Goal: Task Accomplishment & Management: Use online tool/utility

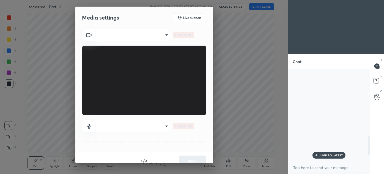
scroll to position [317, 0]
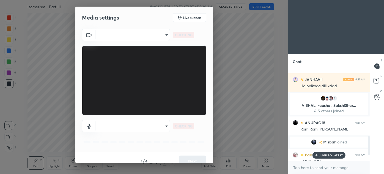
type input "12f42a847d4823a4e01a2fda74636e5e35dda475f1e4ea09335309916bc9d1ca"
type input "default"
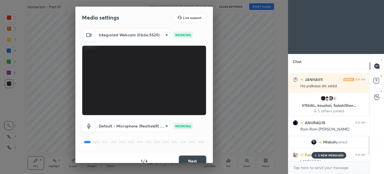
click at [192, 160] on button "Next" at bounding box center [193, 160] width 28 height 11
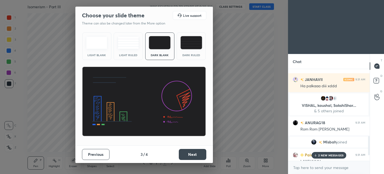
click at [192, 158] on button "Next" at bounding box center [193, 154] width 28 height 11
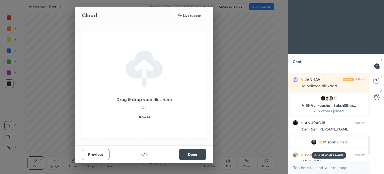
click at [193, 156] on button "Done" at bounding box center [193, 154] width 28 height 11
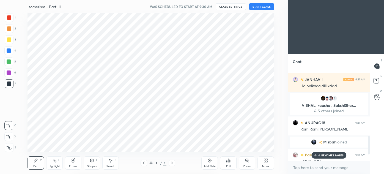
click at [194, 156] on div "Cloud Live support Drag & drop your files here OR Browse Previous 4 / 4 Done" at bounding box center [144, 87] width 288 height 174
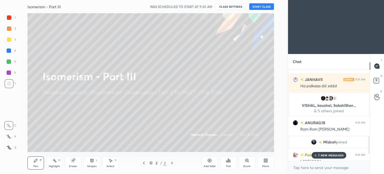
click at [255, 8] on button "START CLASS" at bounding box center [261, 6] width 25 height 7
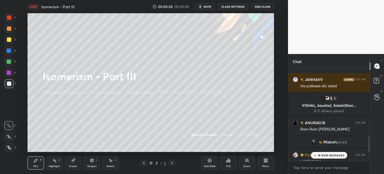
drag, startPoint x: 326, startPoint y: 154, endPoint x: 324, endPoint y: 157, distance: 4.0
click at [326, 155] on p "18 NEW MESSAGES" at bounding box center [331, 155] width 27 height 3
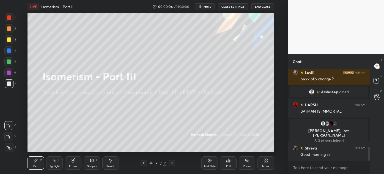
scroll to position [553, 0]
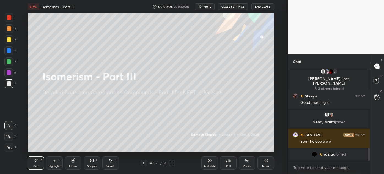
click at [265, 162] on icon at bounding box center [266, 160] width 4 height 4
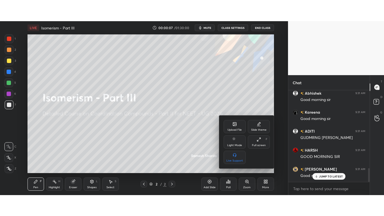
scroll to position [515, 0]
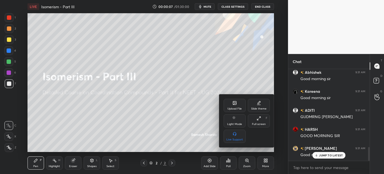
click at [259, 121] on div "Full screen F" at bounding box center [259, 120] width 22 height 13
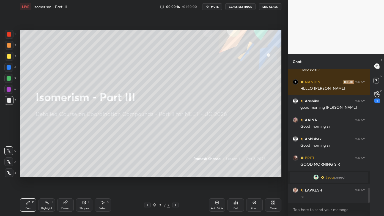
scroll to position [1152, 0]
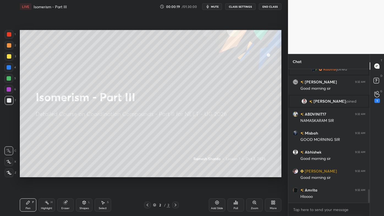
drag, startPoint x: 7, startPoint y: 34, endPoint x: 5, endPoint y: 59, distance: 24.3
click at [7, 35] on div at bounding box center [9, 34] width 4 height 4
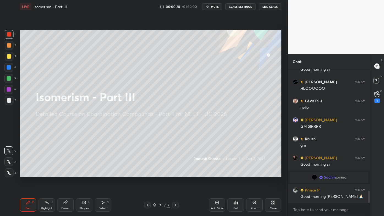
drag, startPoint x: 8, startPoint y: 174, endPoint x: 19, endPoint y: 161, distance: 17.6
click at [7, 174] on icon at bounding box center [9, 173] width 5 height 4
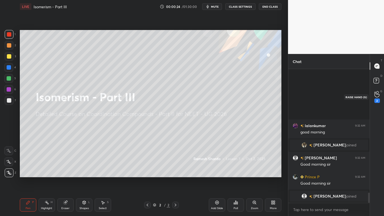
scroll to position [1634, 0]
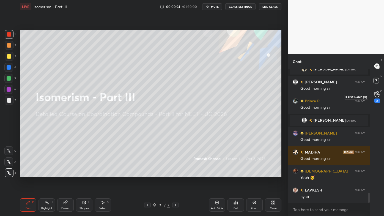
click at [378, 99] on div "2" at bounding box center [378, 101] width 6 height 4
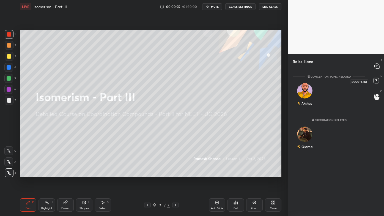
click at [377, 78] on rect at bounding box center [376, 80] width 5 height 5
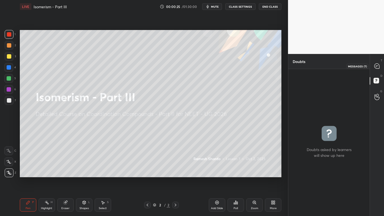
click at [376, 69] on div at bounding box center [377, 66] width 11 height 10
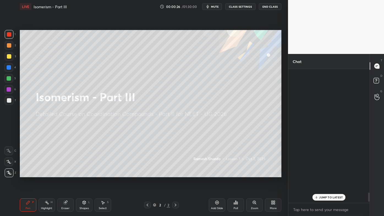
scroll to position [0, 0]
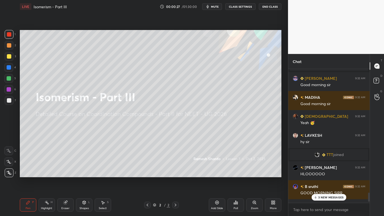
click at [322, 174] on p "3 NEW MESSAGES" at bounding box center [330, 197] width 25 height 3
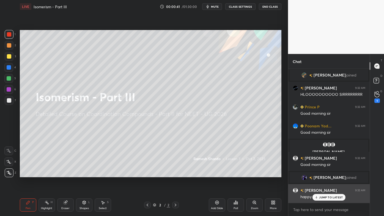
drag, startPoint x: 323, startPoint y: 196, endPoint x: 319, endPoint y: 199, distance: 4.0
click at [322, 174] on p "JUMP TO LATEST" at bounding box center [331, 197] width 24 height 3
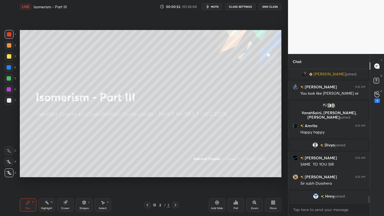
click at [219, 174] on div "Add Slide" at bounding box center [217, 204] width 17 height 13
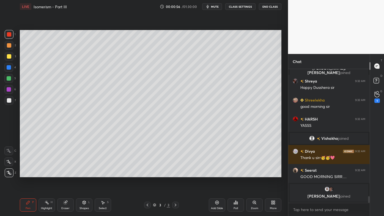
click at [10, 43] on div at bounding box center [9, 45] width 9 height 9
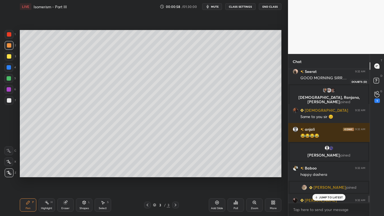
click at [378, 79] on rect at bounding box center [376, 80] width 5 height 5
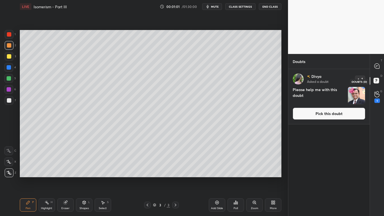
drag, startPoint x: 377, startPoint y: 79, endPoint x: 379, endPoint y: 74, distance: 5.5
click at [377, 79] on rect at bounding box center [376, 80] width 5 height 5
drag, startPoint x: 379, startPoint y: 67, endPoint x: 377, endPoint y: 75, distance: 8.2
click at [379, 67] on icon at bounding box center [377, 66] width 5 height 5
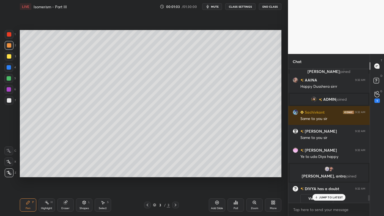
click at [327, 174] on p "JUMP TO LATEST" at bounding box center [331, 197] width 24 height 3
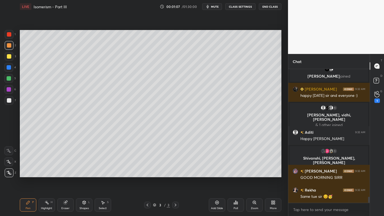
click at [9, 54] on div at bounding box center [9, 56] width 4 height 4
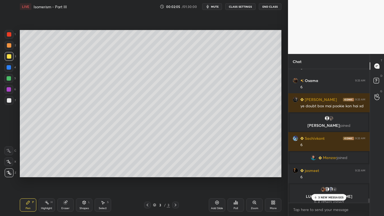
click at [49, 174] on div "Highlight H" at bounding box center [47, 204] width 17 height 13
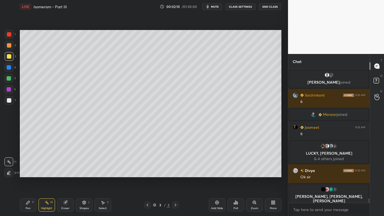
drag, startPoint x: 27, startPoint y: 200, endPoint x: 45, endPoint y: 177, distance: 29.6
click at [27, 174] on icon at bounding box center [28, 202] width 4 height 4
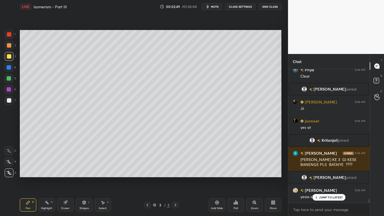
click at [216, 174] on icon at bounding box center [217, 202] width 4 height 4
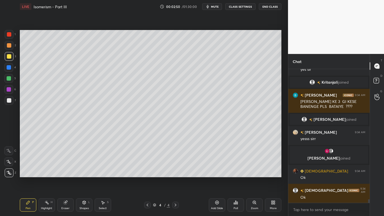
click at [10, 45] on div at bounding box center [9, 45] width 4 height 4
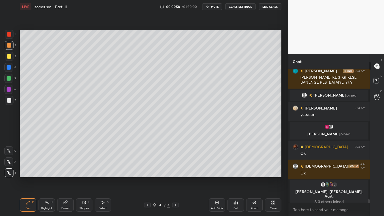
scroll to position [2, 1]
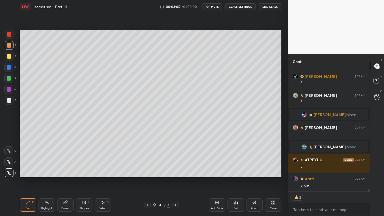
drag, startPoint x: 68, startPoint y: 203, endPoint x: 62, endPoint y: 196, distance: 9.4
click at [68, 174] on div "Eraser" at bounding box center [65, 204] width 17 height 13
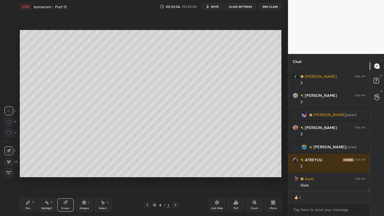
click at [9, 160] on icon at bounding box center [9, 162] width 4 height 5
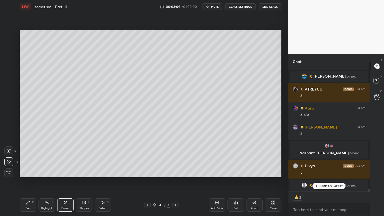
click at [27, 174] on div "Pen P" at bounding box center [28, 204] width 17 height 13
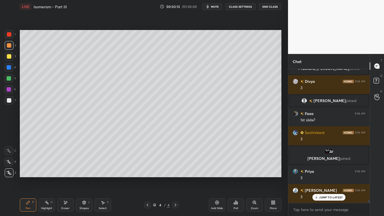
click at [148, 174] on icon at bounding box center [147, 205] width 4 height 4
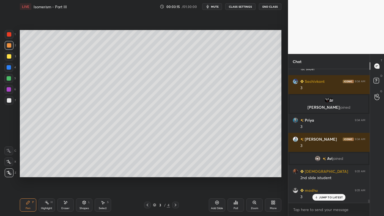
drag, startPoint x: 175, startPoint y: 206, endPoint x: 178, endPoint y: 196, distance: 10.1
click at [175, 174] on icon at bounding box center [175, 205] width 4 height 4
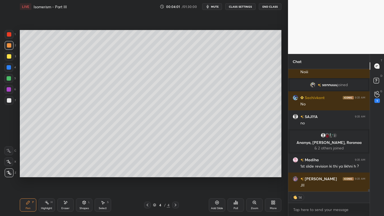
drag, startPoint x: 49, startPoint y: 205, endPoint x: 47, endPoint y: 203, distance: 3.5
click at [48, 174] on div "Highlight H" at bounding box center [47, 204] width 17 height 13
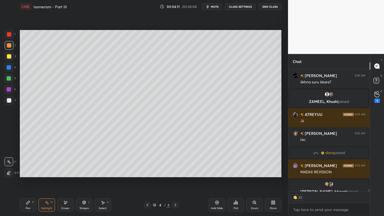
scroll to position [5961, 0]
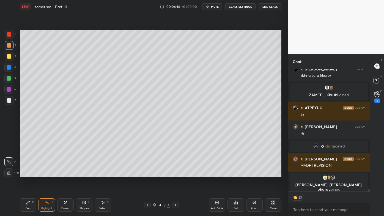
click at [25, 174] on div "Pen P" at bounding box center [28, 204] width 17 height 13
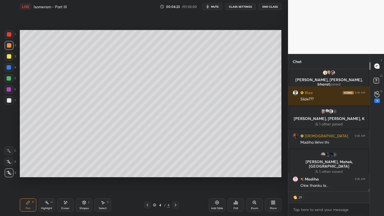
scroll to position [6018, 0]
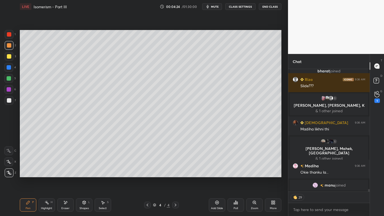
click at [47, 174] on rect at bounding box center [47, 203] width 3 height 3
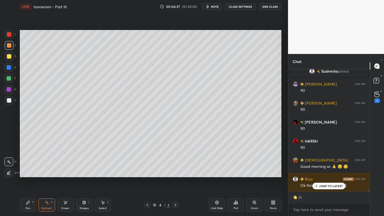
scroll to position [6565, 0]
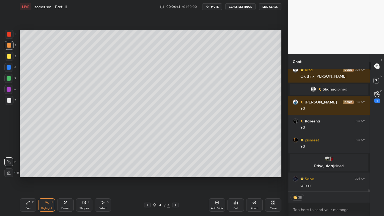
type textarea "x"
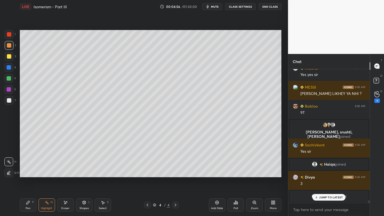
drag, startPoint x: 62, startPoint y: 202, endPoint x: 58, endPoint y: 179, distance: 23.9
click at [63, 174] on div "Eraser" at bounding box center [65, 204] width 17 height 13
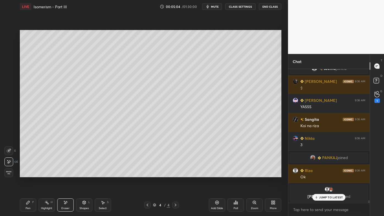
click at [26, 174] on icon at bounding box center [27, 202] width 3 height 3
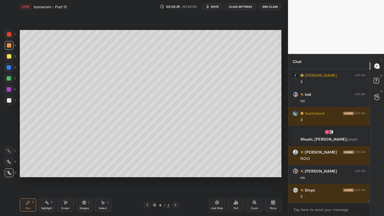
drag, startPoint x: 45, startPoint y: 204, endPoint x: 46, endPoint y: 201, distance: 3.4
click at [46, 174] on icon at bounding box center [47, 202] width 4 height 4
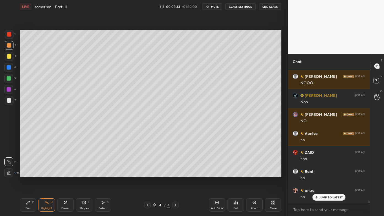
drag, startPoint x: 28, startPoint y: 199, endPoint x: 51, endPoint y: 181, distance: 29.1
click at [26, 174] on div "Pen P" at bounding box center [28, 204] width 17 height 13
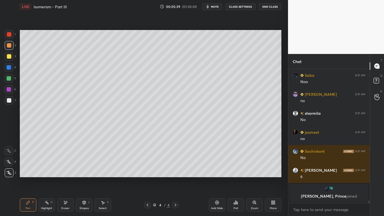
click at [233, 174] on div "Poll" at bounding box center [236, 204] width 17 height 13
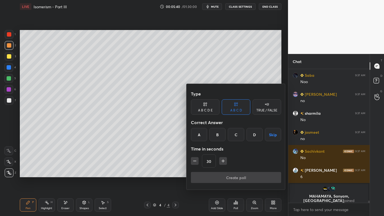
drag, startPoint x: 200, startPoint y: 134, endPoint x: 202, endPoint y: 143, distance: 8.8
click at [199, 135] on div "A" at bounding box center [199, 134] width 16 height 13
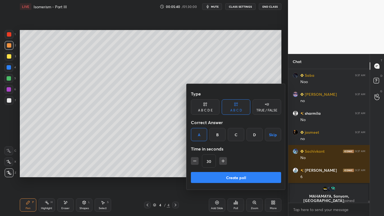
click at [195, 160] on icon "button" at bounding box center [195, 161] width 6 height 6
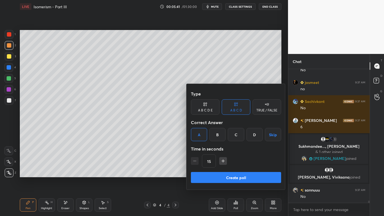
type input "15"
click at [206, 174] on button "Create poll" at bounding box center [236, 177] width 90 height 11
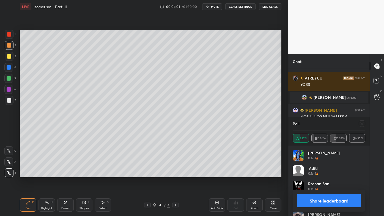
click at [363, 125] on icon at bounding box center [362, 123] width 4 height 4
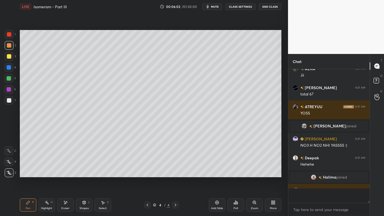
click at [155, 174] on div "Setting up your live class Poll for secs No correct answer Start poll" at bounding box center [151, 103] width 266 height 181
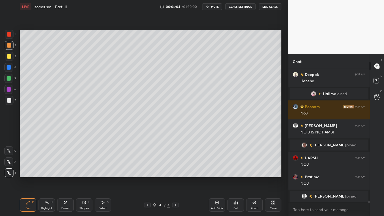
click at [66, 174] on icon at bounding box center [65, 202] width 3 height 3
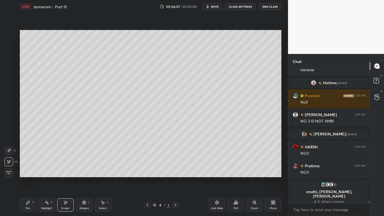
drag, startPoint x: 27, startPoint y: 205, endPoint x: 44, endPoint y: 182, distance: 28.1
click at [27, 174] on icon at bounding box center [28, 202] width 4 height 4
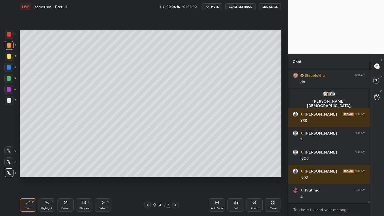
drag, startPoint x: 65, startPoint y: 201, endPoint x: 92, endPoint y: 178, distance: 35.3
click at [67, 174] on icon at bounding box center [65, 202] width 4 height 5
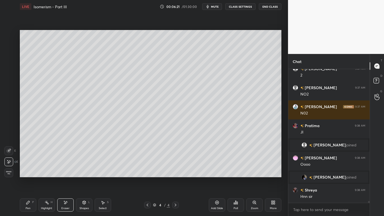
drag, startPoint x: 26, startPoint y: 203, endPoint x: 35, endPoint y: 183, distance: 21.8
click at [26, 174] on div "Pen P" at bounding box center [28, 204] width 17 height 13
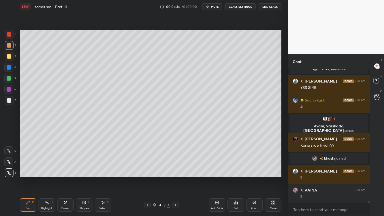
drag, startPoint x: 48, startPoint y: 201, endPoint x: 61, endPoint y: 189, distance: 17.5
click at [49, 174] on icon at bounding box center [47, 202] width 4 height 4
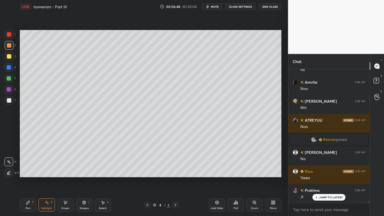
click at [147, 174] on icon at bounding box center [147, 205] width 4 height 4
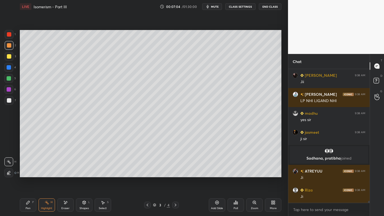
scroll to position [9170, 0]
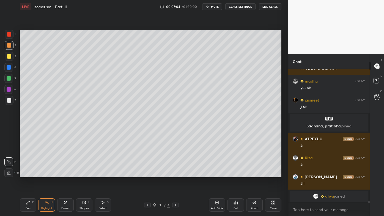
click at [176, 174] on icon at bounding box center [176, 205] width 2 height 3
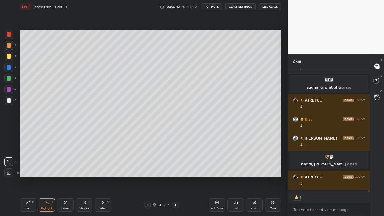
scroll to position [2, 1]
drag, startPoint x: 218, startPoint y: 203, endPoint x: 215, endPoint y: 196, distance: 6.5
click at [217, 174] on icon at bounding box center [217, 203] width 2 height 2
click at [26, 174] on icon at bounding box center [28, 202] width 4 height 4
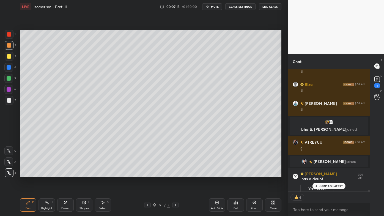
click at [9, 56] on div at bounding box center [9, 56] width 4 height 4
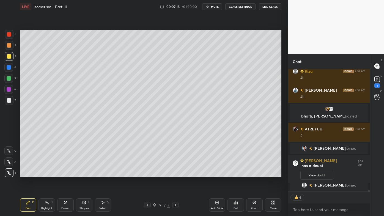
drag, startPoint x: 10, startPoint y: 44, endPoint x: 18, endPoint y: 43, distance: 8.1
click at [10, 45] on div at bounding box center [9, 45] width 4 height 4
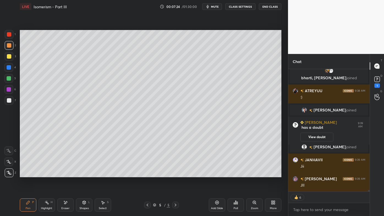
scroll to position [127, 80]
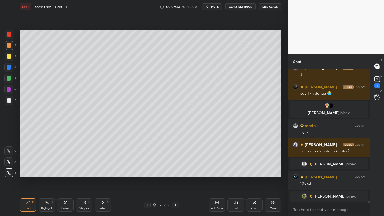
click at [148, 174] on icon at bounding box center [148, 205] width 2 height 3
click at [48, 174] on icon at bounding box center [47, 202] width 4 height 4
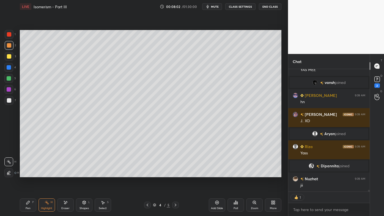
scroll to position [9447, 0]
click at [177, 174] on icon at bounding box center [175, 205] width 4 height 4
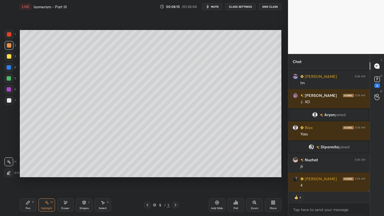
scroll to position [9485, 0]
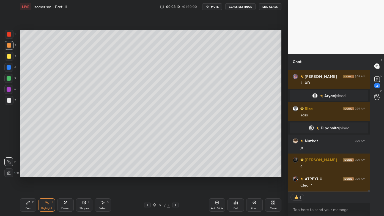
drag, startPoint x: 28, startPoint y: 204, endPoint x: 25, endPoint y: 190, distance: 13.8
click at [27, 174] on icon at bounding box center [28, 202] width 4 height 4
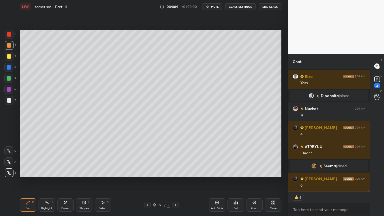
drag, startPoint x: 9, startPoint y: 102, endPoint x: 15, endPoint y: 94, distance: 9.4
click at [9, 102] on div at bounding box center [9, 100] width 4 height 4
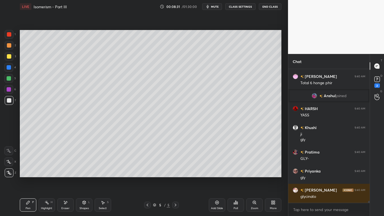
scroll to position [9714, 0]
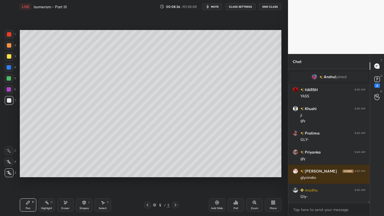
drag, startPoint x: 65, startPoint y: 203, endPoint x: 68, endPoint y: 198, distance: 5.6
click at [65, 174] on icon at bounding box center [65, 202] width 3 height 3
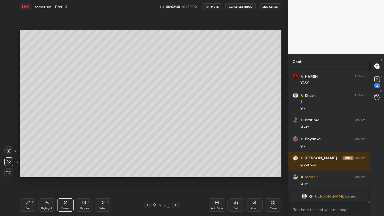
scroll to position [9734, 0]
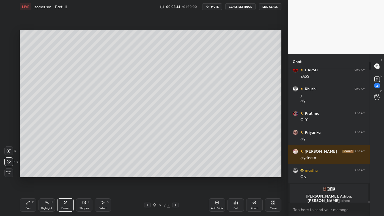
drag, startPoint x: 29, startPoint y: 201, endPoint x: 34, endPoint y: 192, distance: 10.5
click at [29, 174] on icon at bounding box center [27, 202] width 3 height 3
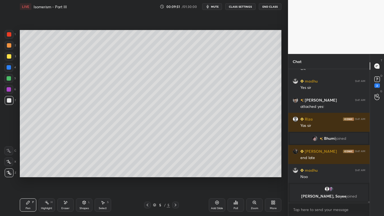
scroll to position [10004, 0]
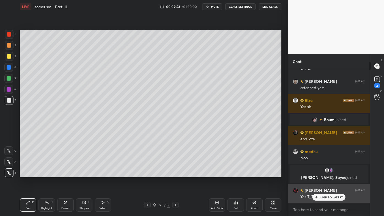
click at [315, 174] on div "JUMP TO LATEST" at bounding box center [329, 197] width 33 height 7
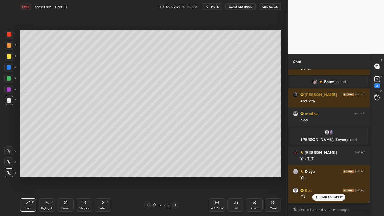
scroll to position [10055, 0]
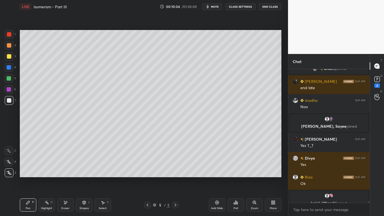
click at [217, 174] on icon at bounding box center [217, 203] width 4 height 4
drag, startPoint x: 5, startPoint y: 41, endPoint x: 14, endPoint y: 40, distance: 9.1
click at [7, 42] on div at bounding box center [9, 45] width 9 height 9
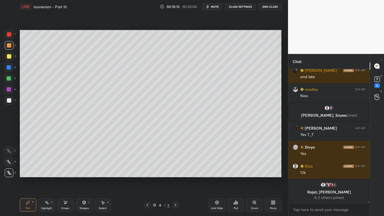
drag, startPoint x: 64, startPoint y: 205, endPoint x: 68, endPoint y: 192, distance: 13.7
click at [65, 174] on div "Eraser" at bounding box center [65, 204] width 17 height 13
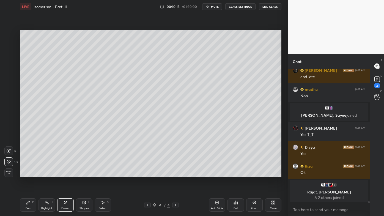
drag, startPoint x: 27, startPoint y: 202, endPoint x: 32, endPoint y: 187, distance: 15.8
click at [27, 174] on icon at bounding box center [28, 202] width 4 height 4
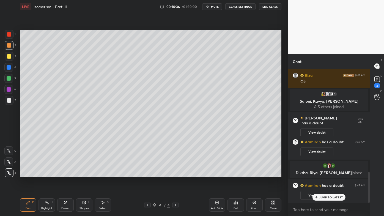
scroll to position [444, 0]
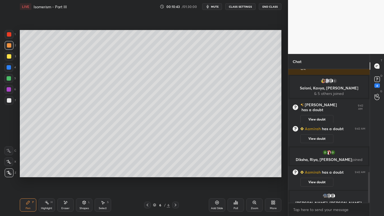
drag, startPoint x: 317, startPoint y: 139, endPoint x: 315, endPoint y: 144, distance: 5.5
click at [316, 138] on button "View doubt" at bounding box center [317, 138] width 33 height 9
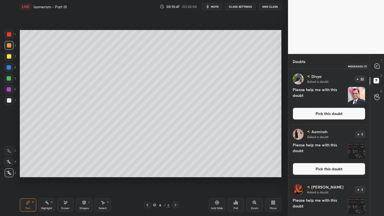
click at [376, 64] on icon at bounding box center [377, 66] width 5 height 5
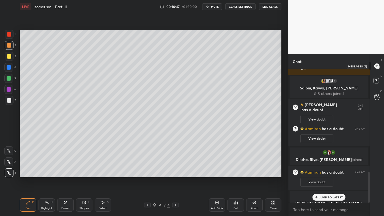
scroll to position [132, 80]
click at [324, 174] on p "JUMP TO LATEST" at bounding box center [331, 197] width 24 height 3
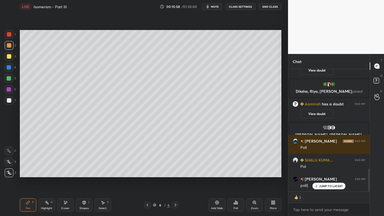
scroll to position [544, 0]
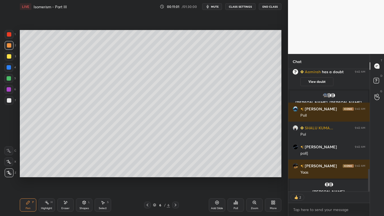
click at [9, 55] on div at bounding box center [9, 56] width 4 height 4
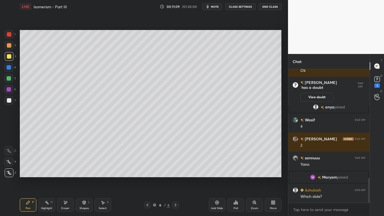
scroll to position [591, 0]
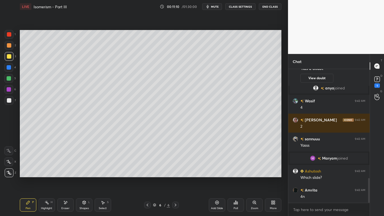
click at [47, 174] on icon at bounding box center [47, 202] width 4 height 4
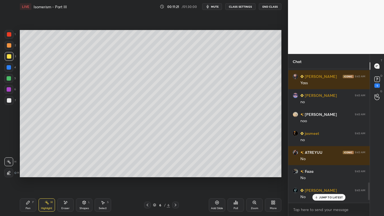
scroll to position [885, 0]
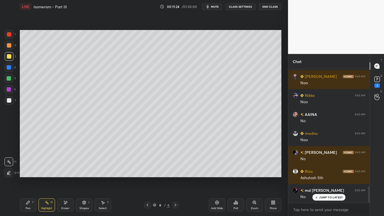
drag, startPoint x: 66, startPoint y: 201, endPoint x: 83, endPoint y: 182, distance: 25.3
click at [65, 174] on icon at bounding box center [65, 202] width 4 height 5
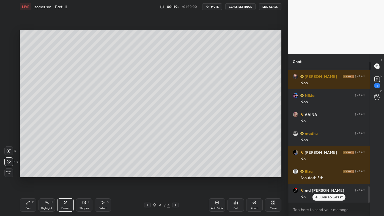
drag, startPoint x: 29, startPoint y: 203, endPoint x: 47, endPoint y: 180, distance: 29.6
click at [28, 174] on icon at bounding box center [27, 202] width 3 height 3
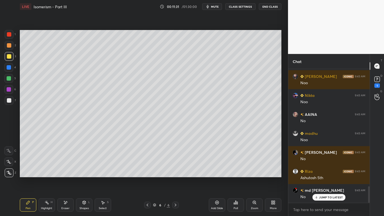
drag, startPoint x: 48, startPoint y: 200, endPoint x: 55, endPoint y: 193, distance: 9.5
click at [48, 174] on div "Highlight H" at bounding box center [47, 204] width 17 height 13
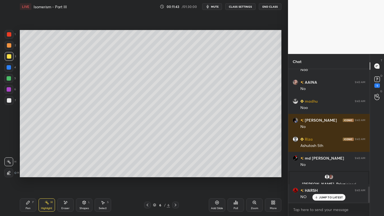
scroll to position [993, 0]
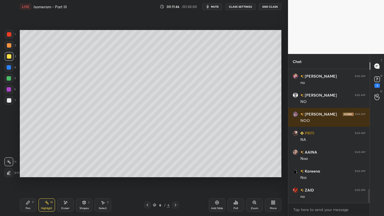
drag, startPoint x: 31, startPoint y: 200, endPoint x: 43, endPoint y: 189, distance: 16.4
click at [30, 174] on div "Pen P" at bounding box center [28, 204] width 17 height 13
drag, startPoint x: 67, startPoint y: 201, endPoint x: 90, endPoint y: 182, distance: 30.0
click at [68, 174] on div "Eraser" at bounding box center [65, 204] width 17 height 13
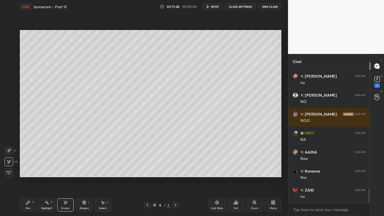
drag, startPoint x: 31, startPoint y: 203, endPoint x: 40, endPoint y: 191, distance: 14.7
click at [31, 174] on div "Pen P" at bounding box center [28, 204] width 17 height 13
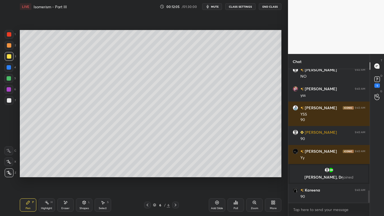
scroll to position [1392, 0]
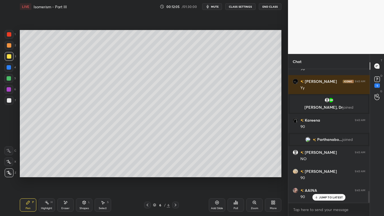
click at [64, 174] on icon at bounding box center [65, 202] width 4 height 5
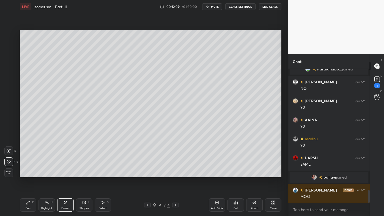
scroll to position [1264, 0]
drag, startPoint x: 28, startPoint y: 204, endPoint x: 43, endPoint y: 183, distance: 25.6
click at [28, 174] on icon at bounding box center [28, 202] width 4 height 4
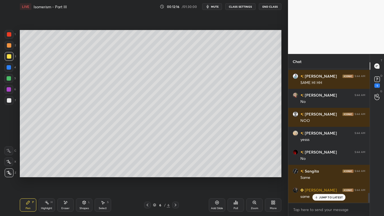
scroll to position [1683, 0]
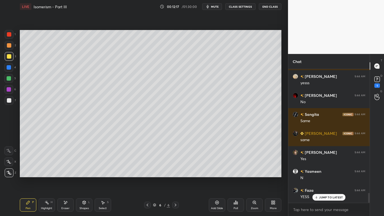
click at [146, 174] on icon at bounding box center [147, 205] width 4 height 4
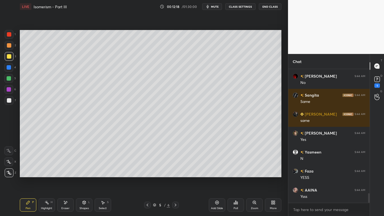
click at [174, 174] on icon at bounding box center [175, 205] width 4 height 4
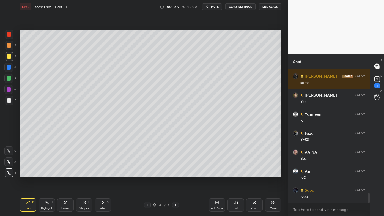
drag, startPoint x: 28, startPoint y: 200, endPoint x: 35, endPoint y: 187, distance: 14.5
click at [28, 174] on div "Pen P" at bounding box center [28, 204] width 17 height 13
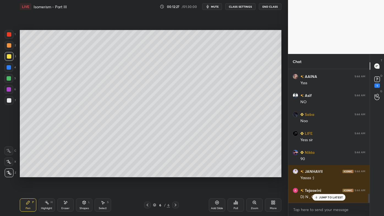
scroll to position [1834, 0]
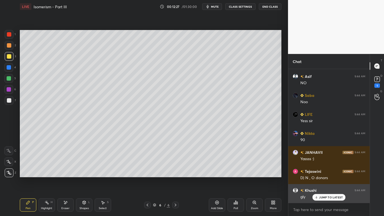
click at [318, 174] on div "JUMP TO LATEST" at bounding box center [329, 197] width 33 height 7
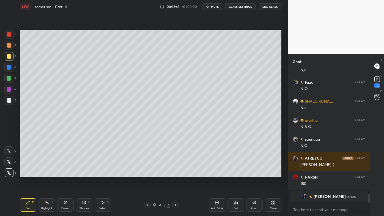
scroll to position [1887, 0]
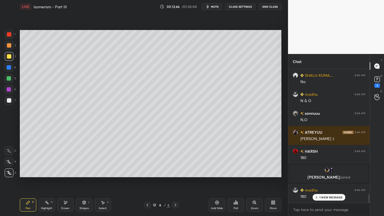
drag, startPoint x: 47, startPoint y: 203, endPoint x: 47, endPoint y: 199, distance: 3.9
click at [47, 174] on rect at bounding box center [47, 203] width 3 height 3
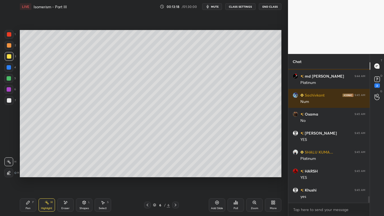
scroll to position [2641, 0]
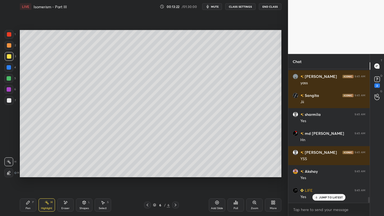
click at [218, 174] on icon at bounding box center [217, 202] width 4 height 4
drag, startPoint x: 27, startPoint y: 205, endPoint x: 34, endPoint y: 181, distance: 24.3
click at [26, 174] on div "Pen P" at bounding box center [28, 204] width 17 height 13
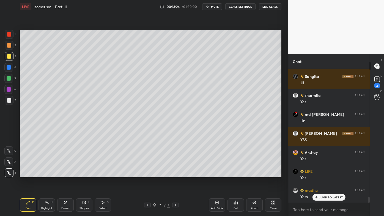
drag, startPoint x: 7, startPoint y: 44, endPoint x: 11, endPoint y: 45, distance: 4.2
click at [8, 45] on div at bounding box center [9, 45] width 4 height 4
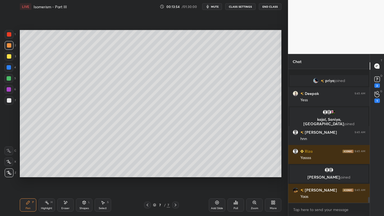
scroll to position [2916, 0]
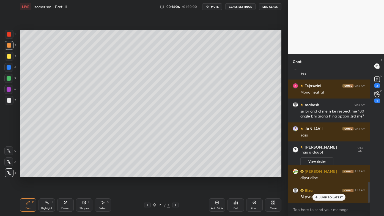
click at [148, 174] on icon at bounding box center [147, 205] width 4 height 4
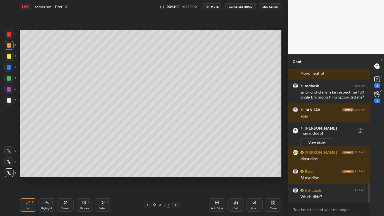
drag, startPoint x: 46, startPoint y: 205, endPoint x: 62, endPoint y: 182, distance: 27.7
click at [46, 174] on div "Highlight H" at bounding box center [47, 204] width 17 height 13
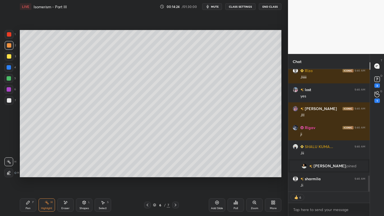
scroll to position [819, 0]
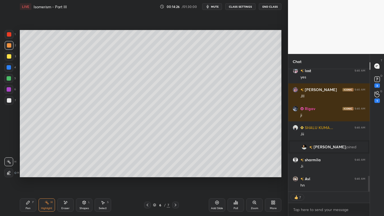
click at [175, 174] on icon at bounding box center [175, 205] width 4 height 4
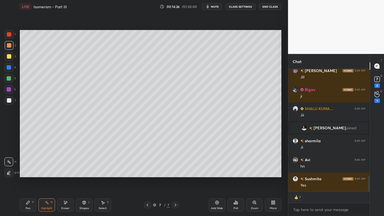
click at [28, 174] on icon at bounding box center [28, 202] width 4 height 4
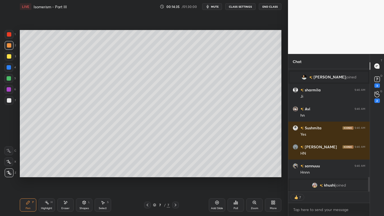
scroll to position [897, 0]
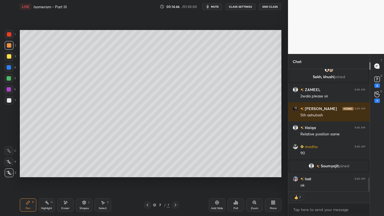
click at [68, 174] on div "Eraser" at bounding box center [65, 204] width 17 height 13
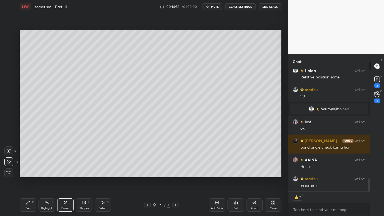
click at [49, 174] on div "Highlight H" at bounding box center [47, 204] width 17 height 13
drag, startPoint x: 50, startPoint y: 204, endPoint x: 49, endPoint y: 200, distance: 3.5
click at [49, 174] on div "Highlight H" at bounding box center [47, 204] width 17 height 13
type textarea "x"
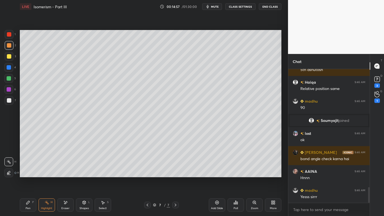
click at [235, 174] on icon at bounding box center [236, 202] width 4 height 4
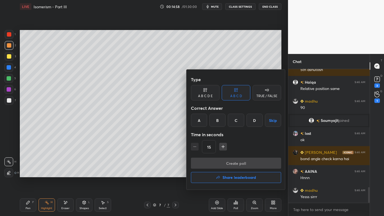
click at [202, 119] on div "A" at bounding box center [199, 120] width 16 height 13
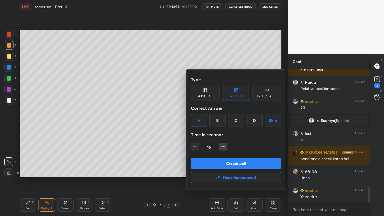
click at [220, 143] on button "button" at bounding box center [223, 147] width 8 height 8
click at [223, 147] on icon "button" at bounding box center [223, 147] width 6 height 6
type input "45"
click at [217, 165] on button "Create poll" at bounding box center [236, 163] width 90 height 11
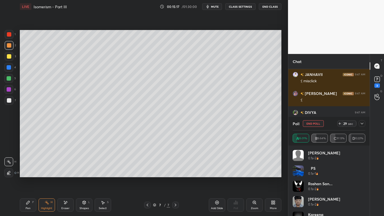
drag, startPoint x: 364, startPoint y: 123, endPoint x: 353, endPoint y: 128, distance: 12.3
click at [364, 123] on icon at bounding box center [362, 123] width 4 height 4
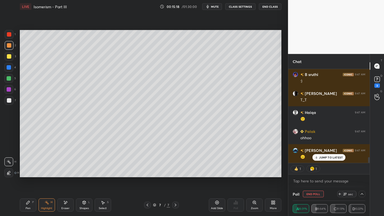
click at [49, 174] on div "Highlight H" at bounding box center [47, 204] width 17 height 13
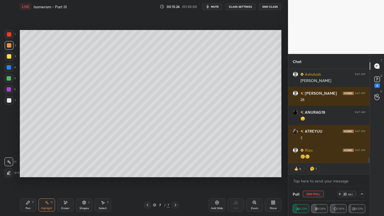
drag, startPoint x: 25, startPoint y: 201, endPoint x: 33, endPoint y: 178, distance: 24.5
click at [25, 174] on div "Pen P" at bounding box center [28, 204] width 17 height 13
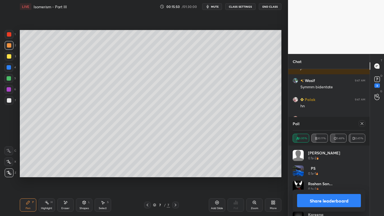
click at [362, 123] on icon at bounding box center [362, 123] width 4 height 4
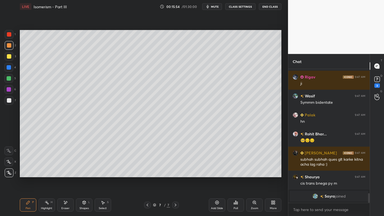
drag, startPoint x: 49, startPoint y: 204, endPoint x: 61, endPoint y: 185, distance: 22.8
click at [49, 174] on div "Highlight H" at bounding box center [47, 204] width 17 height 13
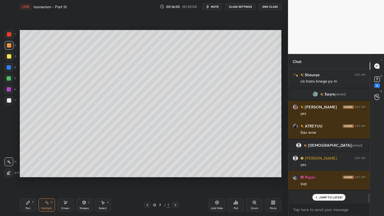
click at [28, 174] on icon at bounding box center [28, 202] width 4 height 4
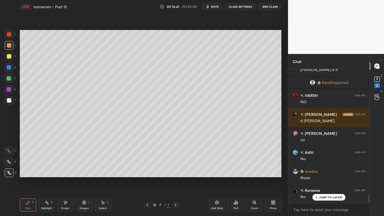
drag, startPoint x: 48, startPoint y: 202, endPoint x: 60, endPoint y: 185, distance: 20.5
click at [48, 174] on icon at bounding box center [47, 202] width 4 height 4
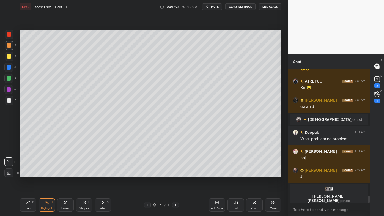
scroll to position [2431, 0]
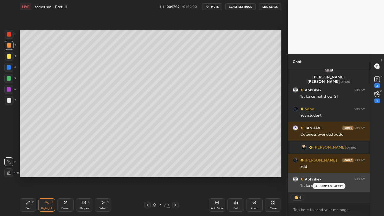
click at [321, 174] on p "JUMP TO LATEST" at bounding box center [331, 185] width 24 height 3
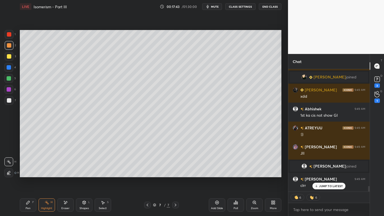
scroll to position [2565, 0]
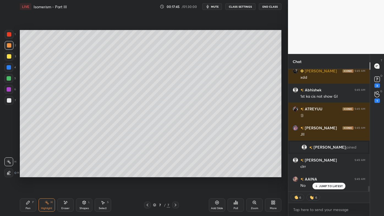
click at [216, 174] on icon at bounding box center [217, 202] width 4 height 4
click at [26, 174] on div "Pen P" at bounding box center [28, 204] width 17 height 13
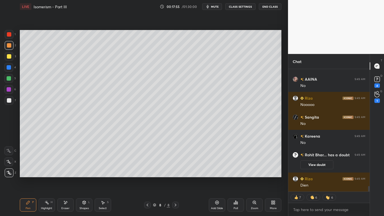
scroll to position [2640, 0]
click at [237, 174] on icon at bounding box center [237, 203] width 1 height 2
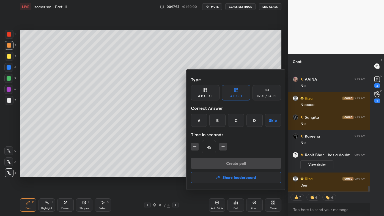
drag, startPoint x: 270, startPoint y: 96, endPoint x: 262, endPoint y: 104, distance: 11.3
click at [270, 96] on div "TRUE / FALSE" at bounding box center [266, 95] width 21 height 3
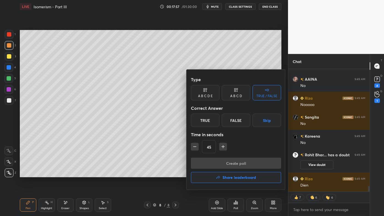
click at [239, 122] on div "False" at bounding box center [236, 120] width 29 height 13
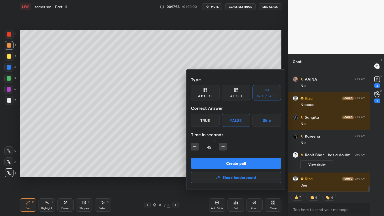
drag, startPoint x: 200, startPoint y: 146, endPoint x: 199, endPoint y: 152, distance: 5.8
click at [200, 146] on div "45" at bounding box center [236, 146] width 90 height 13
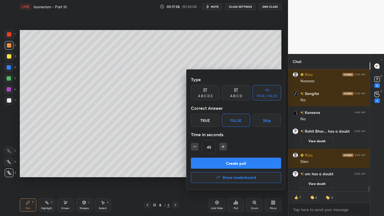
click at [214, 161] on button "Create poll" at bounding box center [236, 163] width 90 height 11
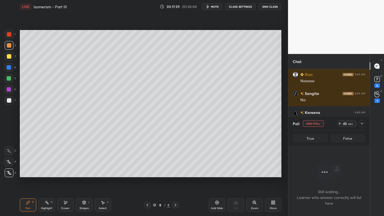
scroll to position [2, 1]
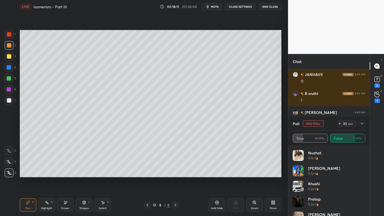
drag, startPoint x: 362, startPoint y: 122, endPoint x: 358, endPoint y: 126, distance: 5.3
click at [362, 124] on icon at bounding box center [362, 123] width 4 height 4
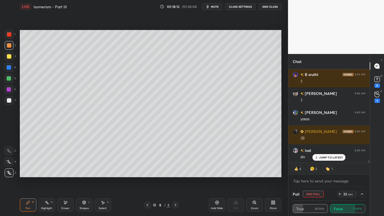
click at [321, 156] on p "JUMP TO LATEST" at bounding box center [331, 157] width 24 height 3
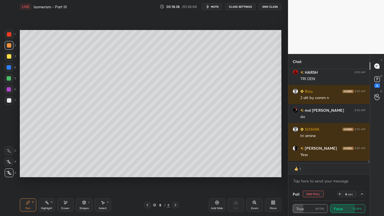
click at [313, 174] on button "End Poll" at bounding box center [313, 194] width 21 height 7
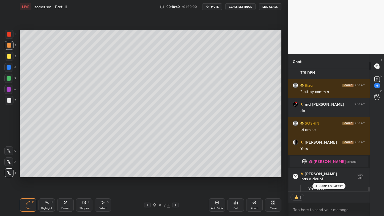
click at [325, 174] on div "anukool 9:49 AM yss Ritika joined Nafisa 9:50 AM :) LIFE 9:50 AM Yess Akshay 9:…" at bounding box center [328, 130] width 81 height 122
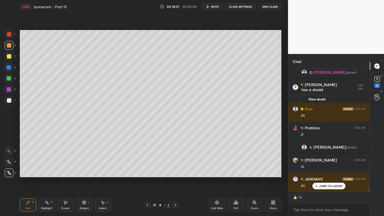
click at [48, 174] on rect at bounding box center [47, 203] width 3 height 3
click at [9, 100] on div at bounding box center [9, 100] width 4 height 4
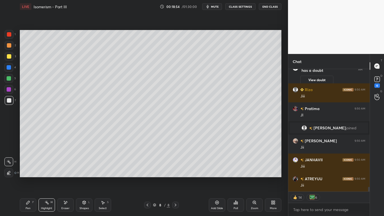
click at [24, 174] on div "Pen P" at bounding box center [28, 204] width 17 height 13
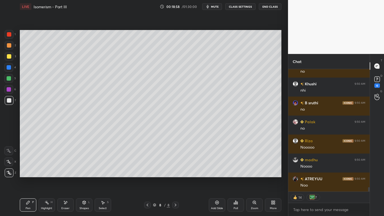
drag, startPoint x: 42, startPoint y: 205, endPoint x: 43, endPoint y: 203, distance: 2.9
click at [43, 174] on div "Highlight H" at bounding box center [47, 204] width 17 height 13
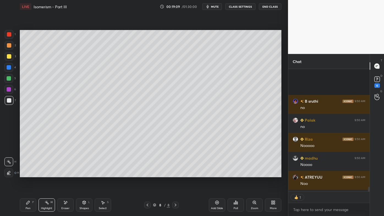
click at [29, 174] on icon at bounding box center [27, 202] width 3 height 3
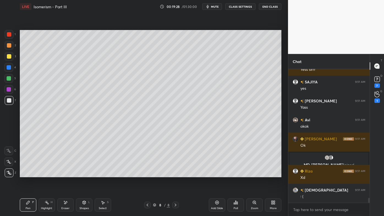
click at [218, 174] on icon at bounding box center [217, 203] width 2 height 2
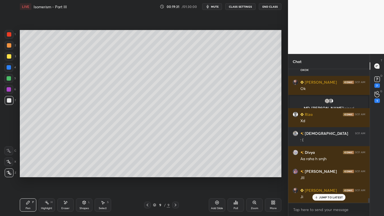
click at [27, 174] on icon at bounding box center [28, 202] width 4 height 4
drag, startPoint x: 7, startPoint y: 45, endPoint x: 16, endPoint y: 44, distance: 8.6
click at [7, 45] on div at bounding box center [9, 45] width 4 height 4
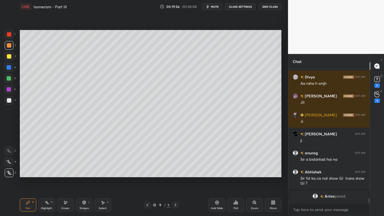
click at [48, 174] on icon at bounding box center [47, 202] width 4 height 4
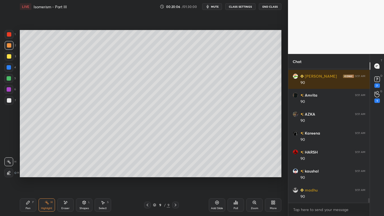
scroll to position [3797, 0]
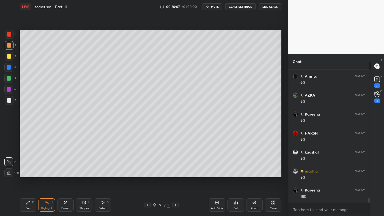
drag, startPoint x: 27, startPoint y: 201, endPoint x: 28, endPoint y: 192, distance: 8.5
click at [27, 174] on icon at bounding box center [28, 202] width 4 height 4
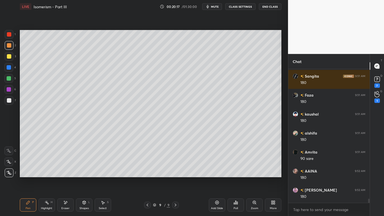
scroll to position [4139, 0]
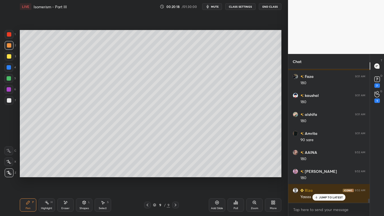
click at [45, 174] on div "Highlight H" at bounding box center [47, 204] width 17 height 13
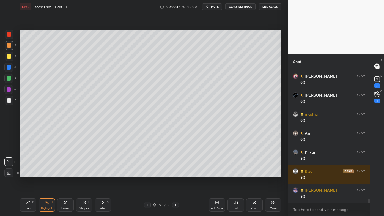
scroll to position [4730, 0]
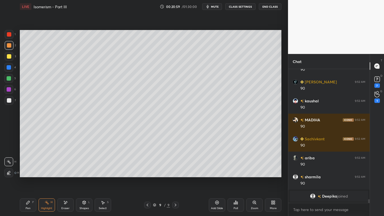
drag, startPoint x: 26, startPoint y: 203, endPoint x: 25, endPoint y: 200, distance: 3.1
click at [25, 174] on div "Pen P" at bounding box center [28, 204] width 17 height 13
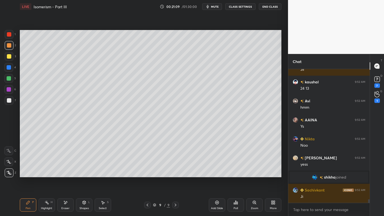
click at [162, 174] on div "Setting up your live class Poll for secs No correct answer Start poll" at bounding box center [151, 103] width 266 height 181
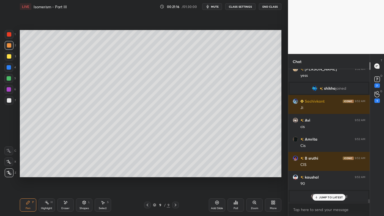
click at [48, 174] on div "Highlight H" at bounding box center [47, 204] width 17 height 13
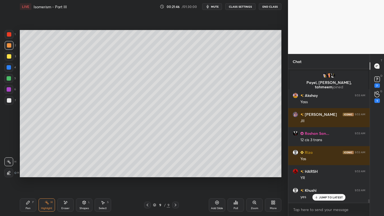
scroll to position [5101, 0]
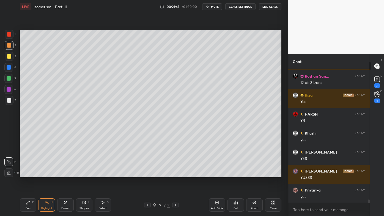
click at [217, 174] on icon at bounding box center [217, 202] width 4 height 4
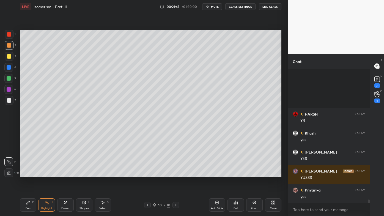
scroll to position [5177, 0]
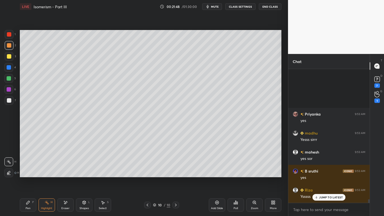
drag, startPoint x: 26, startPoint y: 203, endPoint x: 33, endPoint y: 179, distance: 24.0
click at [26, 174] on icon at bounding box center [28, 202] width 4 height 4
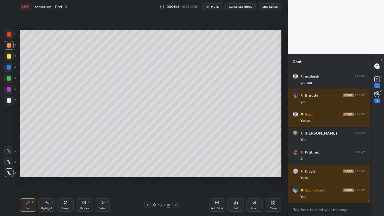
drag, startPoint x: 10, startPoint y: 57, endPoint x: 13, endPoint y: 53, distance: 4.9
click at [9, 56] on div at bounding box center [9, 56] width 4 height 4
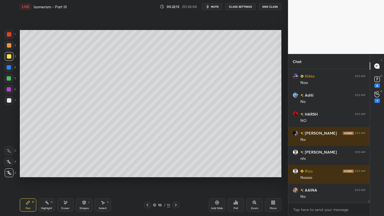
scroll to position [6350, 0]
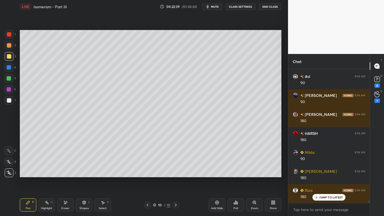
drag, startPoint x: 68, startPoint y: 203, endPoint x: 68, endPoint y: 189, distance: 13.5
click at [67, 174] on div "Eraser" at bounding box center [65, 204] width 17 height 13
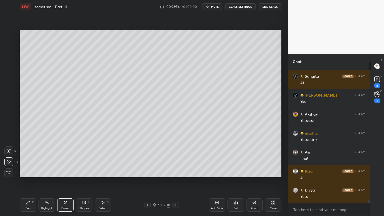
click at [26, 174] on div "Pen P" at bounding box center [28, 204] width 17 height 13
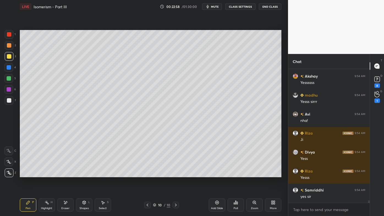
click at [10, 45] on div at bounding box center [9, 45] width 4 height 4
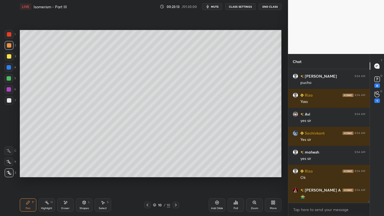
drag, startPoint x: 44, startPoint y: 203, endPoint x: 45, endPoint y: 200, distance: 3.6
click at [45, 174] on div "Highlight H" at bounding box center [47, 204] width 17 height 13
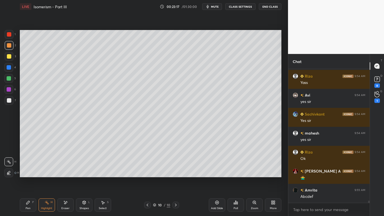
scroll to position [7665, 0]
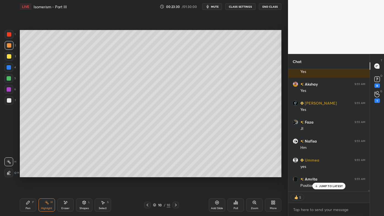
click at [27, 174] on icon at bounding box center [28, 202] width 4 height 4
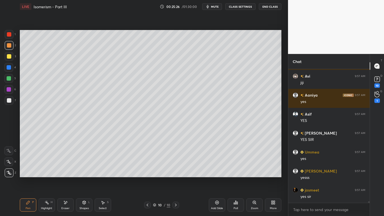
click at [65, 174] on icon at bounding box center [65, 202] width 4 height 5
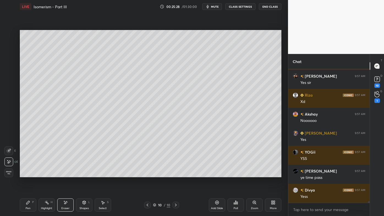
click at [9, 172] on span "Erase all" at bounding box center [9, 173] width 8 height 4
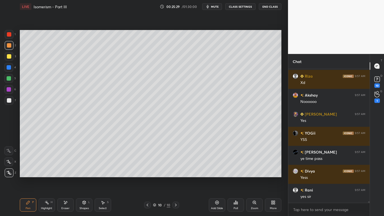
click at [65, 174] on icon at bounding box center [65, 202] width 3 height 3
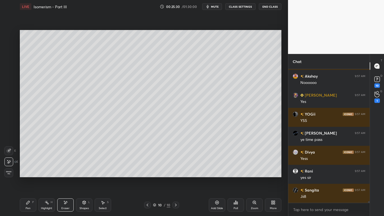
click at [10, 161] on icon at bounding box center [9, 161] width 3 height 3
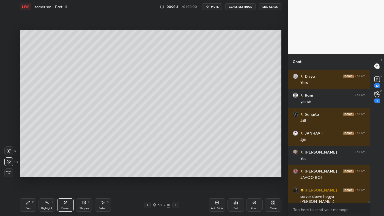
drag, startPoint x: 10, startPoint y: 162, endPoint x: 11, endPoint y: 167, distance: 5.3
click at [11, 162] on icon at bounding box center [9, 162] width 4 height 5
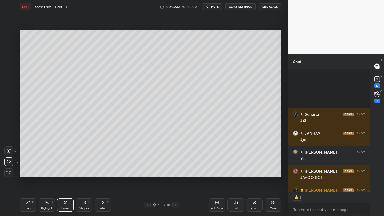
drag, startPoint x: 9, startPoint y: 163, endPoint x: 18, endPoint y: 179, distance: 18.2
click at [10, 163] on icon at bounding box center [9, 162] width 4 height 5
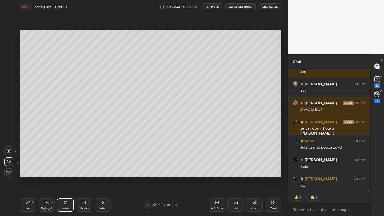
drag, startPoint x: 28, startPoint y: 204, endPoint x: 25, endPoint y: 203, distance: 3.9
click at [28, 174] on icon at bounding box center [28, 202] width 4 height 4
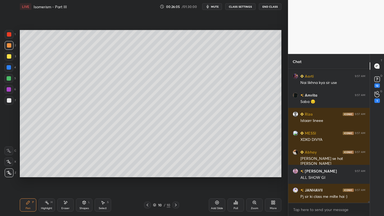
drag, startPoint x: 4, startPoint y: 56, endPoint x: 7, endPoint y: 56, distance: 2.8
click at [6, 56] on div at bounding box center [9, 56] width 9 height 9
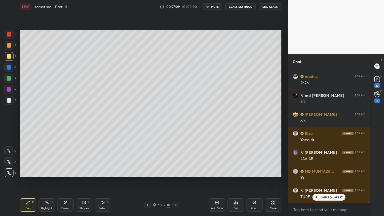
scroll to position [11455, 0]
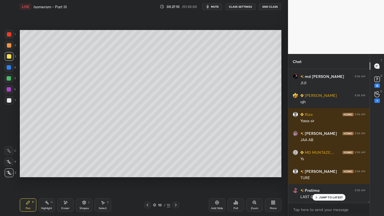
click at [45, 174] on icon at bounding box center [47, 202] width 4 height 4
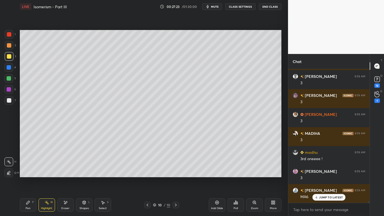
scroll to position [12229, 0]
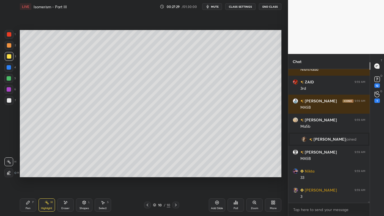
click at [66, 174] on div "Eraser" at bounding box center [65, 204] width 17 height 13
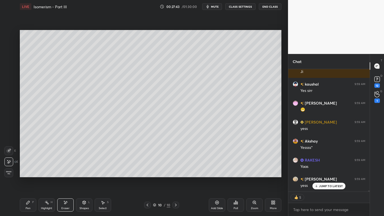
click at [46, 174] on icon at bounding box center [47, 202] width 4 height 4
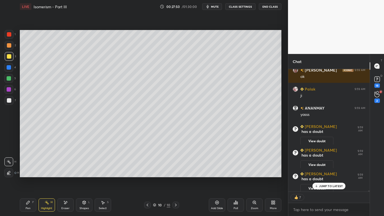
click at [316, 160] on button "View doubt" at bounding box center [317, 164] width 33 height 9
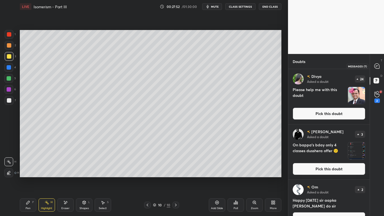
drag, startPoint x: 379, startPoint y: 65, endPoint x: 372, endPoint y: 78, distance: 14.9
click at [379, 66] on icon at bounding box center [377, 66] width 5 height 5
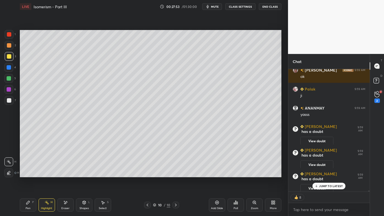
click at [321, 174] on p "JUMP TO LATEST" at bounding box center [331, 185] width 24 height 3
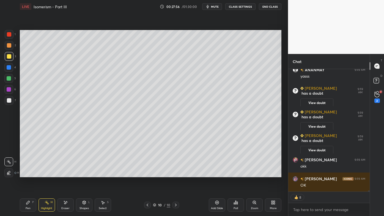
drag, startPoint x: 29, startPoint y: 204, endPoint x: 30, endPoint y: 190, distance: 14.4
click at [28, 174] on icon at bounding box center [28, 202] width 4 height 4
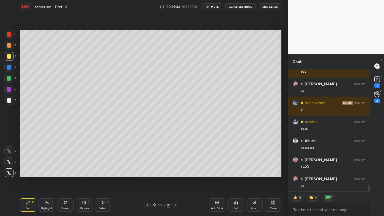
scroll to position [2186, 0]
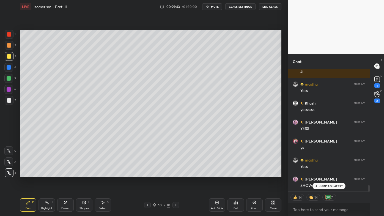
drag, startPoint x: 46, startPoint y: 203, endPoint x: 66, endPoint y: 181, distance: 29.2
click at [47, 174] on icon at bounding box center [47, 202] width 1 height 1
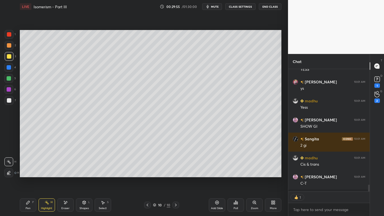
scroll to position [2, 1]
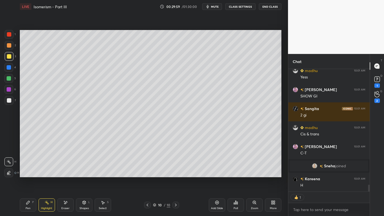
drag, startPoint x: 66, startPoint y: 203, endPoint x: 66, endPoint y: 185, distance: 18.2
click at [66, 174] on icon at bounding box center [65, 202] width 3 height 3
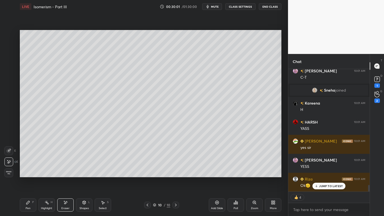
scroll to position [2107, 0]
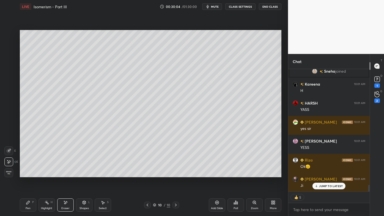
click at [24, 174] on div "Pen P" at bounding box center [28, 204] width 17 height 13
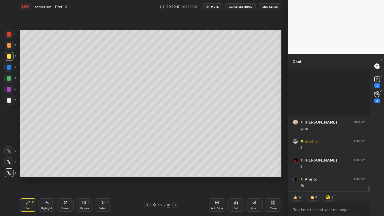
scroll to position [2317, 0]
drag, startPoint x: 49, startPoint y: 202, endPoint x: 93, endPoint y: 181, distance: 49.4
click at [50, 174] on div "Highlight H" at bounding box center [47, 204] width 17 height 13
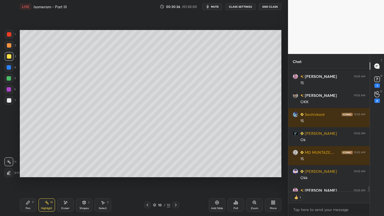
scroll to position [2653, 0]
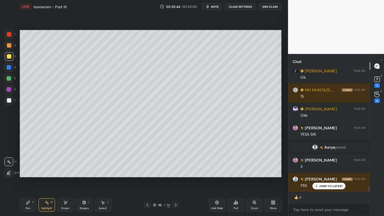
click at [24, 174] on div "Pen P" at bounding box center [28, 204] width 17 height 13
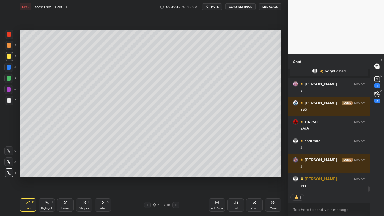
scroll to position [2785, 0]
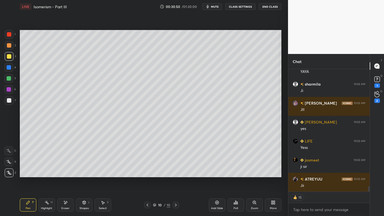
drag, startPoint x: 47, startPoint y: 203, endPoint x: 72, endPoint y: 179, distance: 34.4
click at [48, 174] on icon at bounding box center [47, 202] width 4 height 4
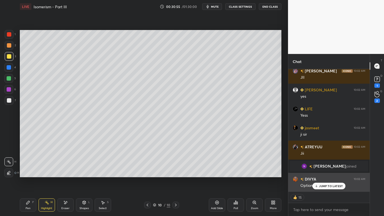
click at [320, 174] on p "JUMP TO LATEST" at bounding box center [331, 185] width 24 height 3
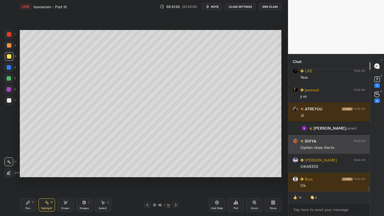
scroll to position [2673, 0]
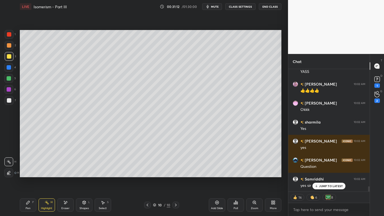
click at [217, 174] on icon at bounding box center [217, 202] width 4 height 4
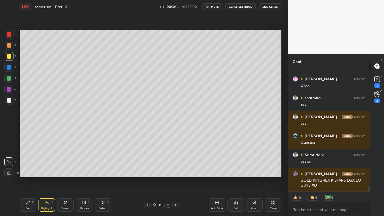
drag, startPoint x: 26, startPoint y: 203, endPoint x: 25, endPoint y: 201, distance: 3.0
click at [26, 174] on icon at bounding box center [28, 202] width 4 height 4
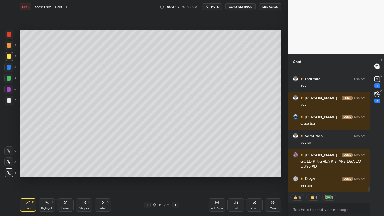
drag, startPoint x: 11, startPoint y: 45, endPoint x: 19, endPoint y: 43, distance: 8.0
click at [11, 45] on div at bounding box center [9, 45] width 9 height 9
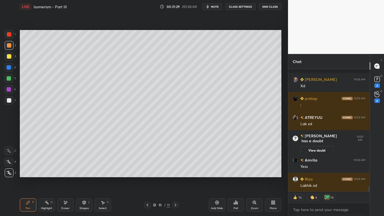
scroll to position [2974, 0]
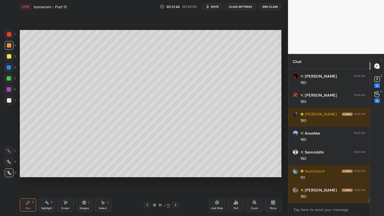
click at [48, 174] on icon at bounding box center [47, 202] width 4 height 4
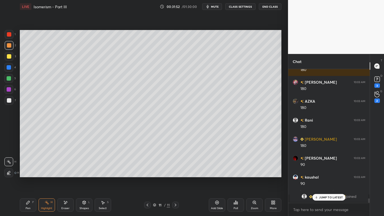
click at [28, 174] on icon at bounding box center [28, 202] width 4 height 4
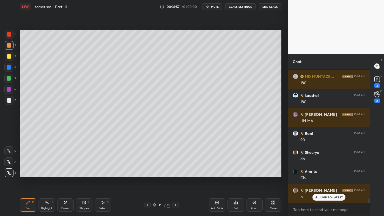
click at [11, 55] on div at bounding box center [9, 56] width 4 height 4
drag, startPoint x: 65, startPoint y: 201, endPoint x: 84, endPoint y: 180, distance: 29.0
click at [65, 174] on icon at bounding box center [65, 202] width 4 height 5
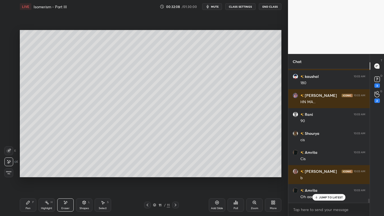
drag, startPoint x: 28, startPoint y: 202, endPoint x: 32, endPoint y: 182, distance: 20.1
click at [28, 174] on icon at bounding box center [27, 202] width 3 height 3
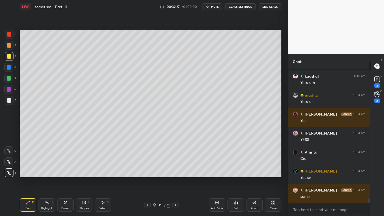
drag, startPoint x: 46, startPoint y: 202, endPoint x: 46, endPoint y: 198, distance: 4.2
click at [45, 174] on icon at bounding box center [47, 202] width 4 height 4
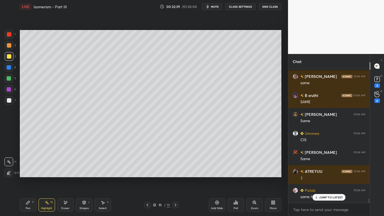
scroll to position [4132, 0]
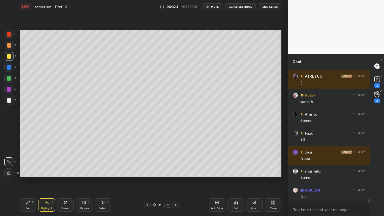
drag, startPoint x: 27, startPoint y: 203, endPoint x: 28, endPoint y: 198, distance: 5.6
click at [27, 174] on icon at bounding box center [27, 202] width 3 height 3
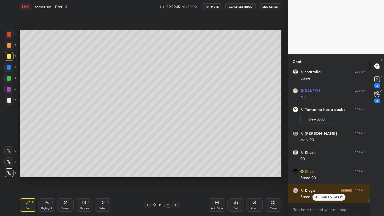
scroll to position [4259, 0]
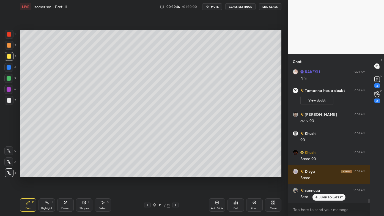
click at [30, 174] on icon at bounding box center [28, 202] width 4 height 4
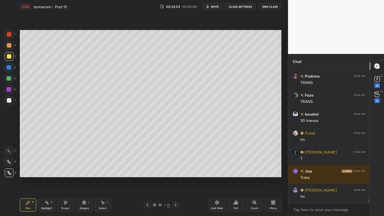
scroll to position [4639, 0]
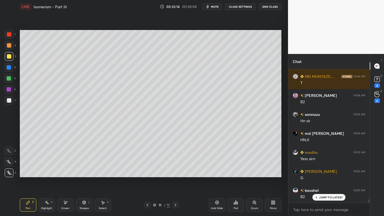
drag, startPoint x: 47, startPoint y: 202, endPoint x: 47, endPoint y: 182, distance: 20.1
click at [47, 174] on icon at bounding box center [47, 202] width 4 height 4
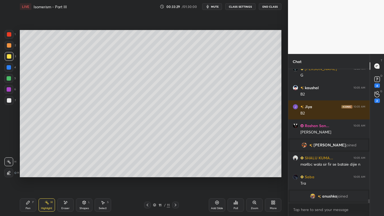
drag, startPoint x: 66, startPoint y: 202, endPoint x: 67, endPoint y: 179, distance: 23.1
click at [65, 174] on icon at bounding box center [65, 202] width 3 height 3
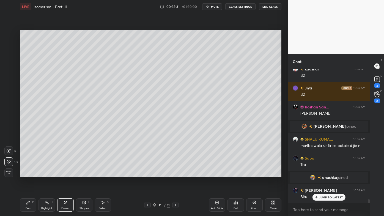
drag, startPoint x: 28, startPoint y: 201, endPoint x: 40, endPoint y: 177, distance: 26.6
click at [27, 174] on icon at bounding box center [28, 202] width 4 height 4
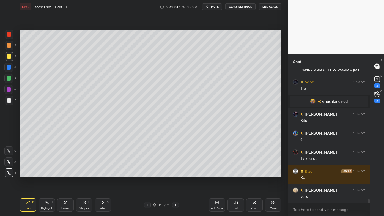
scroll to position [4875, 0]
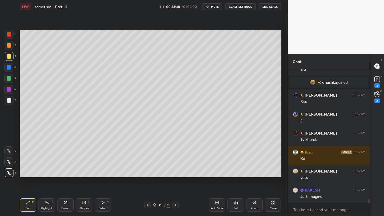
drag, startPoint x: 67, startPoint y: 201, endPoint x: 68, endPoint y: 194, distance: 7.2
click at [67, 174] on icon at bounding box center [65, 202] width 4 height 5
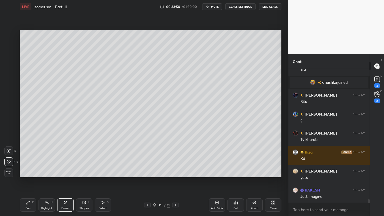
click at [29, 174] on div "Pen P" at bounding box center [28, 204] width 17 height 13
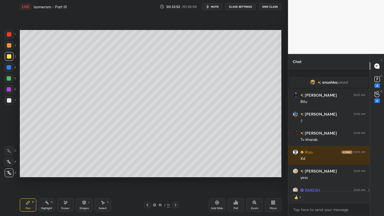
scroll to position [4906, 0]
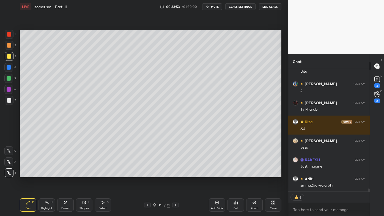
drag, startPoint x: 64, startPoint y: 201, endPoint x: 98, endPoint y: 183, distance: 38.9
click at [64, 174] on div "Eraser" at bounding box center [65, 204] width 17 height 13
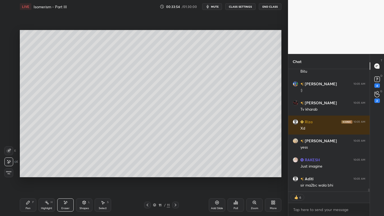
scroll to position [4925, 0]
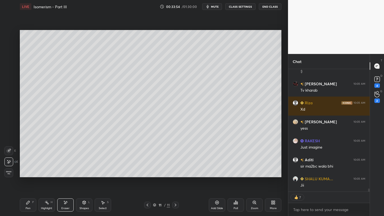
drag, startPoint x: 28, startPoint y: 204, endPoint x: 34, endPoint y: 192, distance: 13.4
click at [28, 174] on icon at bounding box center [28, 202] width 4 height 4
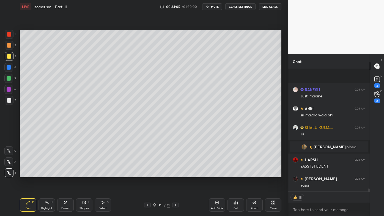
scroll to position [4951, 0]
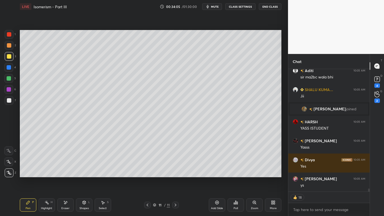
click at [216, 174] on icon at bounding box center [217, 203] width 4 height 4
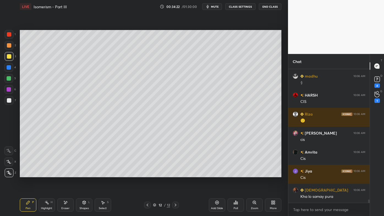
scroll to position [5188, 0]
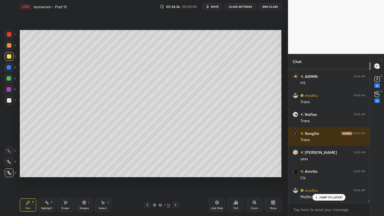
click at [66, 174] on icon at bounding box center [65, 202] width 4 height 5
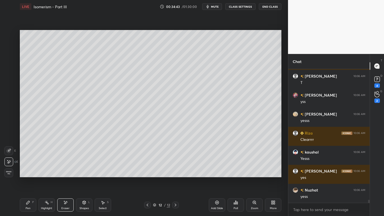
click at [148, 174] on icon at bounding box center [147, 205] width 4 height 4
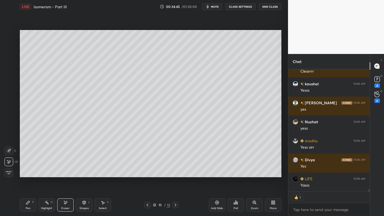
click at [149, 174] on icon at bounding box center [147, 205] width 4 height 4
drag, startPoint x: 49, startPoint y: 202, endPoint x: 64, endPoint y: 190, distance: 19.6
click at [49, 174] on div "Highlight H" at bounding box center [47, 204] width 17 height 13
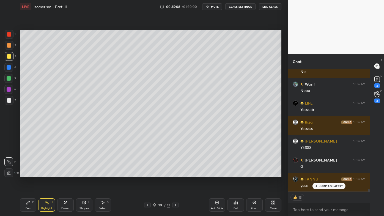
drag, startPoint x: 175, startPoint y: 204, endPoint x: 172, endPoint y: 203, distance: 3.1
click at [175, 174] on icon at bounding box center [175, 205] width 4 height 4
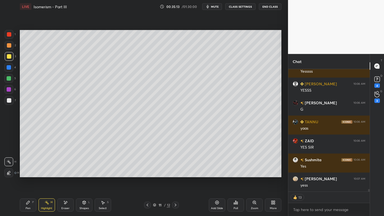
click at [217, 174] on icon at bounding box center [217, 202] width 4 height 4
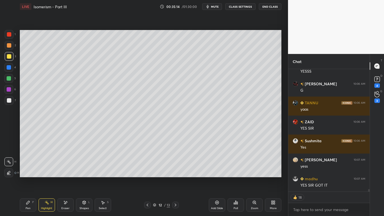
drag, startPoint x: 27, startPoint y: 202, endPoint x: 26, endPoint y: 193, distance: 8.6
click at [26, 174] on icon at bounding box center [28, 202] width 4 height 4
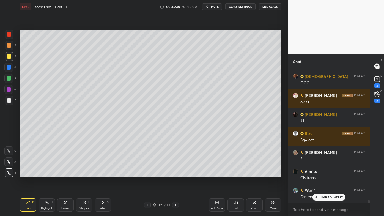
drag, startPoint x: 43, startPoint y: 204, endPoint x: 44, endPoint y: 184, distance: 20.4
click at [43, 174] on div "Highlight H" at bounding box center [47, 204] width 17 height 13
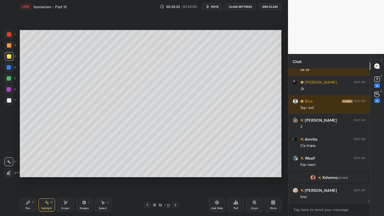
drag, startPoint x: 27, startPoint y: 201, endPoint x: 26, endPoint y: 198, distance: 2.9
click at [26, 174] on div "Pen P" at bounding box center [28, 204] width 17 height 13
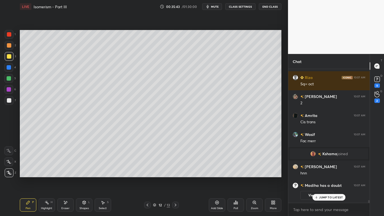
click at [8, 100] on div at bounding box center [9, 100] width 4 height 4
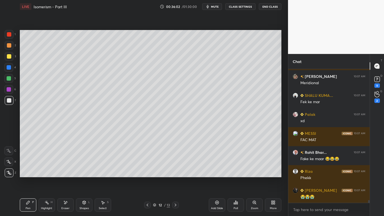
scroll to position [6465, 0]
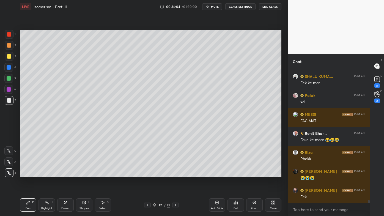
click at [42, 174] on div "Highlight H" at bounding box center [47, 204] width 17 height 13
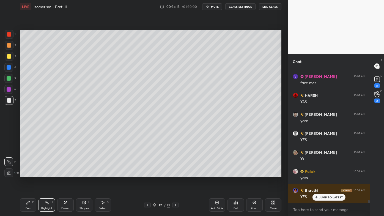
scroll to position [6636, 0]
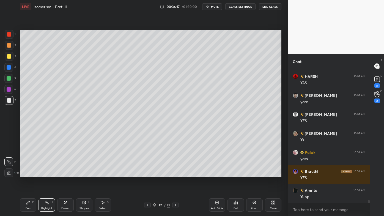
drag, startPoint x: 25, startPoint y: 204, endPoint x: 45, endPoint y: 185, distance: 27.2
click at [25, 174] on div "Pen P" at bounding box center [28, 204] width 17 height 13
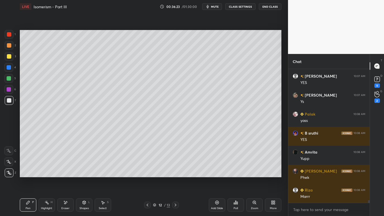
scroll to position [6693, 0]
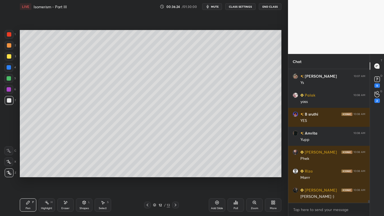
drag, startPoint x: 45, startPoint y: 202, endPoint x: 62, endPoint y: 183, distance: 25.9
click at [45, 174] on icon at bounding box center [47, 202] width 4 height 4
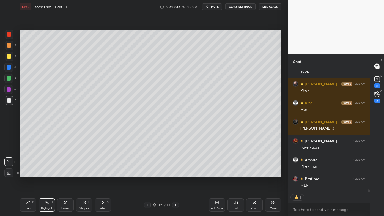
scroll to position [6837, 0]
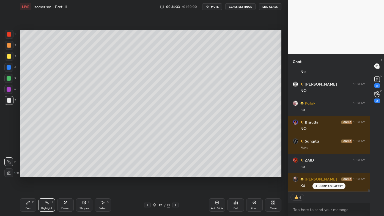
drag, startPoint x: 25, startPoint y: 203, endPoint x: 27, endPoint y: 198, distance: 4.7
click at [26, 174] on div "Pen P" at bounding box center [28, 204] width 17 height 13
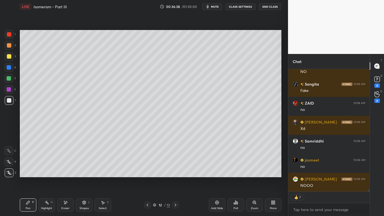
scroll to position [7027, 0]
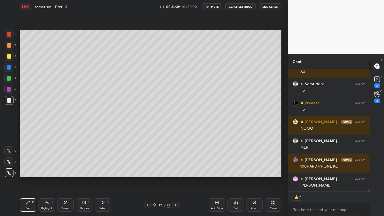
click at [41, 174] on div "Highlight H" at bounding box center [47, 204] width 17 height 13
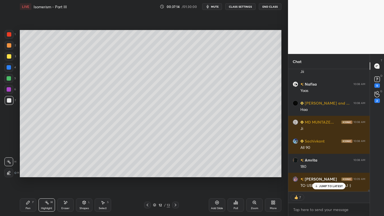
click at [26, 174] on div "Pen P" at bounding box center [28, 204] width 17 height 13
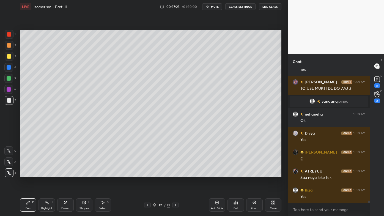
click at [28, 174] on div "Pen P" at bounding box center [28, 204] width 17 height 13
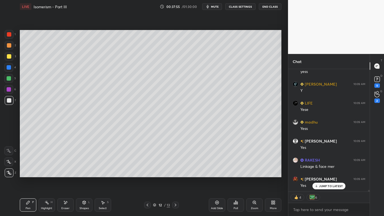
click at [45, 174] on icon at bounding box center [47, 202] width 4 height 4
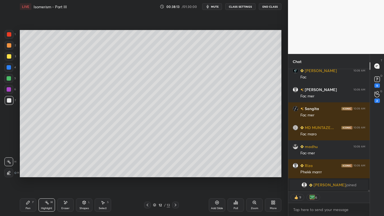
click at [219, 174] on icon at bounding box center [217, 202] width 4 height 4
drag, startPoint x: 26, startPoint y: 201, endPoint x: 24, endPoint y: 196, distance: 5.3
click at [24, 174] on div "Pen P" at bounding box center [28, 204] width 17 height 13
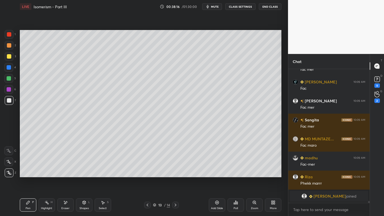
drag, startPoint x: 11, startPoint y: 43, endPoint x: 18, endPoint y: 42, distance: 6.6
click at [12, 42] on div at bounding box center [9, 45] width 9 height 9
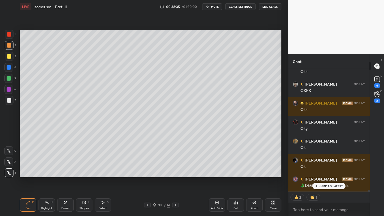
drag, startPoint x: 9, startPoint y: 55, endPoint x: 17, endPoint y: 54, distance: 8.9
click at [10, 54] on div at bounding box center [9, 56] width 4 height 4
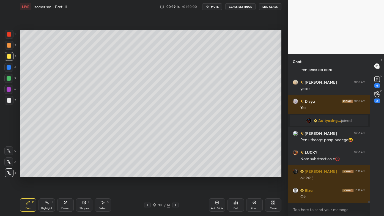
drag, startPoint x: 46, startPoint y: 203, endPoint x: 56, endPoint y: 179, distance: 26.1
click at [46, 174] on icon at bounding box center [47, 202] width 4 height 4
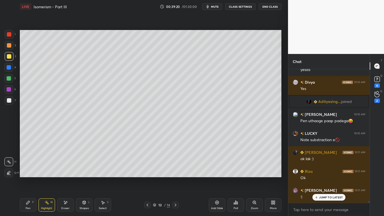
drag, startPoint x: 26, startPoint y: 203, endPoint x: 44, endPoint y: 183, distance: 27.3
click at [24, 174] on div "Pen P" at bounding box center [28, 204] width 17 height 13
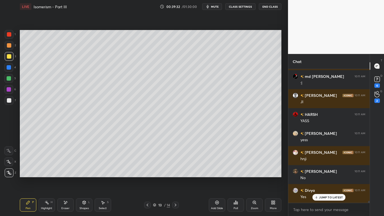
click at [26, 174] on icon at bounding box center [27, 202] width 3 height 3
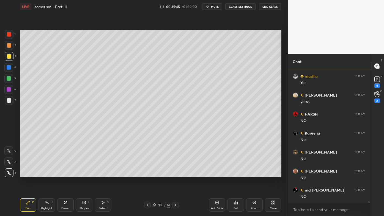
drag, startPoint x: 64, startPoint y: 201, endPoint x: 85, endPoint y: 181, distance: 29.2
click at [64, 174] on icon at bounding box center [65, 202] width 4 height 5
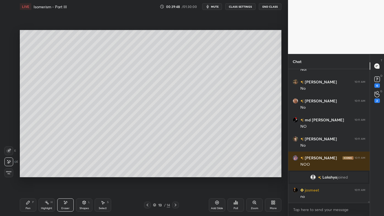
click at [31, 174] on div "Pen P" at bounding box center [28, 204] width 17 height 13
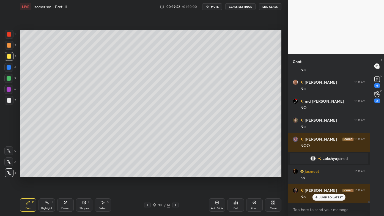
scroll to position [9946, 0]
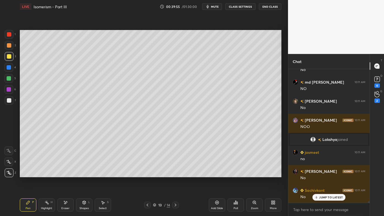
drag, startPoint x: 46, startPoint y: 202, endPoint x: 56, endPoint y: 185, distance: 19.2
click at [47, 174] on icon at bounding box center [47, 202] width 4 height 4
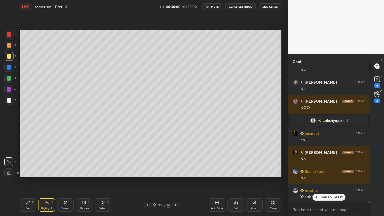
scroll to position [9984, 0]
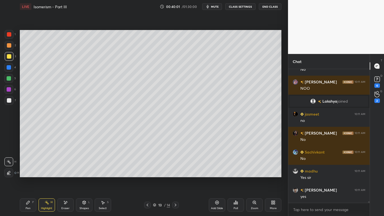
drag, startPoint x: 27, startPoint y: 203, endPoint x: 31, endPoint y: 192, distance: 11.7
click at [26, 174] on icon at bounding box center [28, 202] width 4 height 4
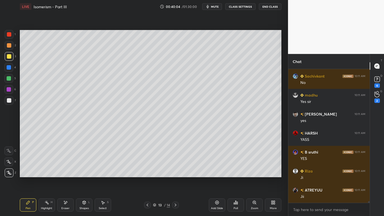
scroll to position [10116, 0]
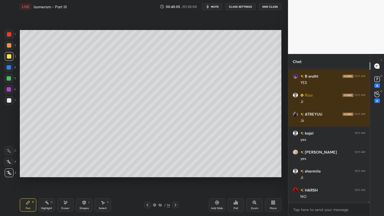
drag, startPoint x: 45, startPoint y: 200, endPoint x: 48, endPoint y: 185, distance: 14.8
click at [45, 174] on div "Highlight H" at bounding box center [47, 204] width 17 height 13
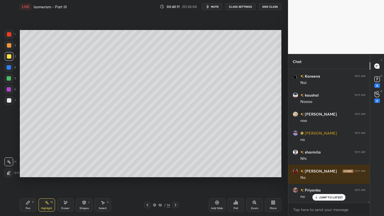
scroll to position [10382, 0]
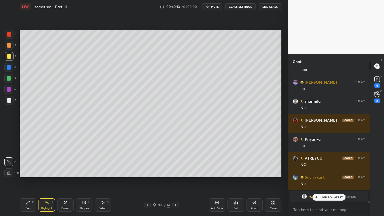
click at [26, 174] on div "Pen P" at bounding box center [28, 204] width 17 height 13
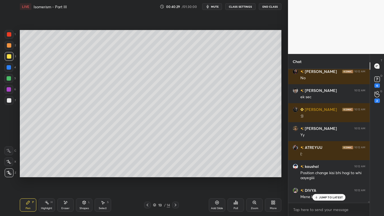
scroll to position [10552, 0]
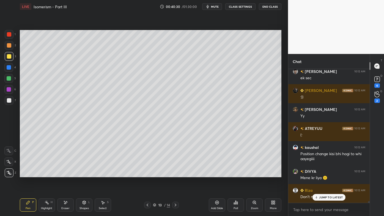
click at [219, 174] on div "Add Slide" at bounding box center [217, 204] width 17 height 13
drag, startPoint x: 9, startPoint y: 44, endPoint x: 19, endPoint y: 39, distance: 10.6
click at [10, 43] on div at bounding box center [9, 45] width 4 height 4
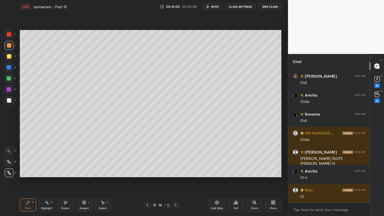
scroll to position [10818, 0]
drag, startPoint x: 46, startPoint y: 198, endPoint x: 48, endPoint y: 193, distance: 5.8
click at [46, 174] on div "Pen P Highlight H Eraser Shapes L Select S 14 / 15 Add Slide Poll Zoom More" at bounding box center [151, 205] width 262 height 22
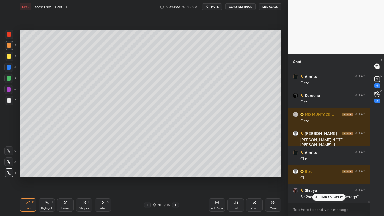
scroll to position [10837, 0]
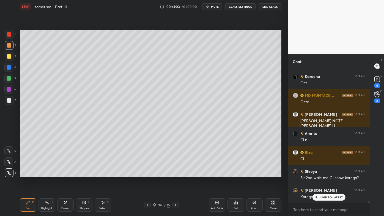
drag, startPoint x: 45, startPoint y: 202, endPoint x: 58, endPoint y: 180, distance: 25.2
click at [45, 174] on icon at bounding box center [47, 202] width 4 height 4
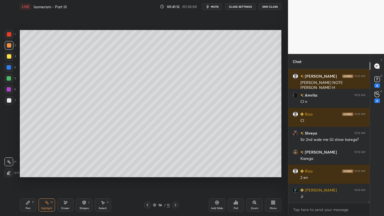
scroll to position [10889, 0]
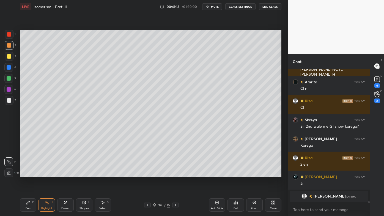
drag, startPoint x: 23, startPoint y: 202, endPoint x: 24, endPoint y: 198, distance: 3.3
click at [24, 174] on div "Pen P" at bounding box center [28, 204] width 17 height 13
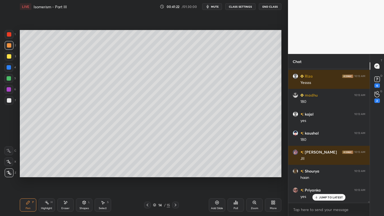
scroll to position [10813, 0]
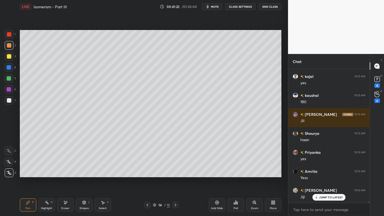
click at [25, 174] on div "Pen P" at bounding box center [28, 204] width 17 height 13
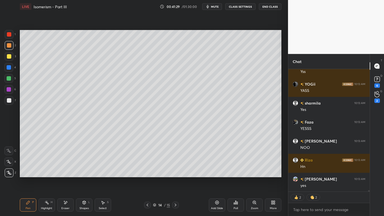
scroll to position [11052, 0]
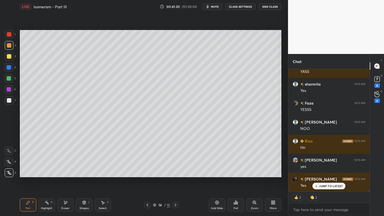
click at [45, 174] on icon at bounding box center [47, 202] width 4 height 4
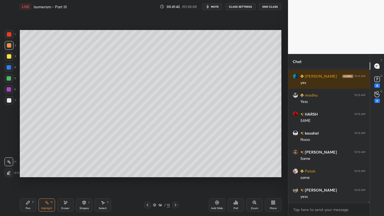
scroll to position [11212, 0]
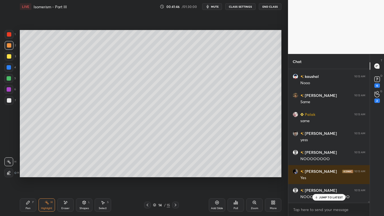
click at [23, 174] on div "Pen P" at bounding box center [28, 204] width 17 height 13
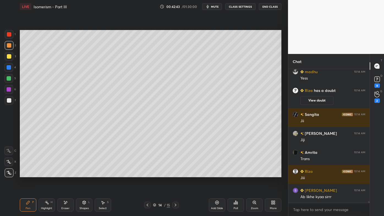
scroll to position [11535, 0]
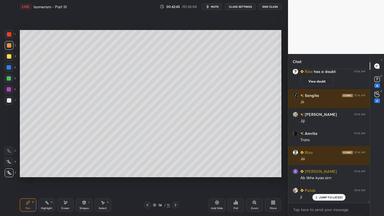
click at [46, 174] on icon at bounding box center [47, 202] width 4 height 4
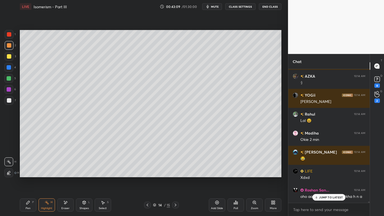
scroll to position [2, 1]
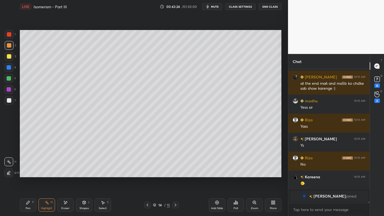
click at [147, 174] on icon at bounding box center [147, 205] width 4 height 4
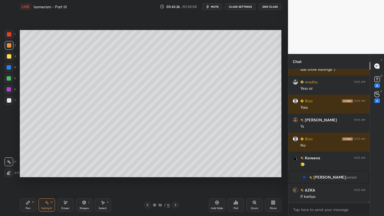
click at [26, 174] on icon at bounding box center [28, 202] width 4 height 4
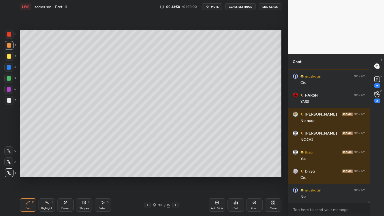
scroll to position [12728, 0]
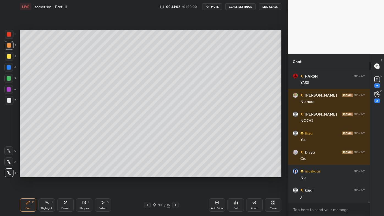
click at [44, 174] on div "Pen P Highlight H Eraser Shapes L Select S 13 / 15 Add Slide Poll Zoom More" at bounding box center [151, 205] width 262 height 22
click at [46, 174] on icon at bounding box center [47, 202] width 4 height 4
click at [174, 174] on icon at bounding box center [175, 205] width 4 height 4
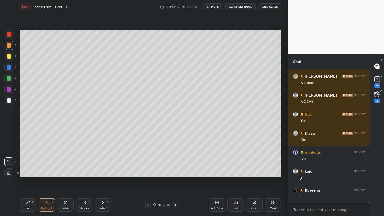
click at [147, 174] on icon at bounding box center [147, 205] width 4 height 4
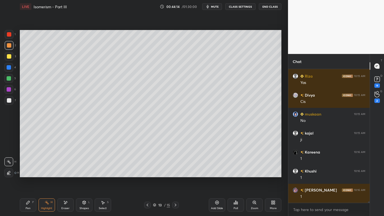
scroll to position [12804, 0]
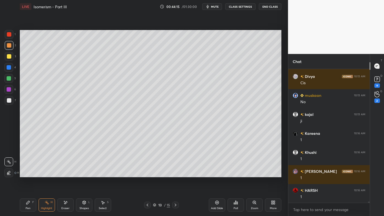
drag, startPoint x: 175, startPoint y: 204, endPoint x: 177, endPoint y: 193, distance: 11.6
click at [175, 174] on icon at bounding box center [175, 205] width 4 height 4
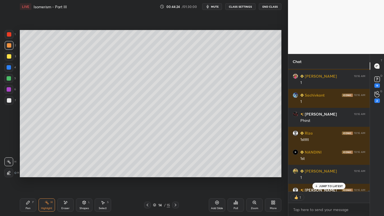
scroll to position [13803, 0]
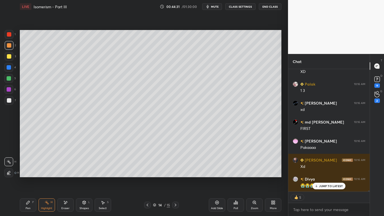
click at [147, 174] on icon at bounding box center [147, 205] width 4 height 4
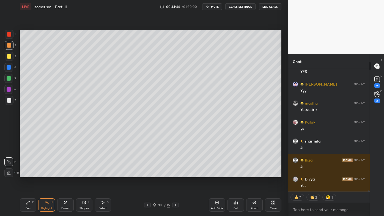
drag, startPoint x: 68, startPoint y: 200, endPoint x: 70, endPoint y: 197, distance: 4.1
click at [67, 174] on div "Eraser" at bounding box center [65, 204] width 17 height 13
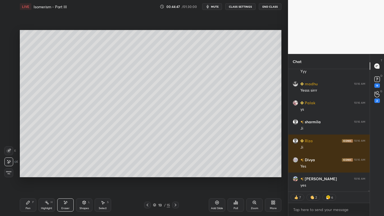
drag, startPoint x: 27, startPoint y: 202, endPoint x: 29, endPoint y: 198, distance: 4.1
click at [27, 174] on icon at bounding box center [28, 202] width 4 height 4
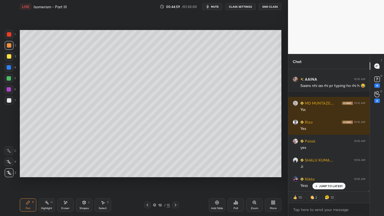
click at [48, 174] on div "Highlight H" at bounding box center [47, 204] width 17 height 13
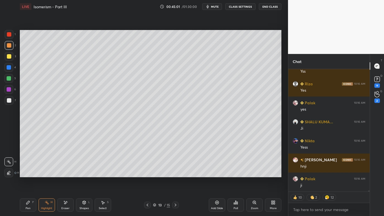
drag, startPoint x: 29, startPoint y: 201, endPoint x: 33, endPoint y: 195, distance: 7.0
click at [29, 174] on div "Pen P" at bounding box center [28, 204] width 17 height 13
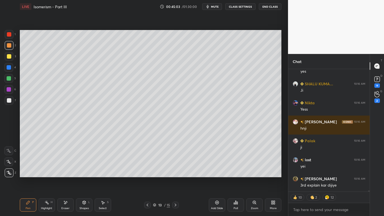
drag, startPoint x: 176, startPoint y: 205, endPoint x: 177, endPoint y: 200, distance: 5.0
click at [176, 174] on icon at bounding box center [175, 205] width 4 height 4
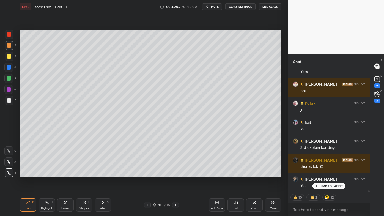
click at [48, 174] on div "Highlight H" at bounding box center [47, 204] width 17 height 13
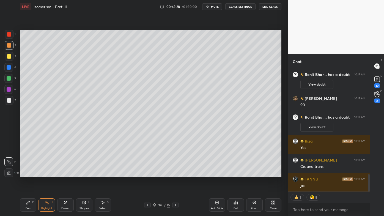
click at [28, 174] on div "Pen P Highlight H Eraser Shapes L Select S 14 / 15 Add Slide Poll Zoom More" at bounding box center [151, 205] width 262 height 22
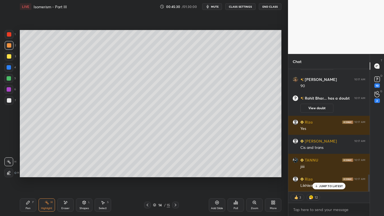
drag, startPoint x: 28, startPoint y: 201, endPoint x: 43, endPoint y: 184, distance: 22.4
click at [28, 174] on icon at bounding box center [28, 202] width 4 height 4
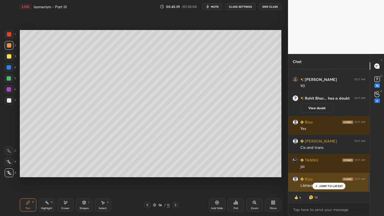
click at [324, 174] on div "JUMP TO LATEST" at bounding box center [329, 186] width 33 height 7
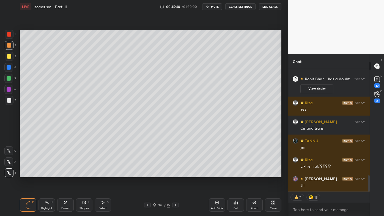
scroll to position [794, 0]
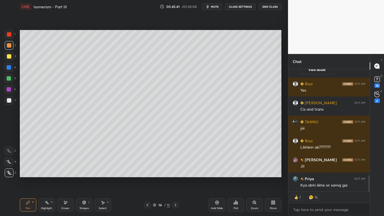
click at [149, 174] on div at bounding box center [147, 205] width 7 height 7
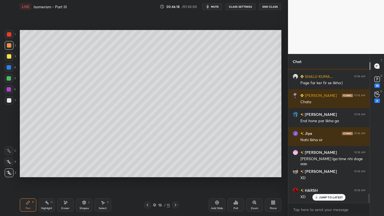
scroll to position [1850, 0]
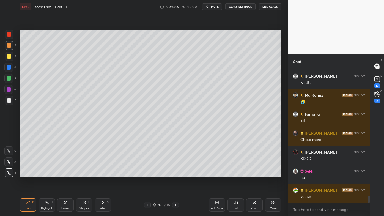
click at [175, 174] on div at bounding box center [175, 205] width 7 height 7
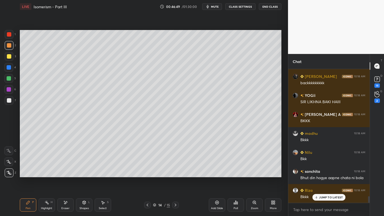
click at [146, 174] on icon at bounding box center [147, 205] width 4 height 4
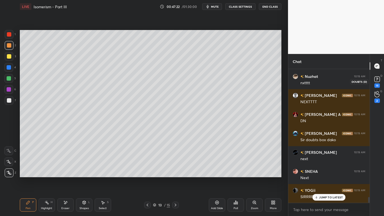
click at [377, 83] on icon at bounding box center [377, 79] width 8 height 8
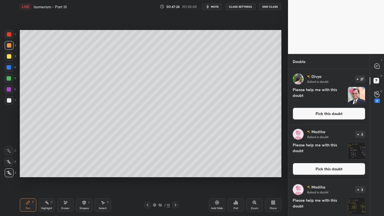
click at [374, 73] on div "T Messages (T)" at bounding box center [377, 65] width 14 height 15
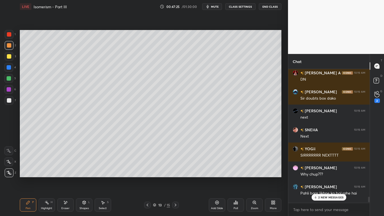
click at [327, 174] on p "2 NEW MESSAGES" at bounding box center [330, 197] width 25 height 3
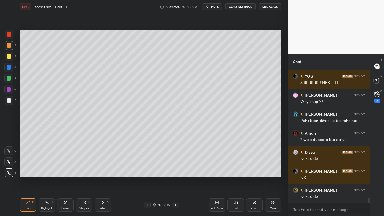
click at [175, 174] on icon at bounding box center [175, 205] width 4 height 4
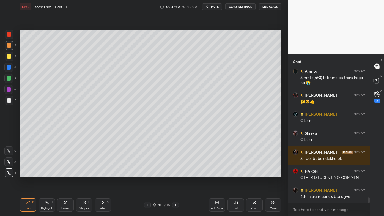
click at [217, 174] on icon at bounding box center [217, 202] width 4 height 4
click at [27, 174] on icon at bounding box center [28, 202] width 4 height 4
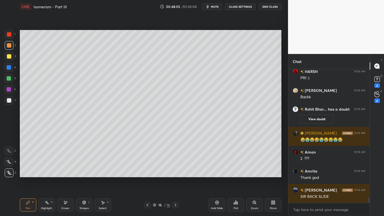
scroll to position [3304, 0]
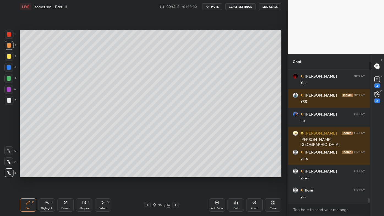
click at [148, 174] on icon at bounding box center [147, 205] width 4 height 4
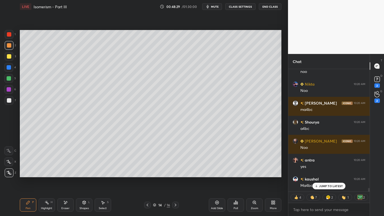
click at [176, 174] on icon at bounding box center [176, 205] width 2 height 3
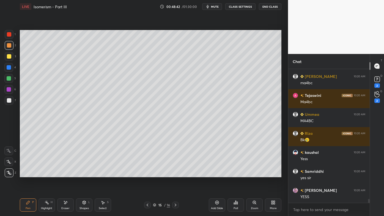
drag, startPoint x: 69, startPoint y: 202, endPoint x: 68, endPoint y: 199, distance: 3.6
click at [69, 174] on div "Eraser" at bounding box center [65, 204] width 17 height 13
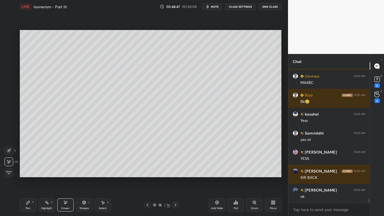
click at [146, 174] on icon at bounding box center [147, 205] width 4 height 4
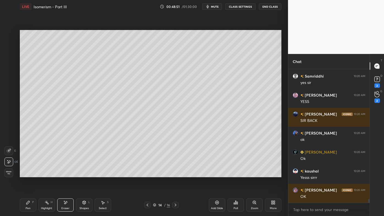
drag, startPoint x: 48, startPoint y: 204, endPoint x: 56, endPoint y: 181, distance: 24.8
click at [47, 174] on rect at bounding box center [47, 203] width 3 height 3
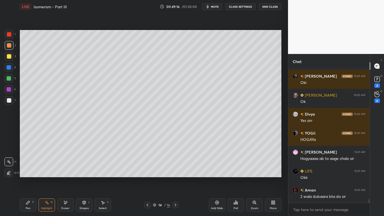
click at [175, 174] on icon at bounding box center [175, 205] width 4 height 4
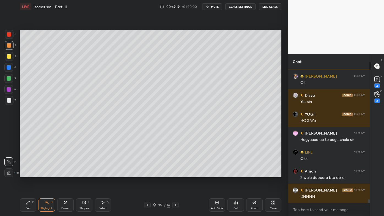
drag, startPoint x: 28, startPoint y: 204, endPoint x: 32, endPoint y: 180, distance: 24.2
click at [28, 174] on icon at bounding box center [28, 202] width 4 height 4
click at [9, 35] on div at bounding box center [9, 34] width 4 height 4
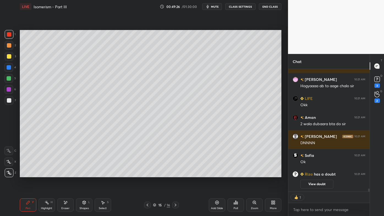
drag, startPoint x: 9, startPoint y: 56, endPoint x: 15, endPoint y: 53, distance: 6.7
click at [11, 56] on div at bounding box center [9, 56] width 4 height 4
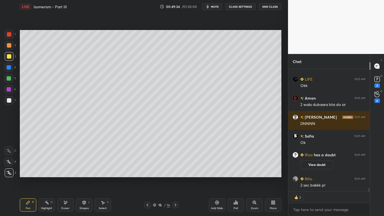
scroll to position [4560, 0]
click at [10, 56] on div at bounding box center [9, 56] width 4 height 4
click at [9, 99] on div at bounding box center [9, 100] width 4 height 4
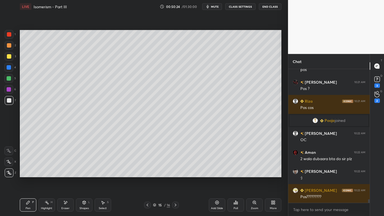
scroll to position [4718, 0]
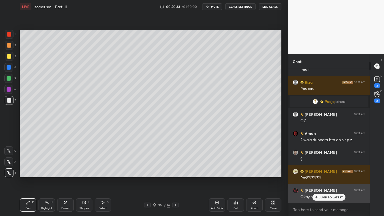
click at [326, 174] on p "JUMP TO LATEST" at bounding box center [331, 197] width 24 height 3
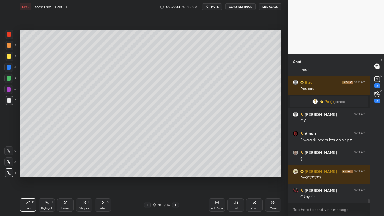
click at [46, 174] on div "Highlight H" at bounding box center [47, 204] width 17 height 13
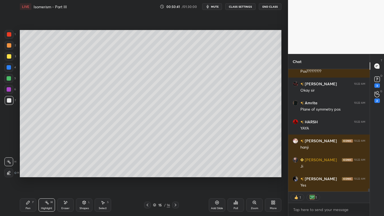
scroll to position [4844, 0]
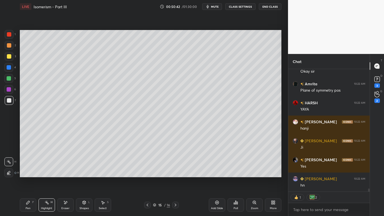
drag, startPoint x: 65, startPoint y: 200, endPoint x: 98, endPoint y: 178, distance: 40.5
click at [65, 174] on icon at bounding box center [65, 202] width 4 height 5
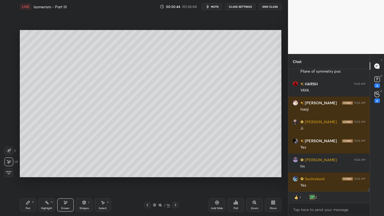
drag, startPoint x: 26, startPoint y: 204, endPoint x: 54, endPoint y: 179, distance: 37.1
click at [26, 174] on icon at bounding box center [27, 202] width 3 height 3
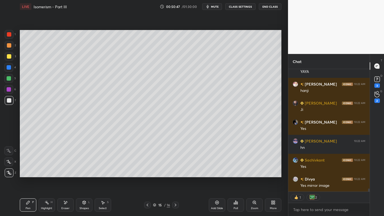
click at [46, 174] on icon at bounding box center [47, 202] width 4 height 4
drag, startPoint x: 9, startPoint y: 55, endPoint x: 17, endPoint y: 57, distance: 7.9
click at [9, 55] on div at bounding box center [9, 56] width 4 height 4
drag, startPoint x: 30, startPoint y: 204, endPoint x: 64, endPoint y: 180, distance: 41.8
click at [30, 174] on div "Pen P" at bounding box center [28, 204] width 17 height 13
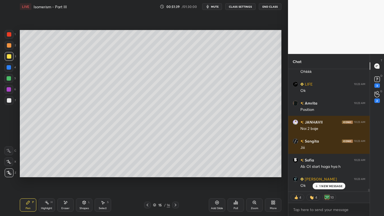
scroll to position [5513, 0]
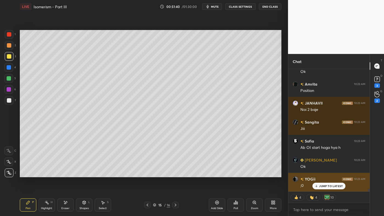
click at [324, 174] on p "JUMP TO LATEST" at bounding box center [331, 185] width 24 height 3
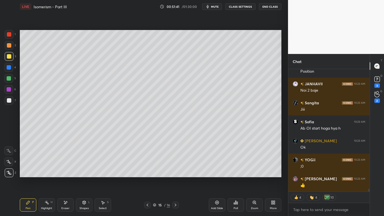
scroll to position [5551, 0]
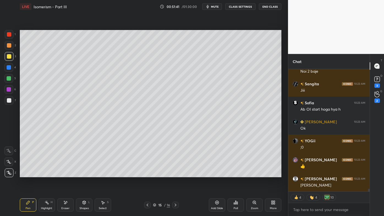
click at [30, 174] on div "Pen P" at bounding box center [28, 204] width 17 height 13
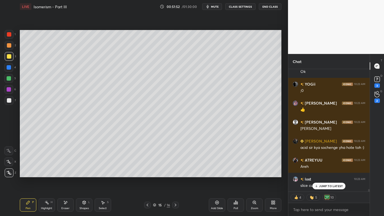
scroll to position [5627, 0]
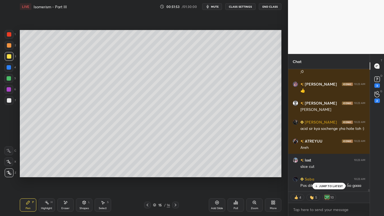
click at [50, 174] on div "Highlight H" at bounding box center [47, 204] width 17 height 13
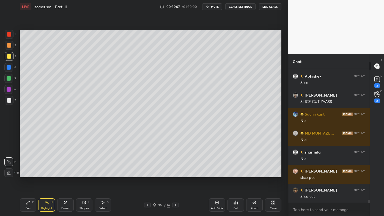
scroll to position [6022, 0]
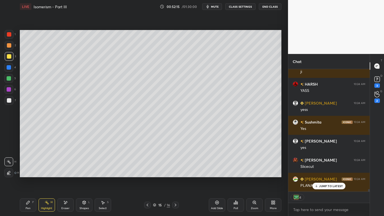
drag, startPoint x: 27, startPoint y: 203, endPoint x: 38, endPoint y: 190, distance: 17.2
click at [27, 174] on icon at bounding box center [28, 202] width 4 height 4
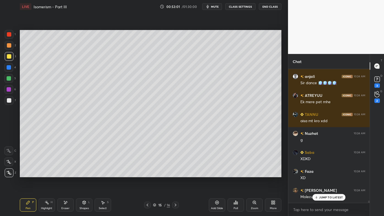
click at [25, 174] on div "Pen P" at bounding box center [28, 204] width 17 height 13
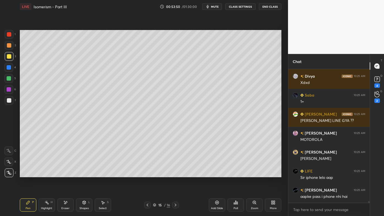
click at [218, 174] on icon at bounding box center [217, 203] width 4 height 4
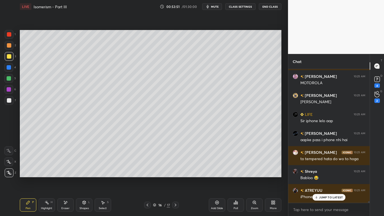
drag, startPoint x: 30, startPoint y: 205, endPoint x: 31, endPoint y: 182, distance: 22.9
click at [29, 174] on div "Pen P" at bounding box center [28, 204] width 17 height 13
click at [10, 46] on div at bounding box center [9, 45] width 4 height 4
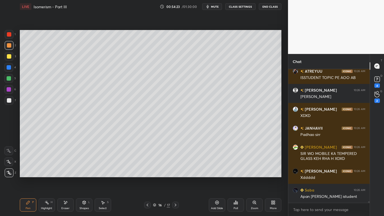
drag, startPoint x: 29, startPoint y: 204, endPoint x: 33, endPoint y: 177, distance: 27.1
click at [29, 174] on div "Pen P" at bounding box center [28, 204] width 17 height 13
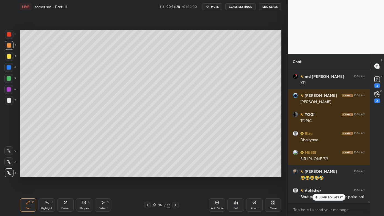
click at [67, 174] on icon at bounding box center [65, 202] width 4 height 5
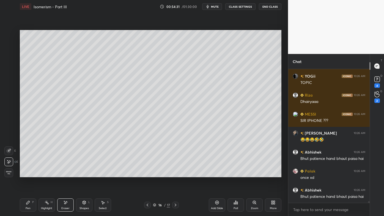
click at [29, 174] on icon at bounding box center [28, 202] width 4 height 4
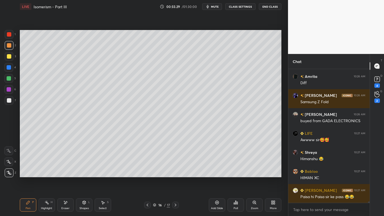
scroll to position [11813, 0]
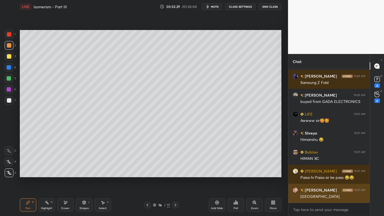
click at [321, 174] on div "Shivani 10:27 AM chiral centre" at bounding box center [328, 193] width 81 height 19
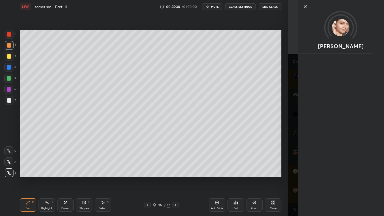
click at [266, 174] on div "Setting up your live class Poll for secs No correct answer Start poll" at bounding box center [151, 103] width 266 height 181
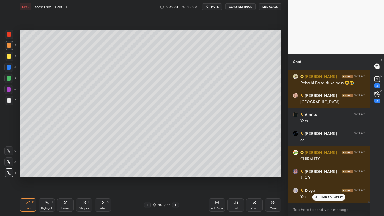
scroll to position [11946, 0]
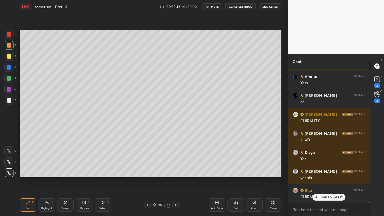
drag, startPoint x: 48, startPoint y: 202, endPoint x: 48, endPoint y: 198, distance: 3.7
click at [47, 174] on icon at bounding box center [47, 202] width 4 height 4
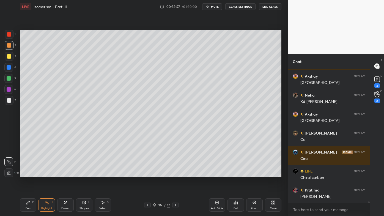
scroll to position [12193, 0]
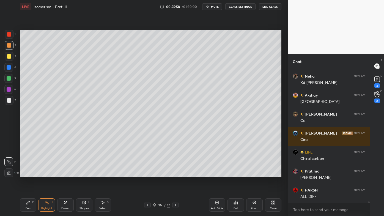
drag, startPoint x: 26, startPoint y: 203, endPoint x: 35, endPoint y: 192, distance: 14.3
click at [26, 174] on div "Pen P" at bounding box center [28, 204] width 17 height 13
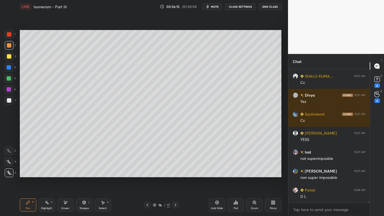
scroll to position [12345, 0]
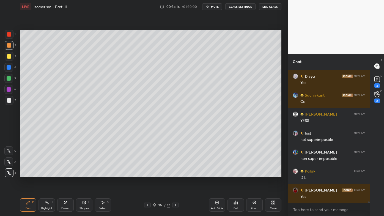
click at [216, 174] on icon at bounding box center [217, 202] width 4 height 4
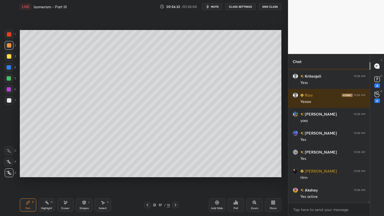
scroll to position [14017, 0]
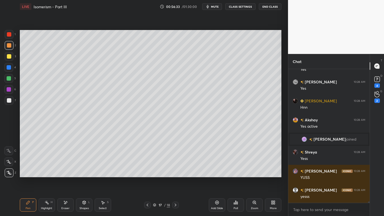
drag, startPoint x: 64, startPoint y: 201, endPoint x: 76, endPoint y: 180, distance: 23.5
click at [65, 174] on div "Eraser" at bounding box center [65, 204] width 17 height 13
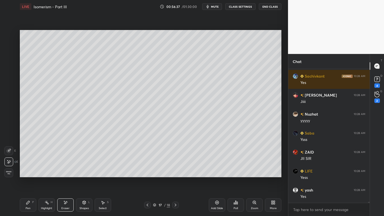
click at [146, 174] on icon at bounding box center [147, 205] width 4 height 4
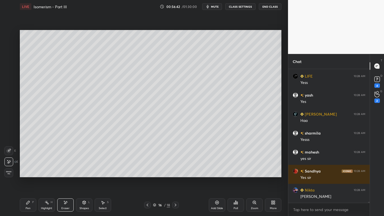
drag, startPoint x: 48, startPoint y: 202, endPoint x: 49, endPoint y: 184, distance: 18.0
click at [46, 174] on div "Highlight H" at bounding box center [47, 204] width 17 height 13
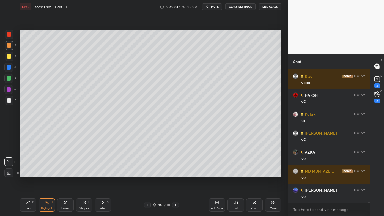
drag, startPoint x: 31, startPoint y: 205, endPoint x: 38, endPoint y: 189, distance: 17.0
click at [29, 174] on div "Pen P" at bounding box center [28, 204] width 17 height 13
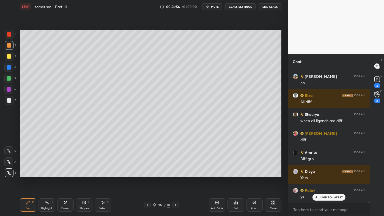
click at [45, 174] on icon at bounding box center [47, 202] width 4 height 4
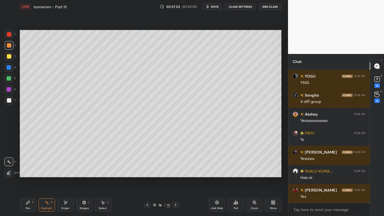
drag, startPoint x: 26, startPoint y: 204, endPoint x: 52, endPoint y: 179, distance: 36.2
click at [26, 174] on div "Pen P" at bounding box center [28, 204] width 17 height 13
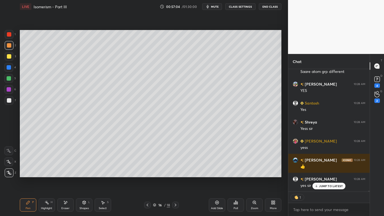
click at [8, 99] on div at bounding box center [9, 100] width 4 height 4
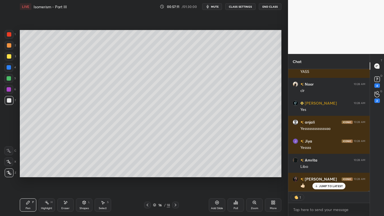
click at [44, 174] on div "Highlight H" at bounding box center [47, 204] width 17 height 13
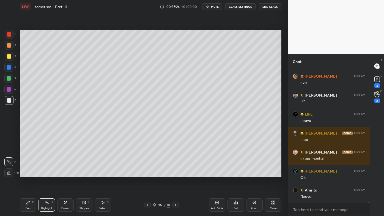
click at [23, 174] on div "Pen P" at bounding box center [28, 204] width 17 height 13
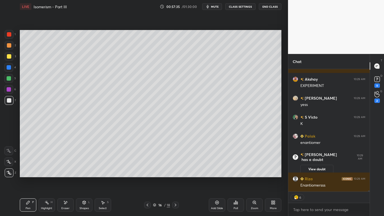
drag, startPoint x: 68, startPoint y: 204, endPoint x: 116, endPoint y: 181, distance: 53.3
click at [68, 174] on div "Eraser" at bounding box center [65, 204] width 17 height 13
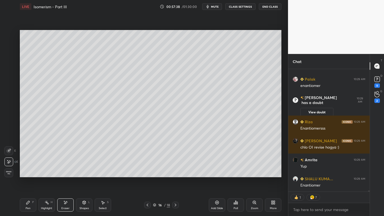
click at [24, 174] on div "Pen P" at bounding box center [28, 204] width 17 height 13
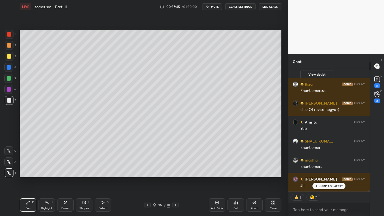
drag, startPoint x: 46, startPoint y: 200, endPoint x: 47, endPoint y: 192, distance: 7.5
click at [46, 174] on div "Pen P Highlight H Eraser Shapes L Select S 16 / 18 Add Slide Poll Zoom More" at bounding box center [151, 205] width 262 height 22
drag, startPoint x: 62, startPoint y: 201, endPoint x: 74, endPoint y: 183, distance: 21.1
click at [62, 174] on div "Eraser" at bounding box center [65, 204] width 17 height 13
click at [47, 174] on icon at bounding box center [47, 202] width 4 height 4
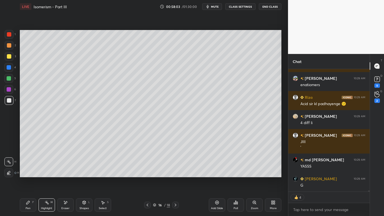
click at [29, 174] on icon at bounding box center [28, 202] width 4 height 4
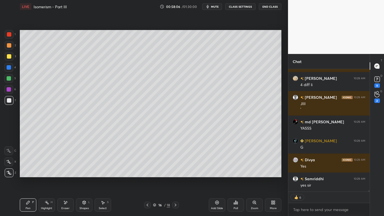
drag, startPoint x: 47, startPoint y: 203, endPoint x: 58, endPoint y: 187, distance: 19.5
click at [47, 174] on icon at bounding box center [47, 202] width 4 height 4
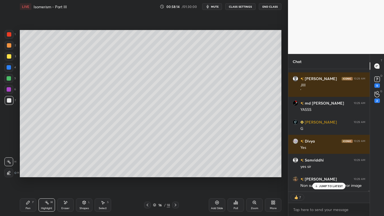
scroll to position [14710, 0]
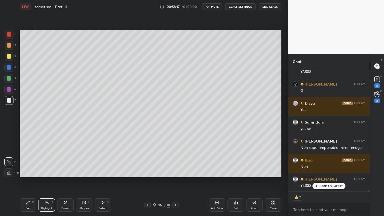
type textarea "x"
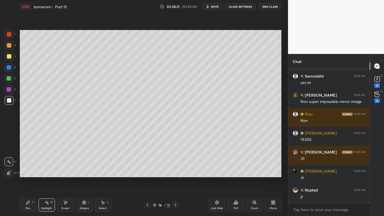
click at [218, 174] on icon at bounding box center [217, 203] width 2 height 2
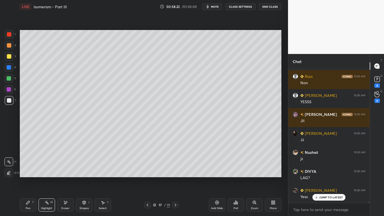
click at [30, 174] on icon at bounding box center [28, 202] width 4 height 4
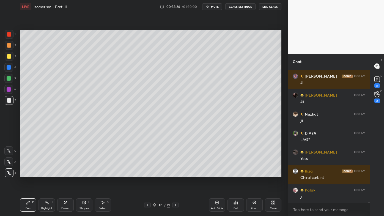
drag, startPoint x: 10, startPoint y: 43, endPoint x: 19, endPoint y: 42, distance: 8.6
click at [10, 43] on div at bounding box center [9, 45] width 9 height 9
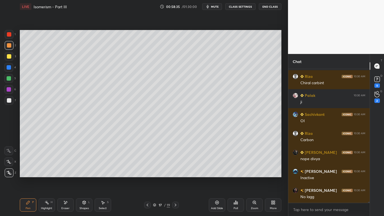
scroll to position [14965, 0]
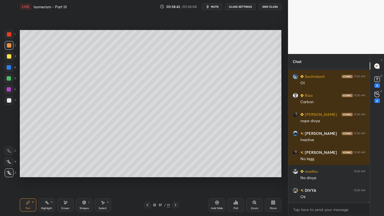
click at [11, 54] on div at bounding box center [9, 56] width 9 height 9
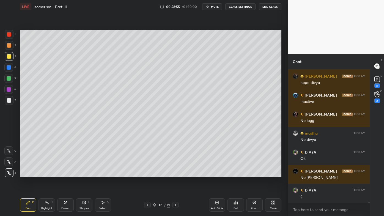
scroll to position [14845, 0]
click at [45, 174] on div "Highlight H" at bounding box center [47, 204] width 17 height 13
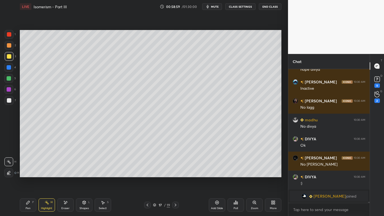
click at [238, 174] on div "Poll" at bounding box center [236, 204] width 17 height 13
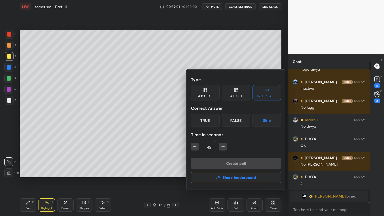
drag, startPoint x: 233, startPoint y: 93, endPoint x: 233, endPoint y: 99, distance: 5.5
click at [233, 94] on div "A B C D" at bounding box center [236, 92] width 29 height 15
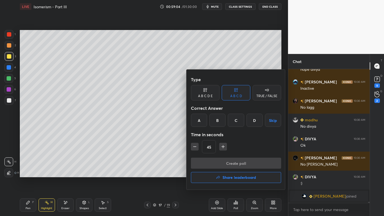
scroll to position [14867, 0]
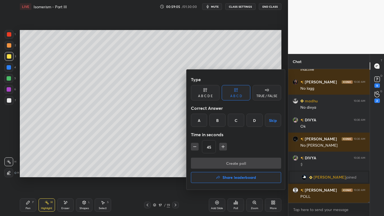
click at [218, 120] on div "B" at bounding box center [217, 120] width 16 height 13
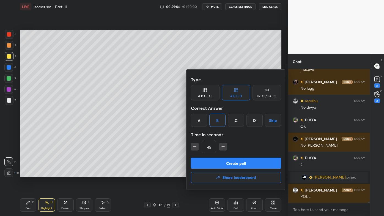
drag, startPoint x: 195, startPoint y: 147, endPoint x: 200, endPoint y: 152, distance: 7.2
click at [196, 146] on icon "button" at bounding box center [195, 147] width 6 height 6
type input "30"
click at [207, 162] on button "Create poll" at bounding box center [236, 163] width 90 height 11
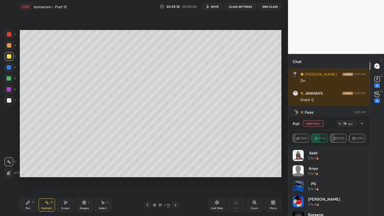
scroll to position [15115, 0]
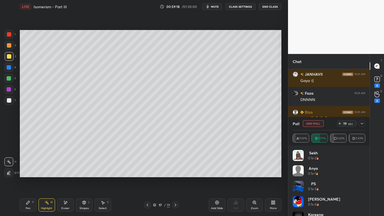
drag, startPoint x: 363, startPoint y: 122, endPoint x: 358, endPoint y: 125, distance: 6.3
click at [363, 122] on icon at bounding box center [362, 123] width 4 height 4
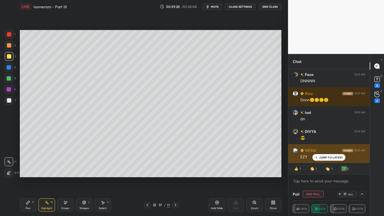
click at [324, 155] on div "JUMP TO LATEST" at bounding box center [329, 157] width 33 height 7
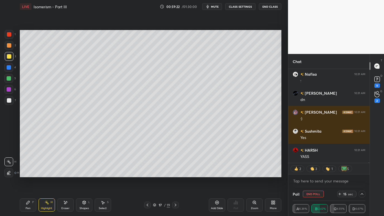
drag, startPoint x: 26, startPoint y: 204, endPoint x: 22, endPoint y: 193, distance: 11.9
click at [26, 174] on icon at bounding box center [28, 202] width 4 height 4
drag, startPoint x: 11, startPoint y: 103, endPoint x: 9, endPoint y: 102, distance: 2.8
click at [10, 102] on div at bounding box center [9, 100] width 9 height 9
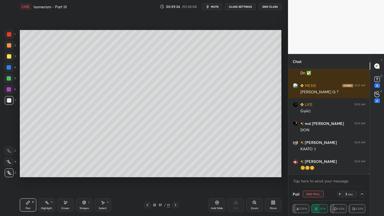
drag, startPoint x: 28, startPoint y: 200, endPoint x: 42, endPoint y: 181, distance: 24.4
click at [28, 174] on div "Pen P" at bounding box center [28, 204] width 17 height 13
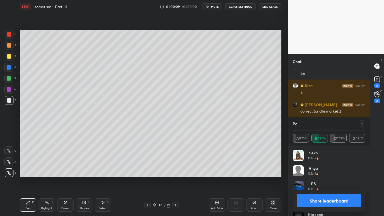
click at [362, 125] on icon at bounding box center [362, 123] width 4 height 4
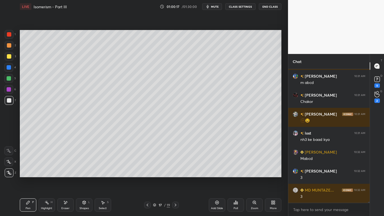
click at [47, 174] on icon at bounding box center [47, 202] width 4 height 4
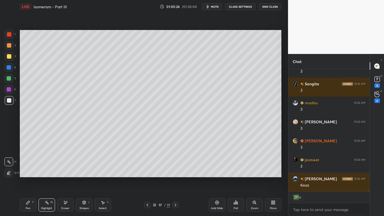
click at [28, 174] on icon at bounding box center [27, 202] width 3 height 3
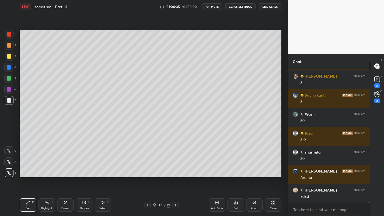
click at [48, 174] on div "Highlight H" at bounding box center [47, 204] width 17 height 13
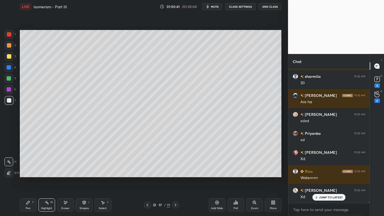
drag, startPoint x: 66, startPoint y: 203, endPoint x: 83, endPoint y: 177, distance: 30.6
click at [65, 174] on icon at bounding box center [65, 202] width 3 height 3
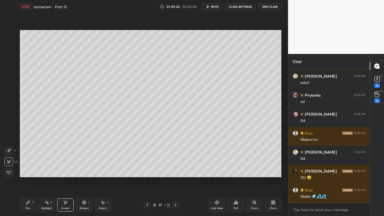
click at [28, 174] on icon at bounding box center [28, 202] width 4 height 4
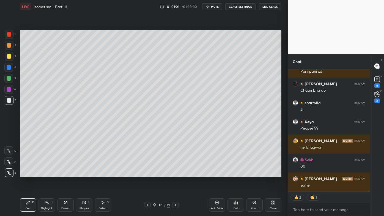
drag, startPoint x: 45, startPoint y: 203, endPoint x: 46, endPoint y: 195, distance: 8.3
click at [46, 174] on icon at bounding box center [47, 202] width 4 height 4
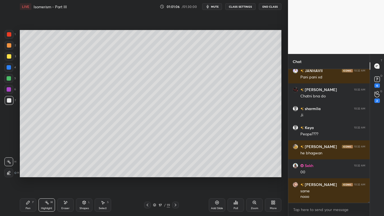
click at [237, 174] on icon at bounding box center [236, 202] width 4 height 4
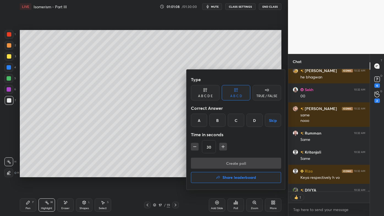
click at [237, 122] on div "C" at bounding box center [236, 120] width 16 height 13
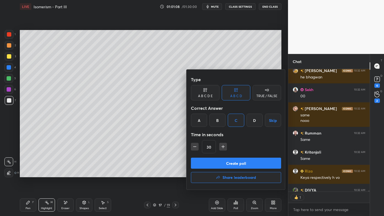
click at [222, 162] on button "Create poll" at bounding box center [236, 163] width 90 height 11
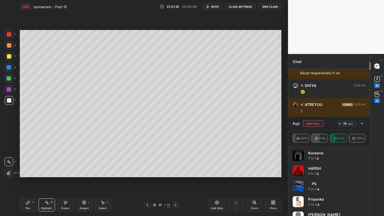
drag, startPoint x: 363, startPoint y: 124, endPoint x: 355, endPoint y: 128, distance: 8.9
click at [363, 125] on icon at bounding box center [362, 123] width 4 height 4
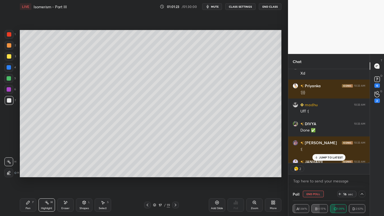
click at [30, 174] on icon at bounding box center [28, 202] width 4 height 4
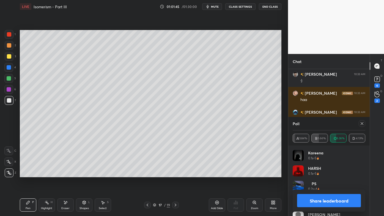
click at [362, 123] on icon at bounding box center [362, 123] width 3 height 3
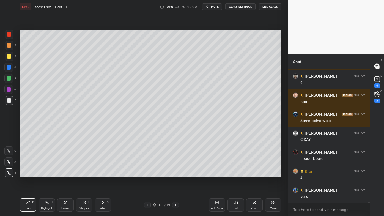
click at [47, 174] on icon at bounding box center [47, 202] width 4 height 4
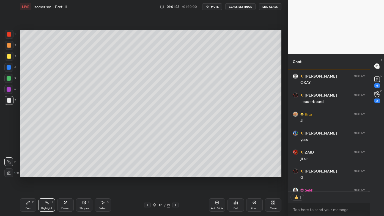
drag, startPoint x: 30, startPoint y: 204, endPoint x: 54, endPoint y: 191, distance: 27.6
click at [30, 174] on div "Pen P" at bounding box center [28, 204] width 17 height 13
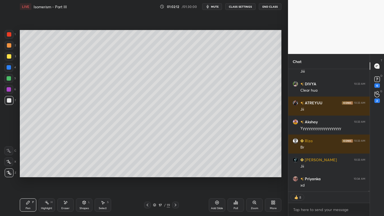
drag, startPoint x: 66, startPoint y: 202, endPoint x: 83, endPoint y: 183, distance: 25.7
click at [67, 174] on icon at bounding box center [65, 202] width 4 height 5
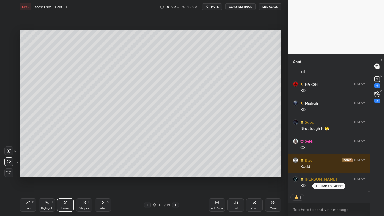
drag, startPoint x: 28, startPoint y: 203, endPoint x: 41, endPoint y: 185, distance: 22.6
click at [27, 174] on icon at bounding box center [27, 202] width 3 height 3
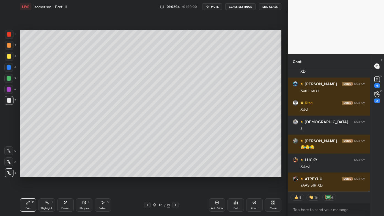
click at [218, 174] on icon at bounding box center [217, 202] width 4 height 4
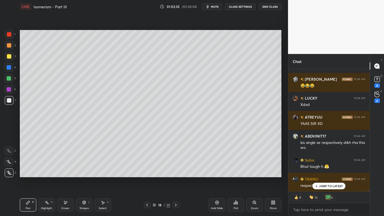
click at [31, 174] on div "Pen P" at bounding box center [28, 204] width 17 height 13
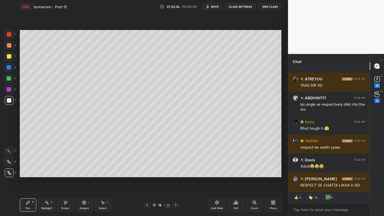
click at [8, 45] on div at bounding box center [9, 45] width 4 height 4
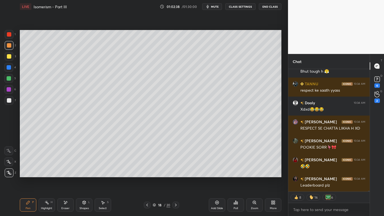
click at [47, 174] on rect at bounding box center [47, 203] width 3 height 3
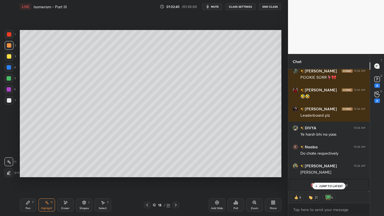
click at [63, 174] on icon at bounding box center [65, 202] width 4 height 5
drag, startPoint x: 27, startPoint y: 203, endPoint x: 30, endPoint y: 183, distance: 20.4
click at [27, 174] on icon at bounding box center [28, 202] width 4 height 4
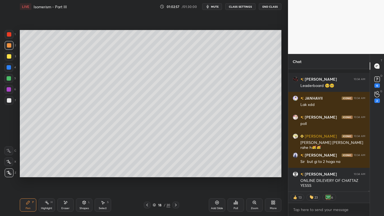
scroll to position [19477, 0]
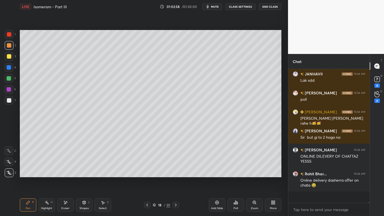
type textarea "x"
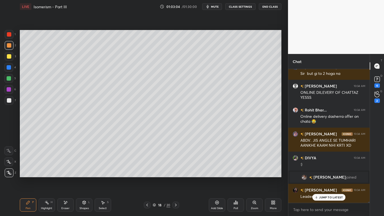
scroll to position [18284, 0]
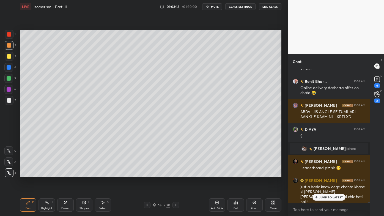
click at [11, 55] on div at bounding box center [9, 56] width 9 height 9
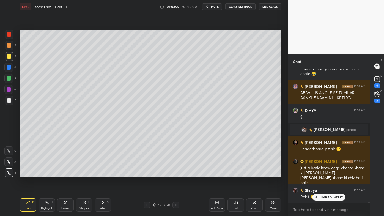
scroll to position [18322, 0]
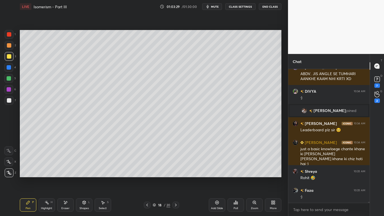
click at [236, 174] on icon at bounding box center [236, 202] width 4 height 4
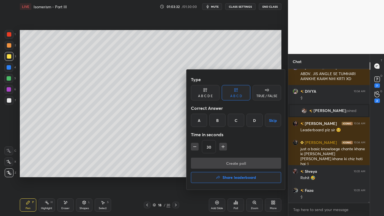
drag, startPoint x: 199, startPoint y: 118, endPoint x: 200, endPoint y: 121, distance: 2.8
click at [200, 119] on div "A" at bounding box center [199, 120] width 16 height 13
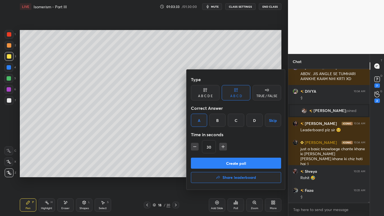
click at [223, 147] on icon "button" at bounding box center [223, 146] width 0 height 3
type input "45"
click at [216, 163] on button "Create poll" at bounding box center [236, 163] width 90 height 11
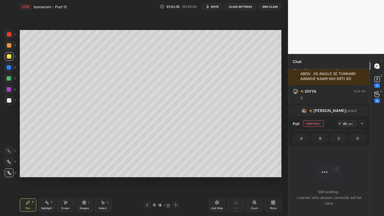
scroll to position [117, 80]
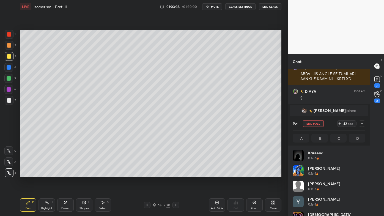
click at [64, 174] on icon at bounding box center [65, 202] width 4 height 5
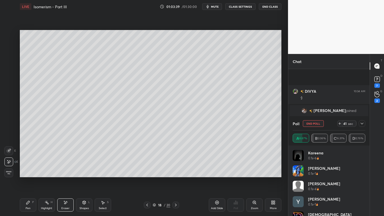
click at [279, 39] on div "Setting up your live class Poll for secs No correct answer Start poll" at bounding box center [151, 103] width 266 height 181
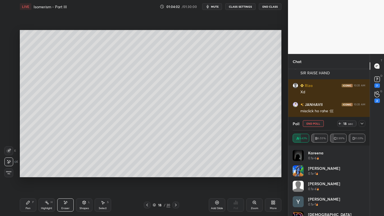
click at [363, 125] on icon at bounding box center [362, 123] width 4 height 4
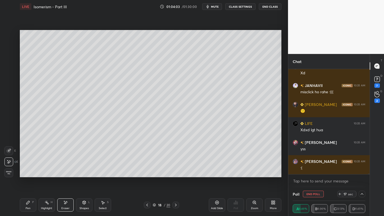
drag, startPoint x: 30, startPoint y: 202, endPoint x: 31, endPoint y: 193, distance: 9.7
click at [29, 174] on icon at bounding box center [28, 202] width 4 height 4
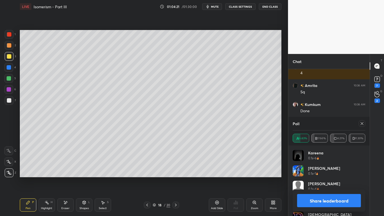
click at [362, 123] on icon at bounding box center [362, 123] width 4 height 4
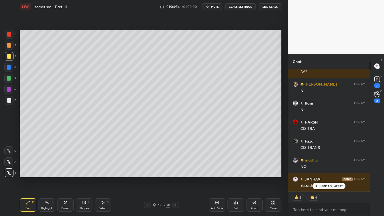
drag, startPoint x: 47, startPoint y: 200, endPoint x: 51, endPoint y: 187, distance: 13.9
click at [46, 174] on div "Highlight H" at bounding box center [47, 204] width 17 height 13
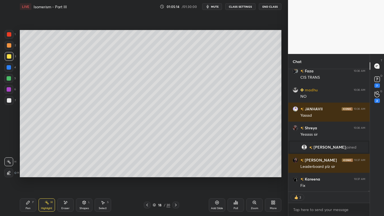
click at [25, 174] on div "Pen P" at bounding box center [28, 204] width 17 height 13
click at [236, 174] on icon at bounding box center [236, 202] width 1 height 3
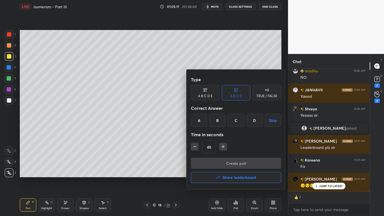
drag, startPoint x: 226, startPoint y: 177, endPoint x: 221, endPoint y: 177, distance: 5.0
click at [225, 174] on h4 "Share leaderboard" at bounding box center [240, 178] width 34 height 4
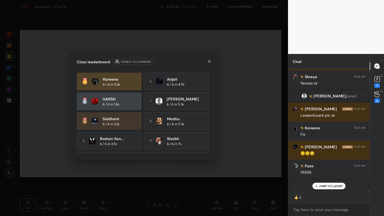
click at [209, 62] on icon at bounding box center [209, 61] width 3 height 3
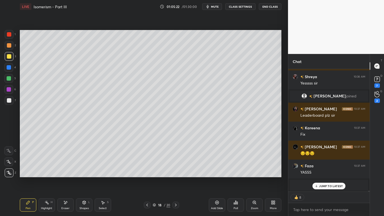
drag, startPoint x: 322, startPoint y: 186, endPoint x: 321, endPoint y: 189, distance: 3.1
click at [322, 174] on p "JUMP TO LATEST" at bounding box center [331, 185] width 24 height 3
click at [235, 174] on icon at bounding box center [236, 202] width 4 height 4
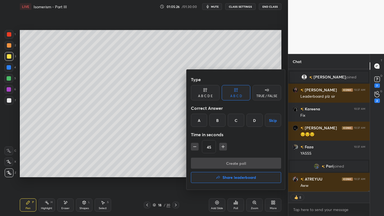
click at [233, 174] on h4 "Share leaderboard" at bounding box center [240, 178] width 34 height 4
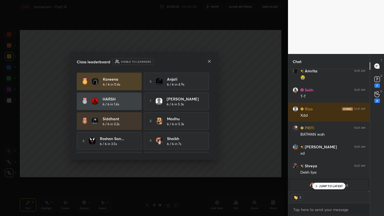
scroll to position [19337, 0]
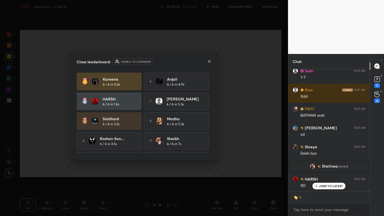
click at [208, 62] on icon at bounding box center [209, 61] width 4 height 4
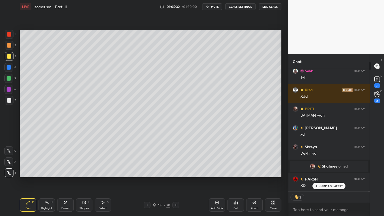
scroll to position [19394, 0]
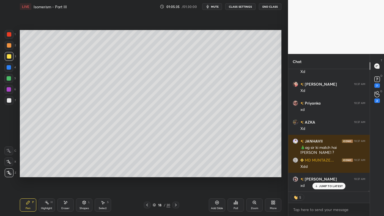
click at [217, 174] on icon at bounding box center [217, 202] width 4 height 4
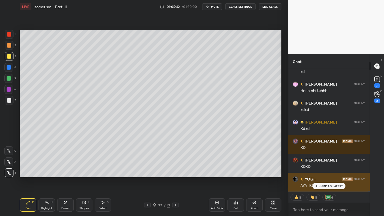
drag, startPoint x: 320, startPoint y: 184, endPoint x: 308, endPoint y: 183, distance: 12.1
click at [321, 174] on div "JUMP TO LATEST" at bounding box center [329, 186] width 33 height 7
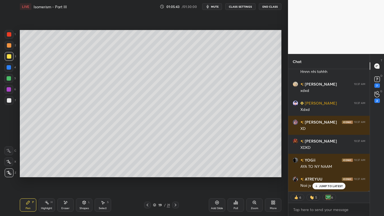
drag, startPoint x: 28, startPoint y: 201, endPoint x: 31, endPoint y: 182, distance: 18.7
click at [28, 174] on icon at bounding box center [28, 202] width 4 height 4
drag, startPoint x: 9, startPoint y: 44, endPoint x: 12, endPoint y: 42, distance: 3.4
click at [10, 43] on div at bounding box center [9, 45] width 4 height 4
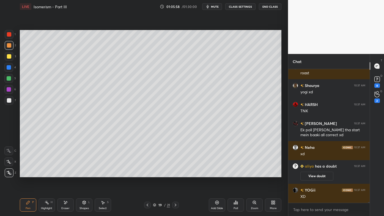
drag, startPoint x: 65, startPoint y: 200, endPoint x: 67, endPoint y: 198, distance: 3.0
click at [67, 174] on div "Eraser" at bounding box center [65, 204] width 17 height 13
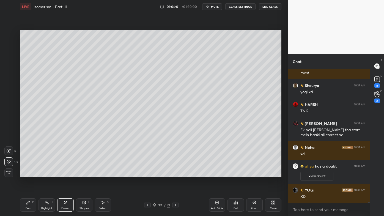
click at [26, 174] on icon at bounding box center [28, 202] width 4 height 4
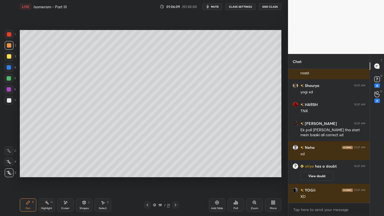
click at [10, 54] on div at bounding box center [9, 56] width 9 height 9
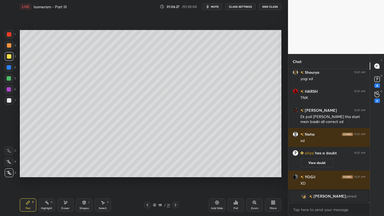
scroll to position [19824, 0]
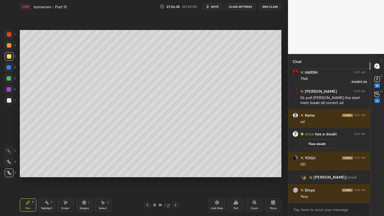
click at [379, 85] on div "8" at bounding box center [378, 85] width 6 height 4
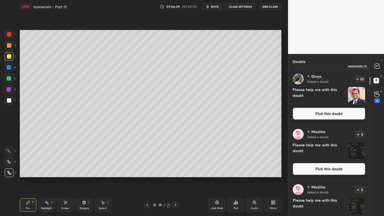
drag, startPoint x: 374, startPoint y: 70, endPoint x: 375, endPoint y: 73, distance: 3.0
click at [374, 70] on div at bounding box center [377, 66] width 11 height 10
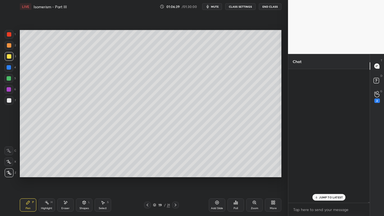
scroll to position [132, 80]
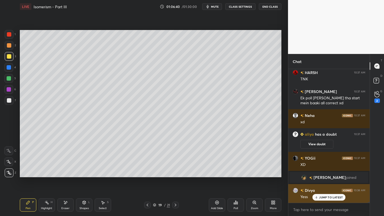
click at [329, 174] on p "JUMP TO LATEST" at bounding box center [331, 197] width 24 height 3
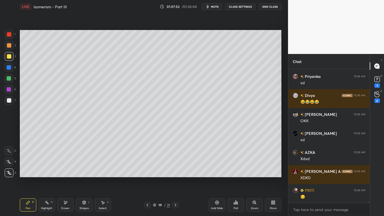
scroll to position [21682, 0]
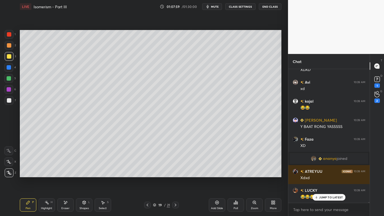
drag, startPoint x: 50, startPoint y: 203, endPoint x: 61, endPoint y: 188, distance: 19.3
click at [51, 174] on div "Highlight H" at bounding box center [47, 204] width 17 height 13
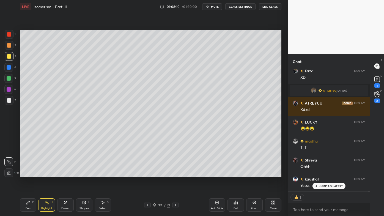
drag, startPoint x: 69, startPoint y: 203, endPoint x: 77, endPoint y: 195, distance: 11.7
click at [69, 174] on div "Eraser" at bounding box center [65, 204] width 17 height 13
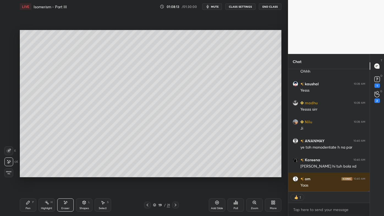
click at [30, 174] on icon at bounding box center [28, 202] width 4 height 4
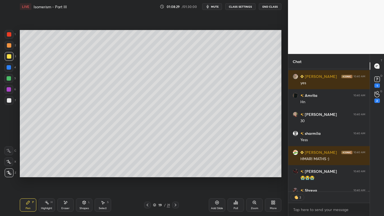
drag, startPoint x: 44, startPoint y: 202, endPoint x: 45, endPoint y: 194, distance: 7.5
click at [44, 174] on div "Highlight H" at bounding box center [47, 204] width 17 height 13
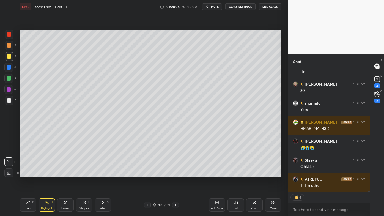
drag, startPoint x: 323, startPoint y: 187, endPoint x: 301, endPoint y: 199, distance: 25.0
click at [323, 174] on div "Rakshita 10:40 AM yes Amrita 10:40 AM Hn Anshika 10:40 AM 30 sharmila 10:40 AM …" at bounding box center [328, 130] width 81 height 122
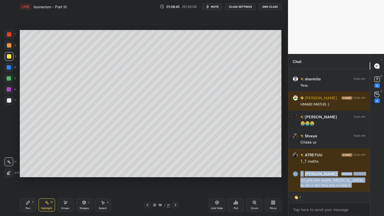
click at [31, 174] on div "Pen P" at bounding box center [28, 204] width 17 height 13
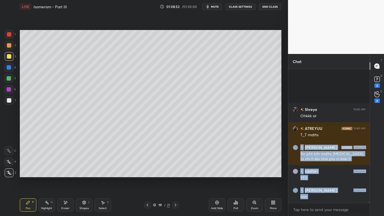
scroll to position [21744, 0]
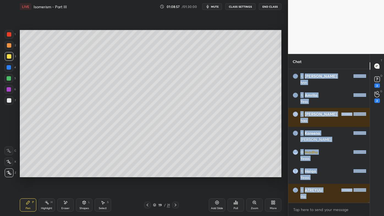
drag, startPoint x: 31, startPoint y: 203, endPoint x: 78, endPoint y: 181, distance: 51.7
click at [30, 174] on div "Pen P" at bounding box center [28, 204] width 17 height 13
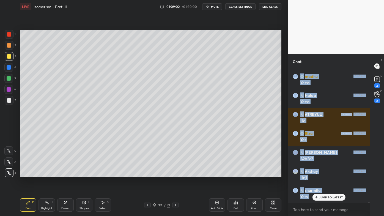
click at [47, 174] on div "Highlight H" at bounding box center [47, 204] width 17 height 13
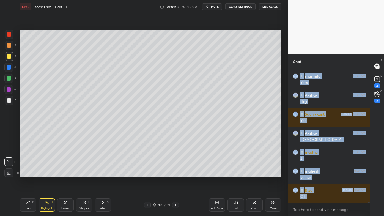
scroll to position [21846, 0]
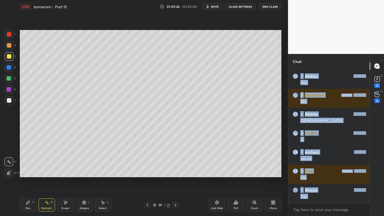
click at [217, 174] on icon at bounding box center [217, 202] width 4 height 4
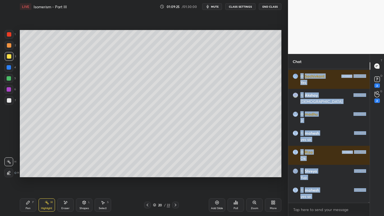
drag, startPoint x: 27, startPoint y: 203, endPoint x: 28, endPoint y: 192, distance: 11.6
click at [26, 174] on icon at bounding box center [28, 202] width 4 height 4
drag, startPoint x: 8, startPoint y: 44, endPoint x: 15, endPoint y: 42, distance: 6.9
click at [9, 45] on div at bounding box center [9, 45] width 4 height 4
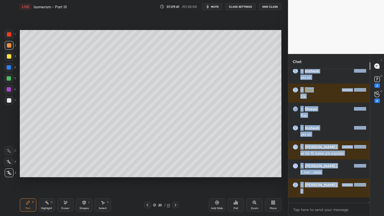
scroll to position [132, 80]
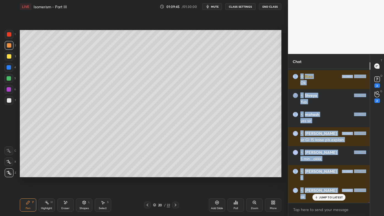
drag, startPoint x: 10, startPoint y: 55, endPoint x: 16, endPoint y: 55, distance: 5.8
click at [10, 55] on div at bounding box center [9, 56] width 4 height 4
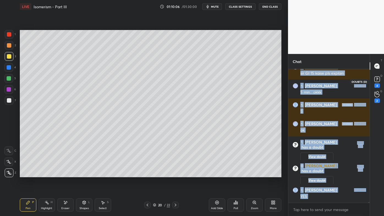
scroll to position [21949, 0]
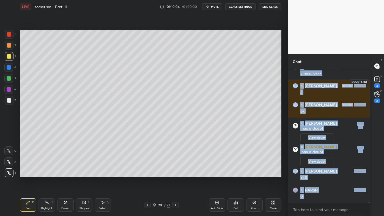
click at [377, 84] on div "4" at bounding box center [378, 85] width 6 height 4
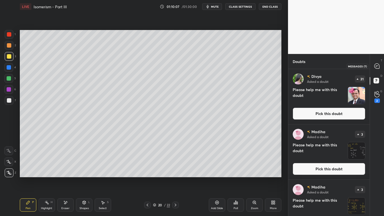
drag, startPoint x: 375, startPoint y: 69, endPoint x: 378, endPoint y: 75, distance: 6.7
click at [376, 69] on div at bounding box center [377, 66] width 11 height 10
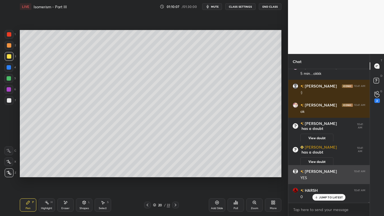
scroll to position [132, 80]
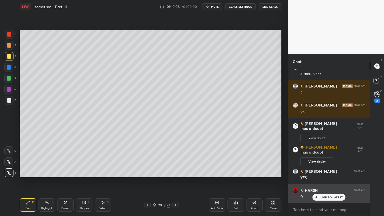
click at [322, 174] on p "JUMP TO LATEST" at bounding box center [331, 197] width 24 height 3
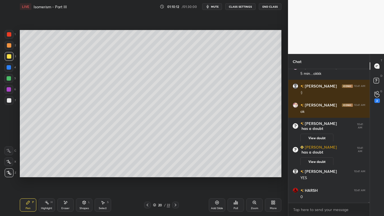
drag, startPoint x: 29, startPoint y: 200, endPoint x: 64, endPoint y: 177, distance: 42.1
click at [29, 174] on div "Pen P" at bounding box center [28, 204] width 17 height 13
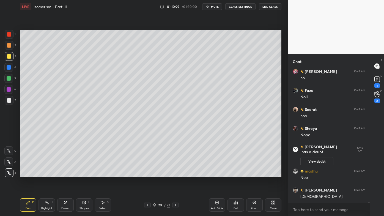
scroll to position [22175, 0]
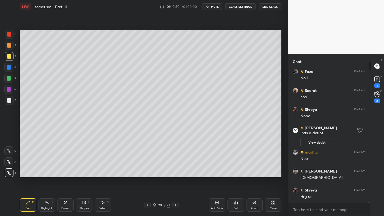
click at [46, 174] on div "Highlight H" at bounding box center [47, 204] width 17 height 13
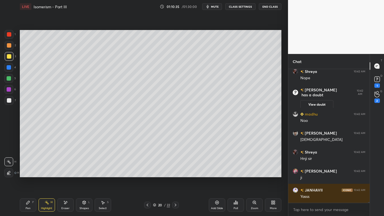
scroll to position [22232, 0]
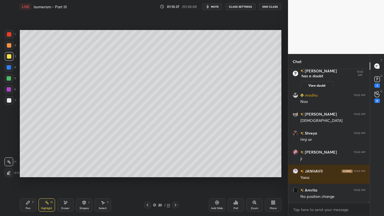
drag, startPoint x: 32, startPoint y: 202, endPoint x: 32, endPoint y: 199, distance: 3.4
click at [32, 174] on div "Pen P" at bounding box center [28, 204] width 17 height 13
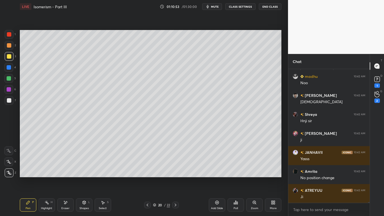
scroll to position [22270, 0]
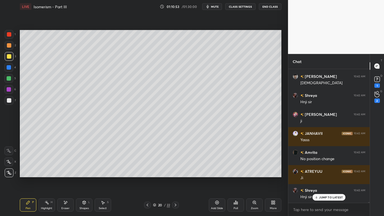
click at [282, 122] on div "Setting up your live class Poll for secs No correct answer Start poll" at bounding box center [151, 103] width 266 height 181
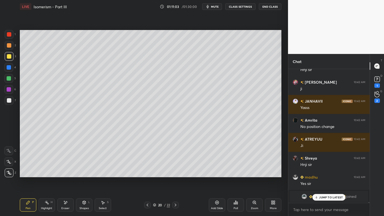
scroll to position [22321, 0]
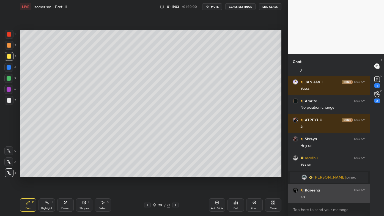
click at [322, 174] on div "En" at bounding box center [333, 197] width 65 height 6
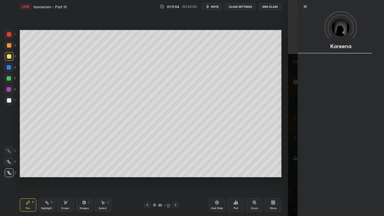
click at [266, 174] on div "Add Slide Poll Zoom More" at bounding box center [245, 205] width 73 height 31
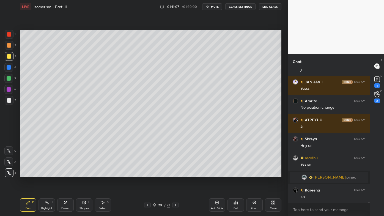
scroll to position [22340, 0]
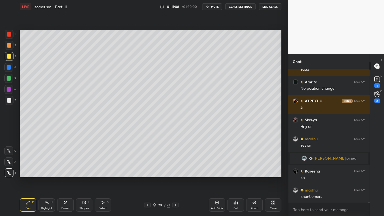
drag, startPoint x: 27, startPoint y: 203, endPoint x: 29, endPoint y: 197, distance: 6.2
click at [26, 174] on icon at bounding box center [28, 202] width 4 height 4
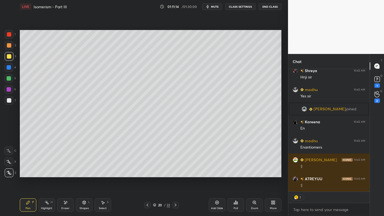
scroll to position [22408, 0]
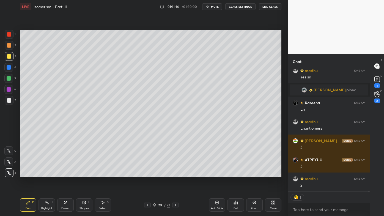
click at [47, 174] on div "Pen P Highlight H Eraser Shapes L Select S 20 / 22 Add Slide Poll Zoom More" at bounding box center [151, 205] width 262 height 22
click at [11, 65] on div at bounding box center [8, 67] width 9 height 9
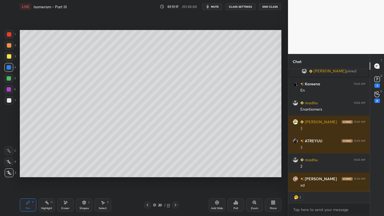
drag, startPoint x: 46, startPoint y: 201, endPoint x: 47, endPoint y: 196, distance: 5.3
click at [46, 174] on icon at bounding box center [47, 202] width 4 height 4
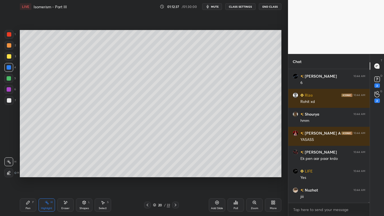
scroll to position [23175, 0]
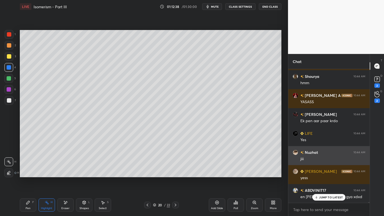
click at [309, 157] on div "1 2 3 4 5 6 7 C X Z E E Erase all H H LIVE Isomerism - Part III 01:12:38 / 01:3…" at bounding box center [192, 108] width 384 height 216
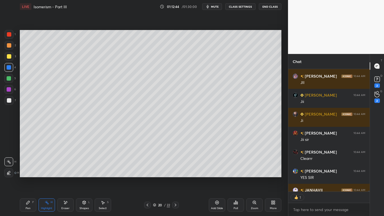
scroll to position [2, 1]
drag, startPoint x: 48, startPoint y: 204, endPoint x: 66, endPoint y: 183, distance: 28.1
click at [48, 174] on rect at bounding box center [47, 203] width 3 height 3
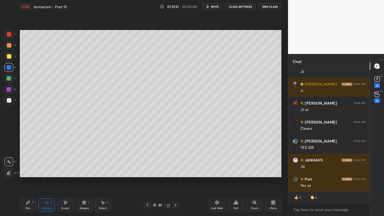
click at [29, 174] on icon at bounding box center [28, 202] width 4 height 4
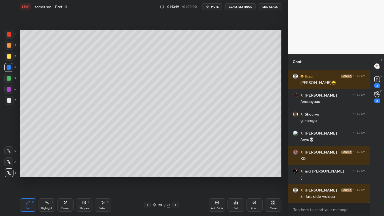
scroll to position [23308, 0]
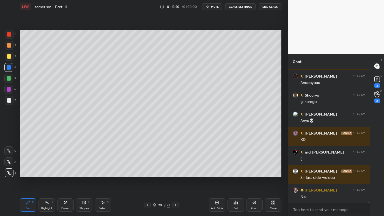
drag, startPoint x: 46, startPoint y: 201, endPoint x: 53, endPoint y: 180, distance: 22.9
click at [46, 174] on icon at bounding box center [47, 202] width 4 height 4
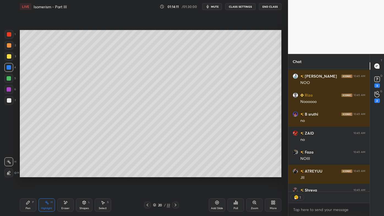
scroll to position [121, 80]
drag, startPoint x: 217, startPoint y: 203, endPoint x: 214, endPoint y: 201, distance: 3.9
click at [216, 174] on icon at bounding box center [217, 202] width 4 height 4
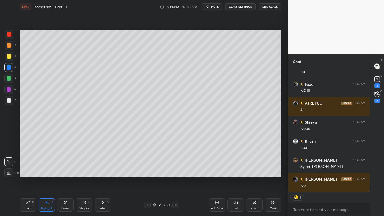
drag, startPoint x: 28, startPoint y: 203, endPoint x: 25, endPoint y: 192, distance: 11.3
click at [26, 174] on icon at bounding box center [27, 202] width 3 height 3
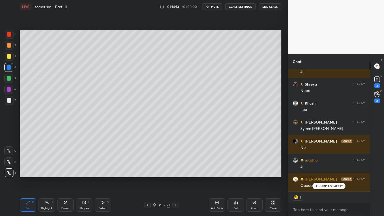
click at [9, 45] on div at bounding box center [9, 45] width 4 height 4
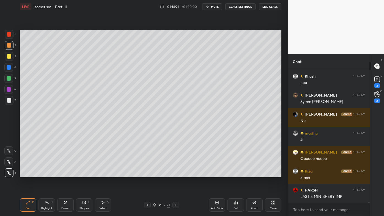
scroll to position [132, 80]
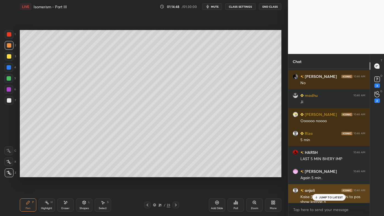
drag, startPoint x: 318, startPoint y: 198, endPoint x: 312, endPoint y: 200, distance: 6.4
click at [318, 174] on icon at bounding box center [317, 197] width 4 height 3
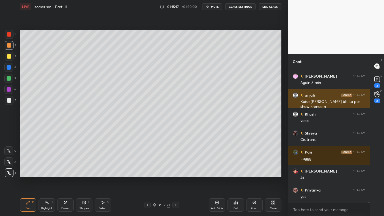
scroll to position [24751, 0]
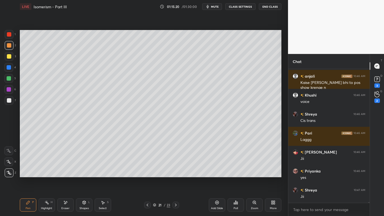
click at [49, 174] on div "Highlight H" at bounding box center [47, 204] width 17 height 13
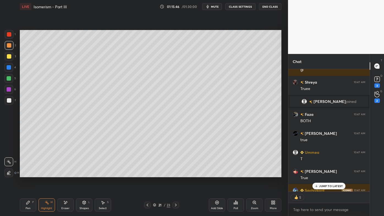
scroll to position [25022, 0]
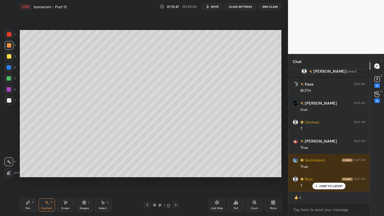
click at [26, 174] on icon at bounding box center [28, 202] width 4 height 4
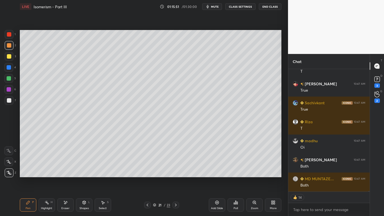
scroll to position [25099, 0]
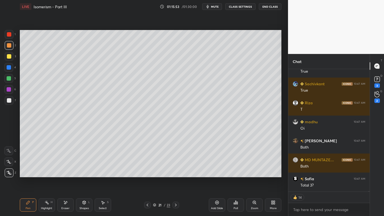
click at [48, 174] on icon at bounding box center [47, 202] width 4 height 4
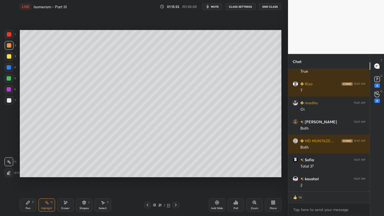
click at [46, 174] on icon at bounding box center [47, 202] width 4 height 4
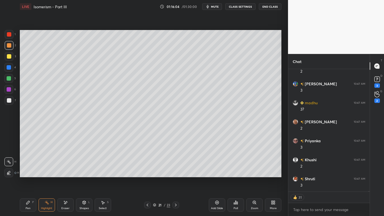
scroll to position [25250, 0]
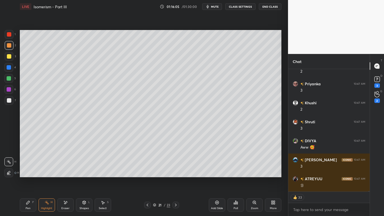
drag, startPoint x: 216, startPoint y: 7, endPoint x: 214, endPoint y: 10, distance: 3.6
click at [216, 7] on span "mute" at bounding box center [215, 7] width 8 height 4
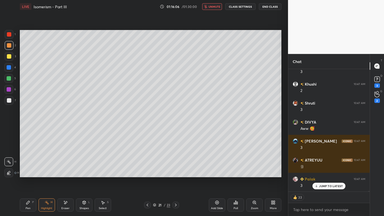
click at [29, 174] on icon at bounding box center [28, 202] width 4 height 4
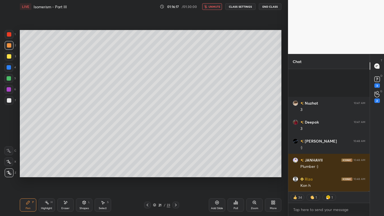
scroll to position [25573, 0]
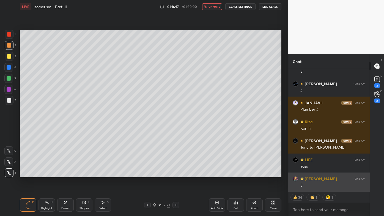
click at [323, 174] on div "3" at bounding box center [333, 186] width 65 height 6
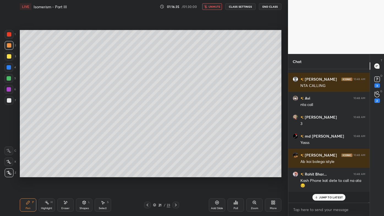
scroll to position [132, 80]
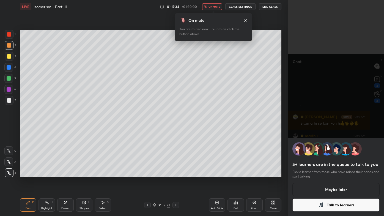
type textarea "x"
click at [272, 202] on icon at bounding box center [273, 202] width 4 height 4
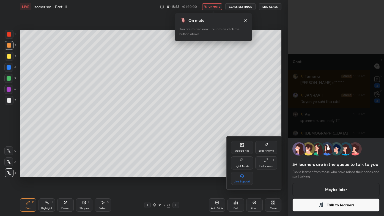
click at [266, 162] on icon at bounding box center [266, 160] width 4 height 4
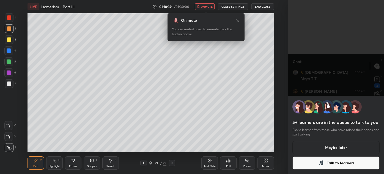
click at [266, 163] on div "More" at bounding box center [266, 162] width 17 height 13
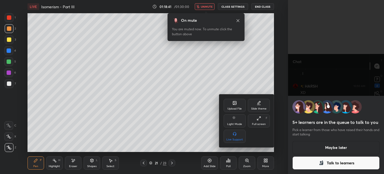
drag, startPoint x: 209, startPoint y: 8, endPoint x: 210, endPoint y: 15, distance: 7.5
click at [209, 8] on div at bounding box center [192, 87] width 384 height 174
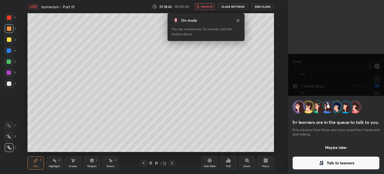
click at [334, 147] on button "Maybe later" at bounding box center [336, 147] width 87 height 13
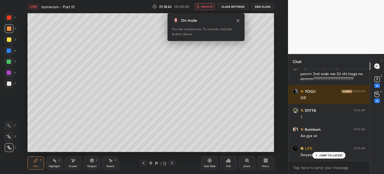
click at [268, 160] on div "More" at bounding box center [266, 162] width 17 height 13
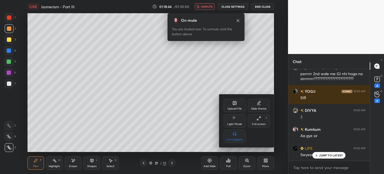
click at [260, 121] on div "Full screen F" at bounding box center [259, 120] width 22 height 13
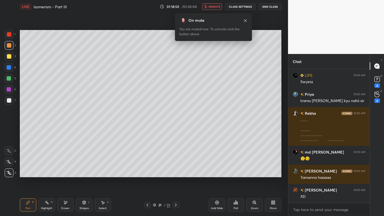
click at [212, 7] on span "unmute" at bounding box center [215, 7] width 12 height 4
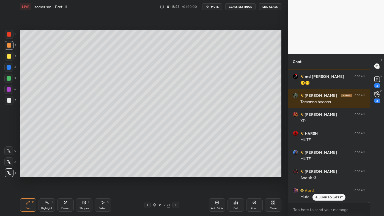
click at [28, 202] on icon at bounding box center [27, 202] width 3 height 3
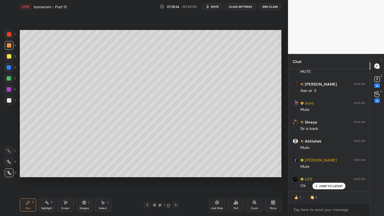
click at [47, 204] on icon at bounding box center [47, 202] width 4 height 4
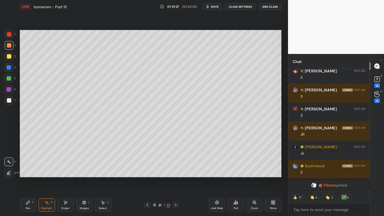
click at [29, 204] on icon at bounding box center [28, 202] width 4 height 4
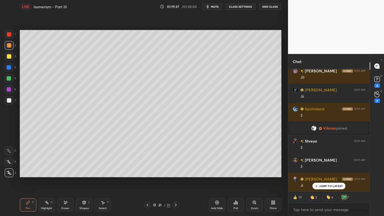
drag, startPoint x: 219, startPoint y: 202, endPoint x: 214, endPoint y: 192, distance: 11.1
click at [218, 202] on icon at bounding box center [217, 202] width 4 height 4
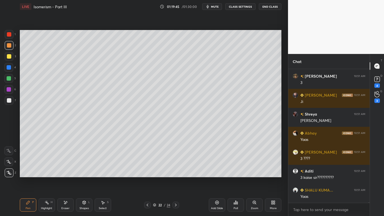
drag, startPoint x: 149, startPoint y: 204, endPoint x: 144, endPoint y: 205, distance: 5.3
click at [149, 205] on icon at bounding box center [147, 205] width 4 height 4
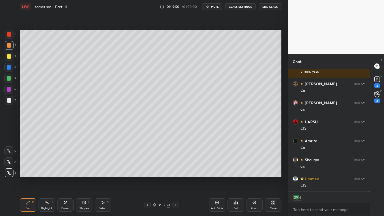
click at [45, 203] on icon at bounding box center [47, 202] width 4 height 4
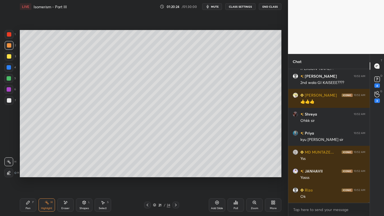
drag, startPoint x: 175, startPoint y: 205, endPoint x: 172, endPoint y: 198, distance: 7.8
click at [175, 205] on icon at bounding box center [176, 205] width 4 height 4
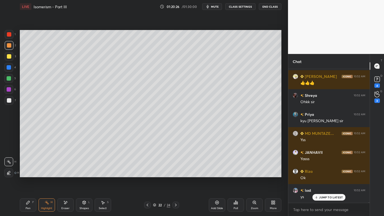
drag, startPoint x: 28, startPoint y: 203, endPoint x: 28, endPoint y: 195, distance: 8.5
click at [27, 203] on icon at bounding box center [27, 202] width 3 height 3
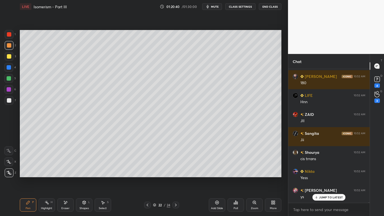
click at [27, 203] on icon at bounding box center [27, 202] width 3 height 3
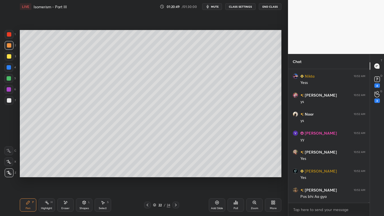
scroll to position [28238, 0]
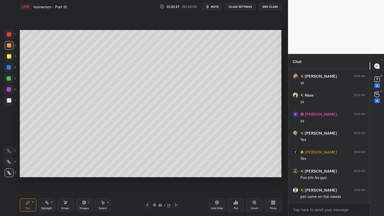
drag, startPoint x: 46, startPoint y: 202, endPoint x: 46, endPoint y: 197, distance: 4.4
click at [46, 201] on icon at bounding box center [47, 202] width 4 height 4
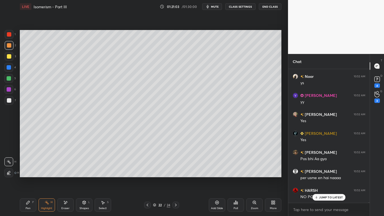
drag, startPoint x: 28, startPoint y: 203, endPoint x: 29, endPoint y: 198, distance: 5.1
click at [28, 202] on icon at bounding box center [27, 202] width 3 height 3
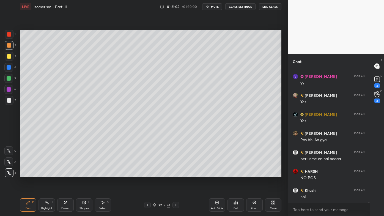
drag, startPoint x: 48, startPoint y: 205, endPoint x: 48, endPoint y: 201, distance: 3.7
click at [48, 204] on div "Highlight H" at bounding box center [47, 204] width 17 height 13
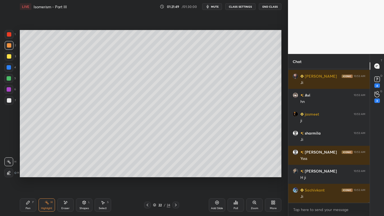
scroll to position [28978, 0]
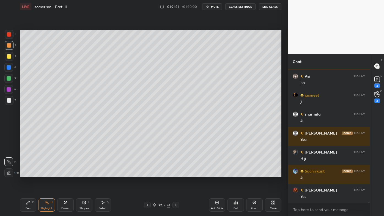
click at [29, 202] on div "Pen P" at bounding box center [28, 204] width 17 height 13
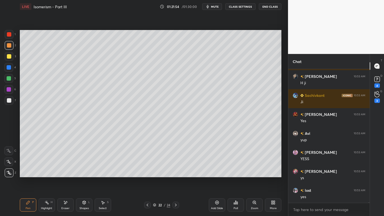
scroll to position [29073, 0]
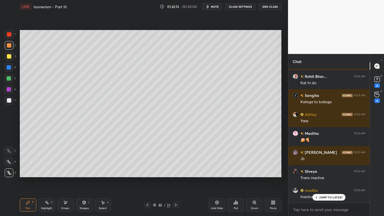
click at [8, 100] on div at bounding box center [9, 100] width 4 height 4
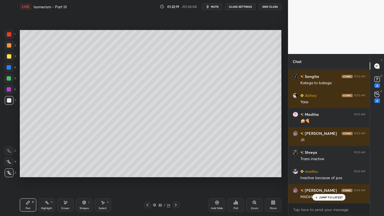
scroll to position [29358, 0]
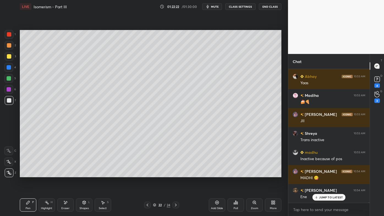
click at [49, 199] on div "Highlight H" at bounding box center [47, 204] width 17 height 13
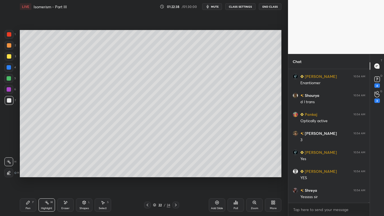
scroll to position [29510, 0]
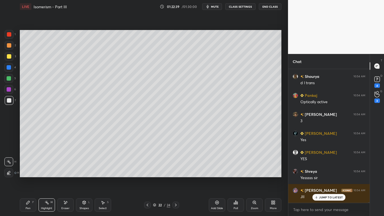
click at [148, 204] on icon at bounding box center [147, 205] width 4 height 4
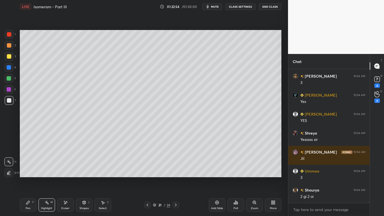
scroll to position [29567, 0]
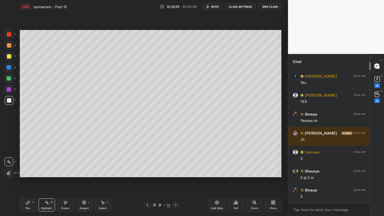
click at [175, 204] on icon at bounding box center [176, 205] width 4 height 4
drag, startPoint x: 218, startPoint y: 201, endPoint x: 215, endPoint y: 201, distance: 2.9
click at [217, 201] on icon at bounding box center [217, 202] width 4 height 4
click at [6, 45] on div at bounding box center [9, 45] width 9 height 9
click at [26, 200] on icon at bounding box center [28, 202] width 4 height 4
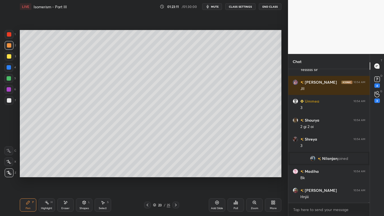
scroll to position [29099, 0]
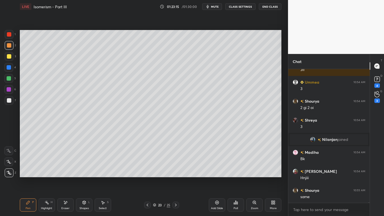
click at [150, 205] on div at bounding box center [147, 205] width 7 height 7
click at [147, 204] on icon at bounding box center [147, 205] width 4 height 4
click at [174, 206] on icon at bounding box center [176, 205] width 4 height 4
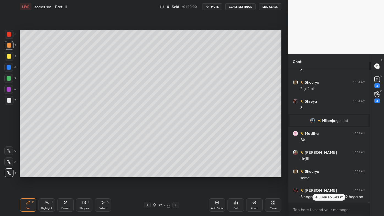
click at [176, 204] on icon at bounding box center [176, 205] width 4 height 4
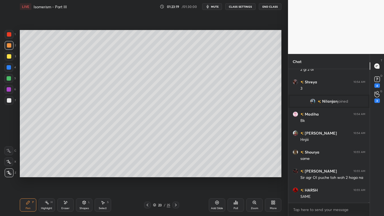
drag, startPoint x: 31, startPoint y: 200, endPoint x: 48, endPoint y: 182, distance: 24.3
click at [30, 201] on div "Pen P" at bounding box center [28, 204] width 17 height 13
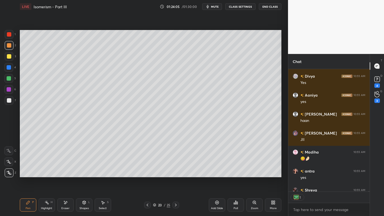
scroll to position [29875, 0]
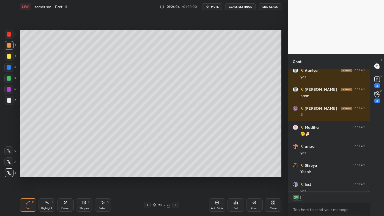
drag, startPoint x: 8, startPoint y: 56, endPoint x: 18, endPoint y: 52, distance: 11.1
click at [8, 56] on div at bounding box center [9, 56] width 4 height 4
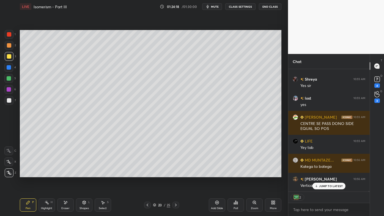
scroll to position [29980, 0]
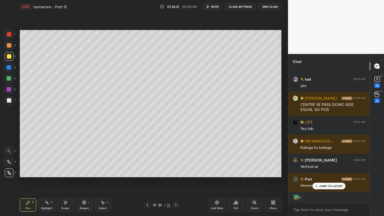
click at [147, 204] on icon at bounding box center [147, 205] width 4 height 4
click at [47, 202] on icon at bounding box center [47, 202] width 4 height 4
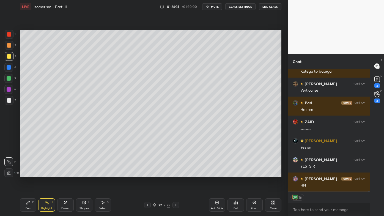
scroll to position [30075, 0]
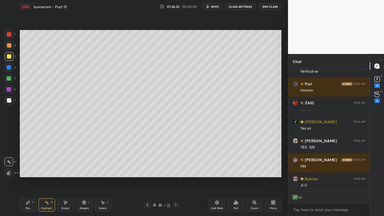
drag, startPoint x: 177, startPoint y: 204, endPoint x: 176, endPoint y: 198, distance: 5.9
click at [176, 204] on icon at bounding box center [176, 205] width 4 height 4
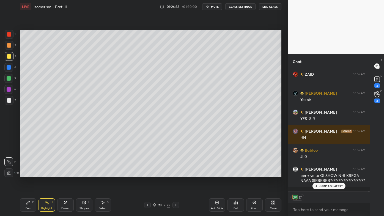
scroll to position [30123, 0]
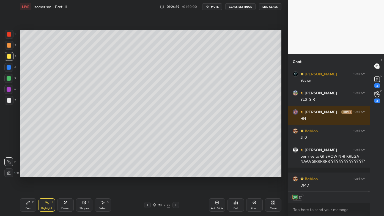
click at [146, 204] on icon at bounding box center [147, 205] width 4 height 4
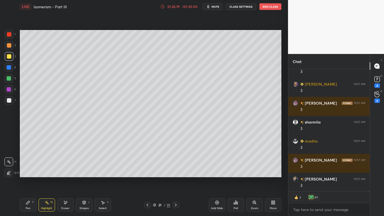
scroll to position [31490, 0]
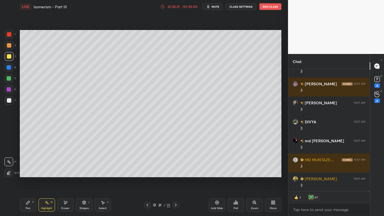
click at [175, 204] on icon at bounding box center [176, 205] width 4 height 4
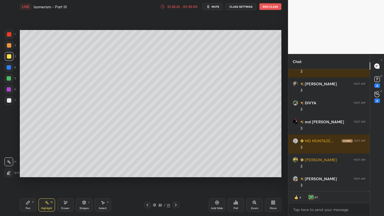
scroll to position [31528, 0]
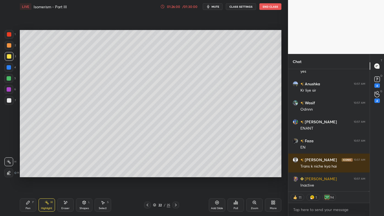
drag, startPoint x: 26, startPoint y: 202, endPoint x: 48, endPoint y: 189, distance: 25.9
click at [26, 202] on icon at bounding box center [28, 202] width 4 height 4
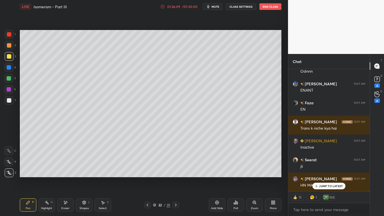
scroll to position [32022, 0]
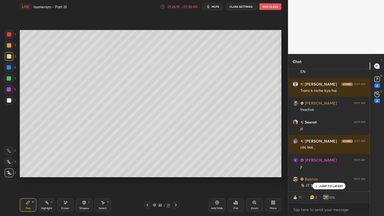
click at [175, 204] on icon at bounding box center [176, 205] width 4 height 4
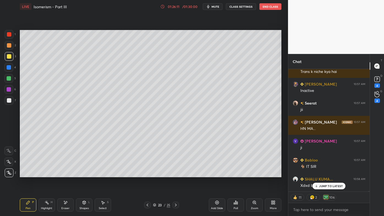
drag, startPoint x: 43, startPoint y: 204, endPoint x: 47, endPoint y: 200, distance: 6.0
click at [44, 203] on div "Highlight H" at bounding box center [47, 204] width 17 height 13
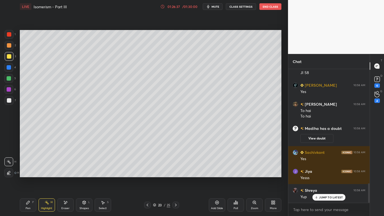
scroll to position [797, 0]
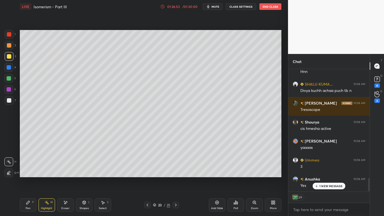
drag, startPoint x: 219, startPoint y: 202, endPoint x: 214, endPoint y: 199, distance: 5.3
click at [219, 202] on icon at bounding box center [217, 202] width 4 height 4
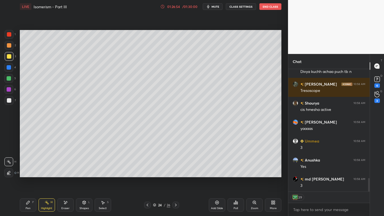
click at [26, 203] on icon at bounding box center [28, 202] width 4 height 4
drag, startPoint x: 12, startPoint y: 44, endPoint x: 18, endPoint y: 42, distance: 5.8
click at [12, 44] on div at bounding box center [9, 45] width 9 height 9
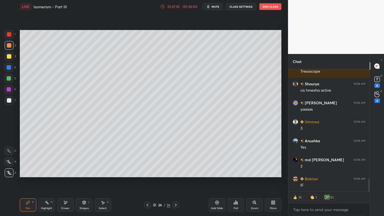
scroll to position [1036, 0]
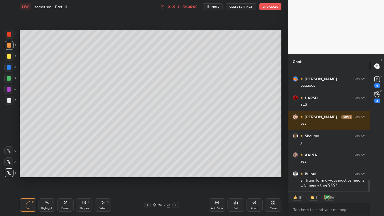
drag, startPoint x: 11, startPoint y: 101, endPoint x: 19, endPoint y: 97, distance: 8.4
click at [11, 100] on div at bounding box center [9, 100] width 9 height 9
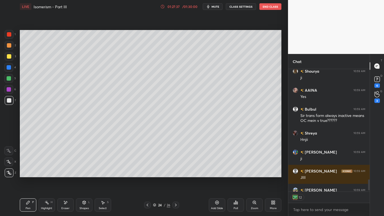
click at [46, 201] on icon at bounding box center [47, 202] width 4 height 4
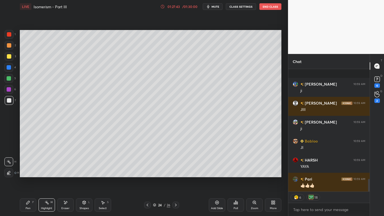
scroll to position [1070, 0]
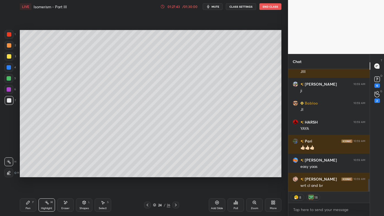
click at [30, 200] on div "Pen P" at bounding box center [28, 204] width 17 height 13
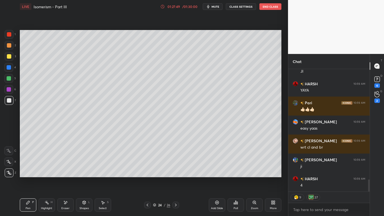
scroll to position [1128, 0]
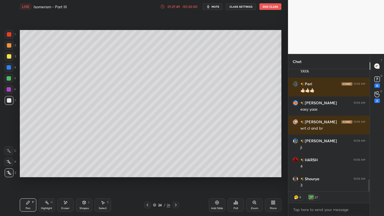
drag, startPoint x: 47, startPoint y: 202, endPoint x: 69, endPoint y: 181, distance: 31.1
click at [47, 202] on icon at bounding box center [47, 202] width 4 height 4
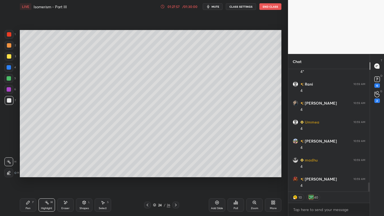
scroll to position [1545, 0]
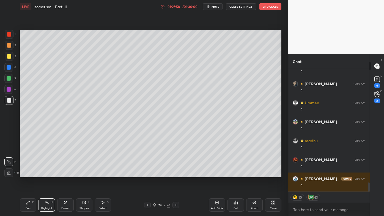
drag, startPoint x: 25, startPoint y: 204, endPoint x: 62, endPoint y: 190, distance: 39.4
click at [26, 204] on div "Pen P" at bounding box center [28, 204] width 17 height 13
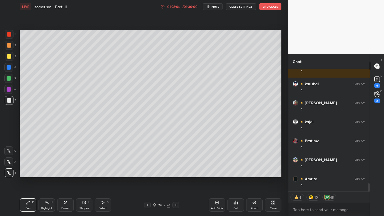
scroll to position [1716, 0]
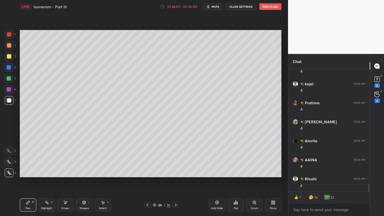
drag, startPoint x: 45, startPoint y: 202, endPoint x: 51, endPoint y: 184, distance: 19.0
click at [46, 200] on div "Highlight H" at bounding box center [47, 204] width 17 height 13
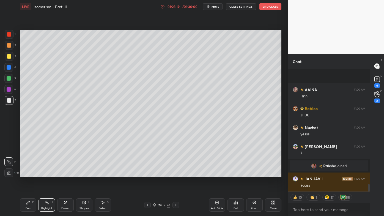
scroll to position [1900, 0]
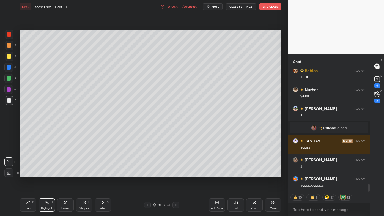
drag, startPoint x: 217, startPoint y: 201, endPoint x: 197, endPoint y: 200, distance: 20.1
click at [217, 202] on icon at bounding box center [217, 202] width 4 height 4
click at [25, 202] on div "Pen P" at bounding box center [28, 204] width 17 height 13
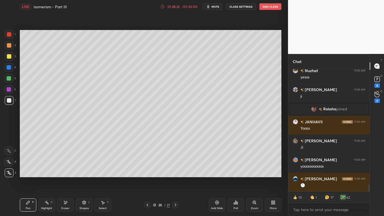
click at [9, 44] on div at bounding box center [9, 45] width 4 height 4
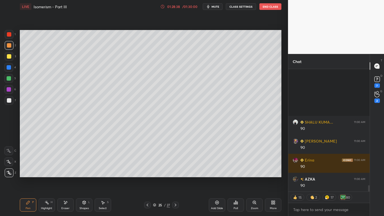
scroll to position [2197, 0]
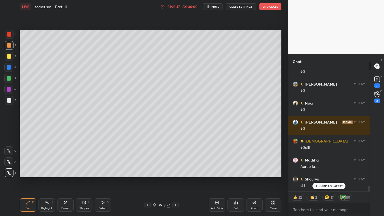
click at [47, 201] on icon at bounding box center [47, 202] width 4 height 4
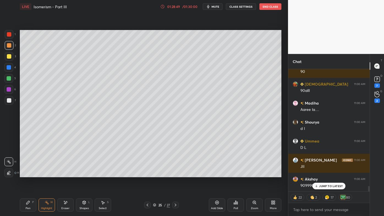
drag, startPoint x: 47, startPoint y: 202, endPoint x: 45, endPoint y: 199, distance: 3.8
click at [46, 202] on icon at bounding box center [47, 202] width 4 height 4
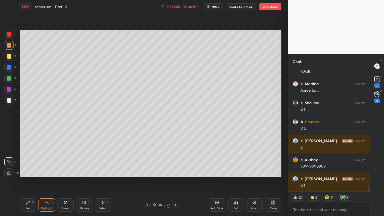
click at [11, 101] on div at bounding box center [9, 100] width 4 height 4
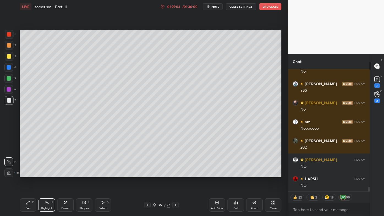
click at [26, 202] on icon at bounding box center [28, 202] width 4 height 4
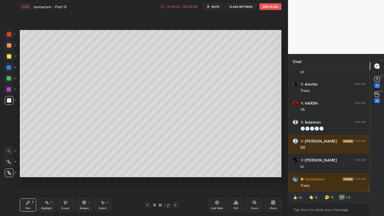
drag, startPoint x: 43, startPoint y: 205, endPoint x: 54, endPoint y: 180, distance: 27.4
click at [43, 203] on div "Highlight H" at bounding box center [47, 204] width 17 height 13
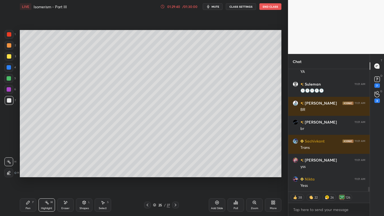
scroll to position [3117, 0]
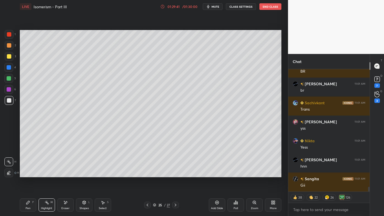
drag, startPoint x: 31, startPoint y: 205, endPoint x: 31, endPoint y: 203, distance: 2.8
click at [30, 205] on div "Pen P" at bounding box center [28, 204] width 17 height 13
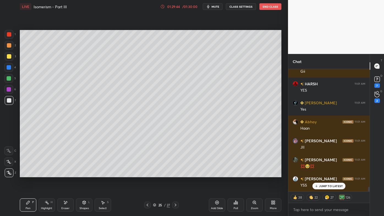
scroll to position [3147, 0]
click at [44, 200] on div "Highlight H" at bounding box center [47, 204] width 17 height 13
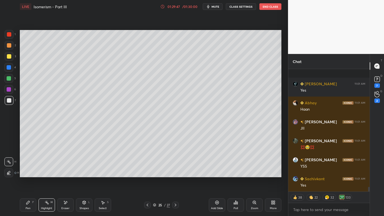
scroll to position [3204, 0]
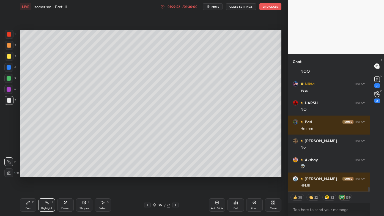
click at [28, 198] on div "Pen P Highlight H Eraser Shapes L Select S 25 / 27 Add Slide Poll Zoom More" at bounding box center [151, 205] width 262 height 22
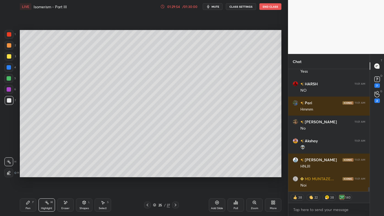
drag, startPoint x: 27, startPoint y: 202, endPoint x: 53, endPoint y: 183, distance: 32.0
click at [27, 202] on icon at bounding box center [28, 202] width 4 height 4
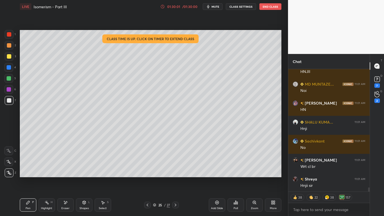
scroll to position [3470, 0]
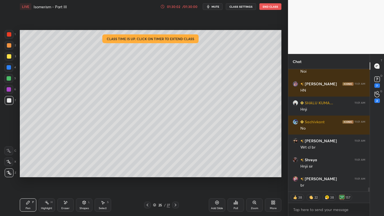
drag, startPoint x: 50, startPoint y: 199, endPoint x: 53, endPoint y: 190, distance: 9.1
click at [50, 198] on div "Highlight H" at bounding box center [47, 204] width 17 height 13
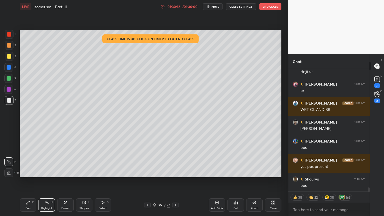
scroll to position [3583, 0]
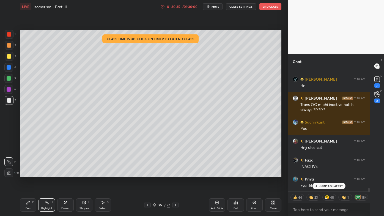
click at [148, 205] on icon at bounding box center [147, 205] width 4 height 4
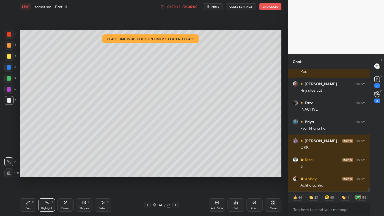
drag, startPoint x: 26, startPoint y: 201, endPoint x: 35, endPoint y: 187, distance: 16.1
click at [26, 200] on div "Pen P" at bounding box center [28, 204] width 17 height 13
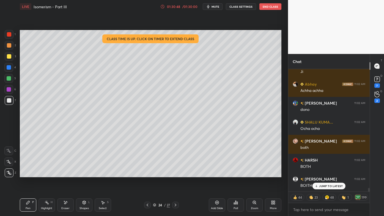
click at [45, 201] on icon at bounding box center [47, 202] width 4 height 4
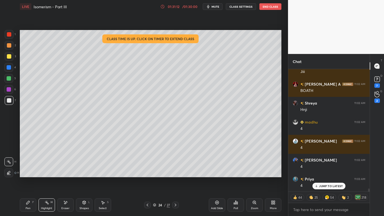
scroll to position [4665, 0]
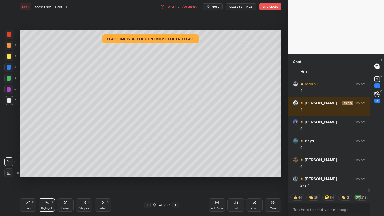
click at [174, 204] on icon at bounding box center [175, 205] width 4 height 4
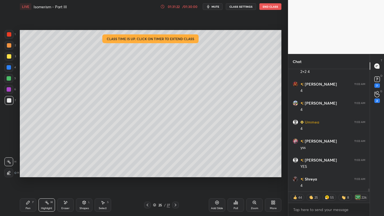
scroll to position [4798, 0]
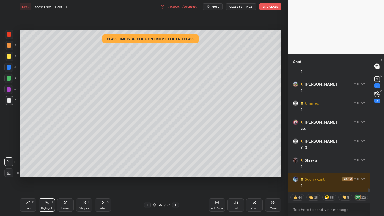
click at [28, 201] on icon at bounding box center [28, 202] width 4 height 4
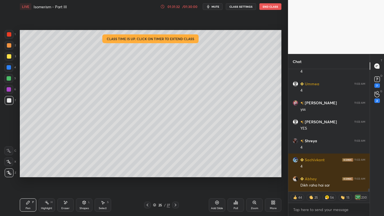
scroll to position [4836, 0]
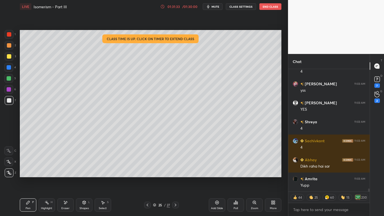
click at [265, 174] on div "Setting up your live class Class time is up. Click on timer to extend class Pol…" at bounding box center [151, 103] width 266 height 181
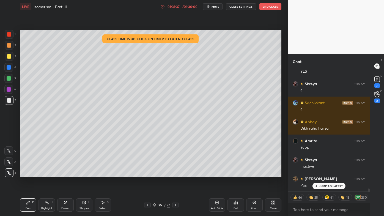
scroll to position [4893, 0]
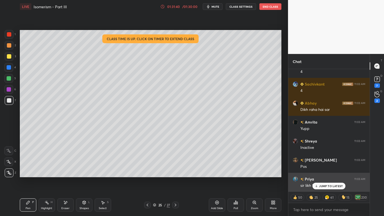
drag, startPoint x: 324, startPoint y: 188, endPoint x: 320, endPoint y: 187, distance: 4.4
click at [324, 187] on p "JUMP TO LATEST" at bounding box center [331, 185] width 24 height 3
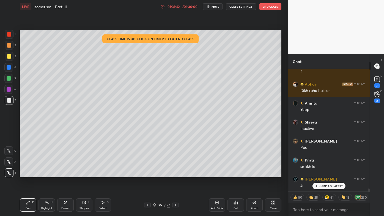
click at [147, 204] on icon at bounding box center [147, 205] width 4 height 4
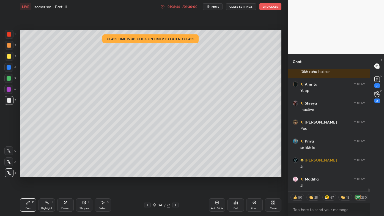
scroll to position [4950, 0]
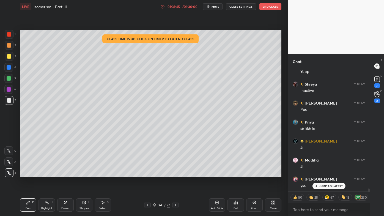
drag, startPoint x: 48, startPoint y: 202, endPoint x: 55, endPoint y: 182, distance: 21.0
click at [48, 201] on icon at bounding box center [47, 202] width 4 height 4
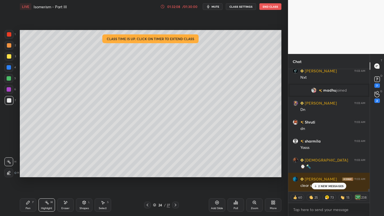
scroll to position [5518, 0]
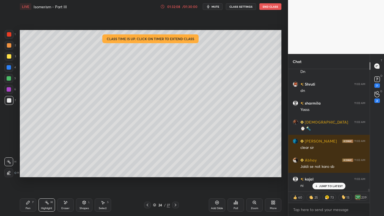
click at [176, 205] on icon at bounding box center [175, 205] width 4 height 4
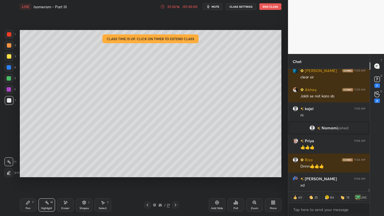
scroll to position [5645, 0]
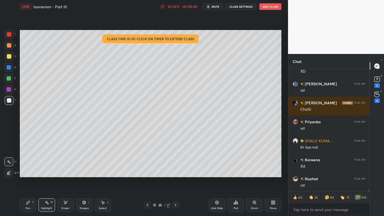
click at [28, 203] on div "Pen P" at bounding box center [28, 204] width 17 height 13
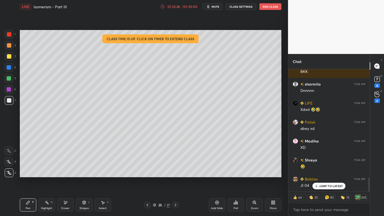
drag, startPoint x: 50, startPoint y: 198, endPoint x: 59, endPoint y: 194, distance: 9.7
click at [51, 198] on div "Pen P Highlight H Eraser Shapes L Select S 25 / 27 Add Slide Poll Zoom More" at bounding box center [151, 205] width 262 height 22
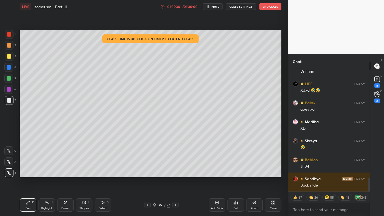
drag, startPoint x: 47, startPoint y: 201, endPoint x: 62, endPoint y: 184, distance: 22.2
click at [47, 200] on icon at bounding box center [47, 202] width 4 height 4
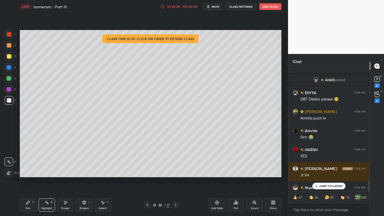
click at [147, 204] on icon at bounding box center [147, 205] width 4 height 4
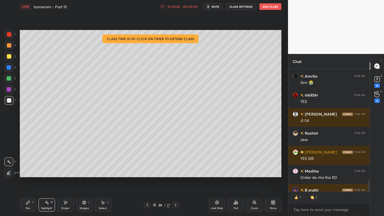
click at [177, 204] on icon at bounding box center [175, 205] width 4 height 4
click at [217, 203] on icon at bounding box center [217, 202] width 4 height 4
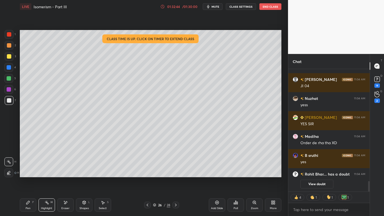
drag, startPoint x: 29, startPoint y: 203, endPoint x: 29, endPoint y: 185, distance: 18.2
click at [28, 202] on icon at bounding box center [28, 202] width 4 height 4
drag, startPoint x: 10, startPoint y: 46, endPoint x: 20, endPoint y: 47, distance: 9.7
click at [10, 47] on div at bounding box center [9, 45] width 4 height 4
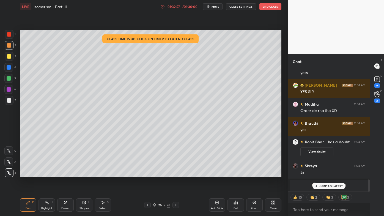
click at [11, 57] on div at bounding box center [9, 56] width 4 height 4
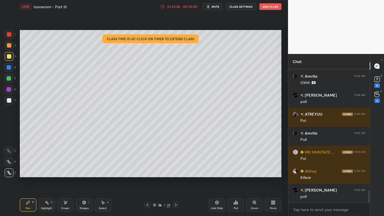
scroll to position [1301, 0]
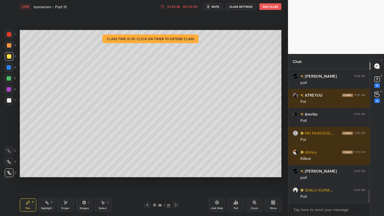
drag, startPoint x: 48, startPoint y: 203, endPoint x: 55, endPoint y: 182, distance: 22.5
click at [46, 203] on icon at bounding box center [47, 202] width 4 height 4
click at [174, 196] on div "LIVE Isomerism - Part III 01:33:29 / 01:30:00 mute CLASS SETTINGS End Class Set…" at bounding box center [151, 108] width 266 height 216
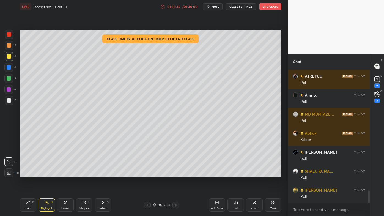
drag, startPoint x: 28, startPoint y: 200, endPoint x: 28, endPoint y: 197, distance: 3.3
click at [28, 199] on div "Pen P" at bounding box center [28, 204] width 17 height 13
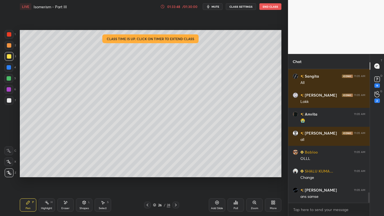
scroll to position [1567, 0]
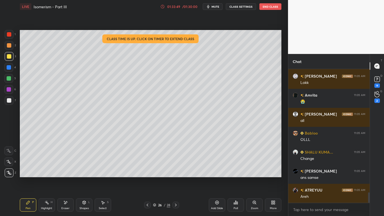
drag, startPoint x: 47, startPoint y: 202, endPoint x: 47, endPoint y: 196, distance: 6.3
click at [47, 201] on icon at bounding box center [47, 202] width 4 height 4
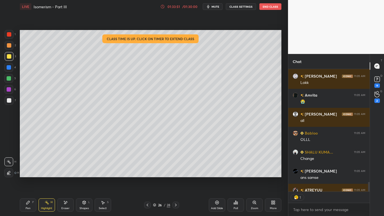
scroll to position [2, 1]
drag, startPoint x: 22, startPoint y: 204, endPoint x: 32, endPoint y: 195, distance: 13.5
click at [23, 203] on div "Pen P" at bounding box center [28, 204] width 17 height 13
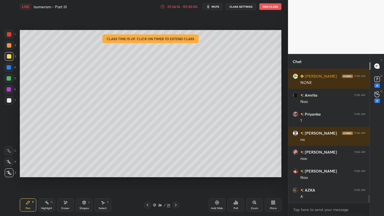
scroll to position [2288, 0]
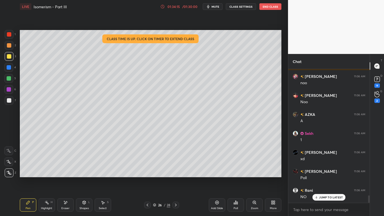
click at [45, 202] on icon at bounding box center [47, 202] width 4 height 4
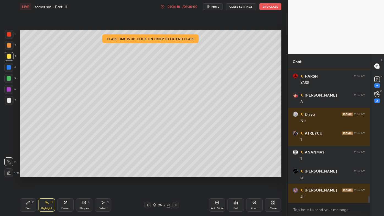
drag, startPoint x: 28, startPoint y: 203, endPoint x: 41, endPoint y: 189, distance: 18.9
click at [27, 202] on icon at bounding box center [27, 202] width 3 height 3
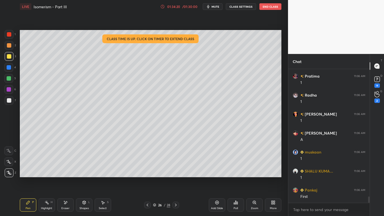
click at [11, 98] on div at bounding box center [9, 100] width 9 height 9
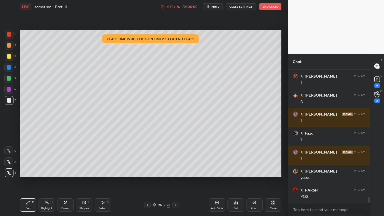
drag, startPoint x: 47, startPoint y: 200, endPoint x: 61, endPoint y: 182, distance: 23.0
click at [47, 200] on div "Highlight H" at bounding box center [47, 204] width 17 height 13
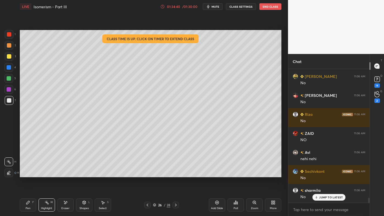
drag, startPoint x: 25, startPoint y: 203, endPoint x: 25, endPoint y: 195, distance: 8.3
click at [25, 204] on div "Pen P" at bounding box center [28, 204] width 17 height 13
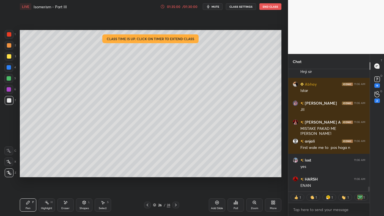
click at [282, 47] on div "Setting up your live class Class time is up. Click on timer to extend class Pol…" at bounding box center [151, 103] width 266 height 181
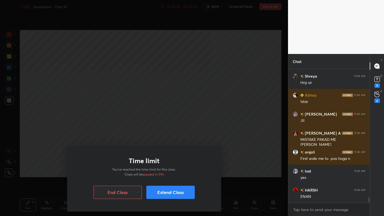
click at [120, 193] on button "End Class" at bounding box center [118, 192] width 48 height 13
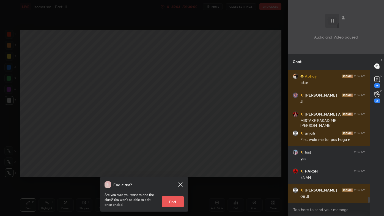
click at [179, 185] on icon at bounding box center [180, 184] width 7 height 7
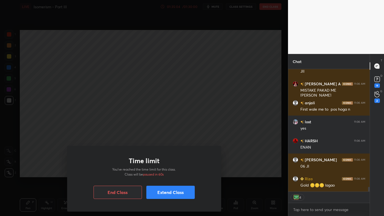
drag, startPoint x: 166, startPoint y: 195, endPoint x: 161, endPoint y: 195, distance: 4.7
click at [166, 196] on button "Extend Class" at bounding box center [170, 192] width 48 height 13
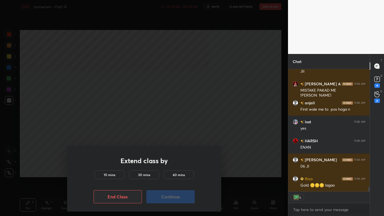
click at [113, 176] on h5 "10 mins" at bounding box center [110, 174] width 12 height 5
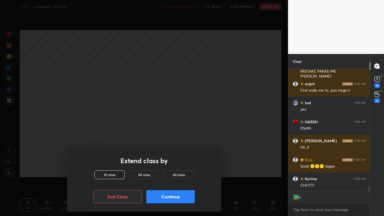
click at [158, 198] on button "Continue" at bounding box center [170, 196] width 48 height 13
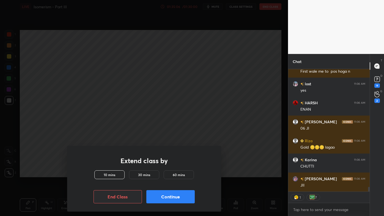
click at [167, 196] on button "Continue" at bounding box center [170, 196] width 48 height 13
click at [113, 173] on h5 "10 mins" at bounding box center [110, 174] width 12 height 5
click at [160, 198] on button "Continue" at bounding box center [170, 196] width 48 height 13
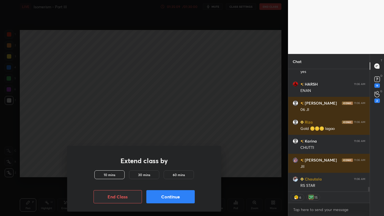
click at [162, 196] on button "Continue" at bounding box center [170, 196] width 48 height 13
click at [161, 196] on button "Continue" at bounding box center [170, 196] width 48 height 13
click at [161, 197] on button "Continue" at bounding box center [170, 196] width 48 height 13
click at [110, 174] on h5 "10 mins" at bounding box center [110, 174] width 12 height 5
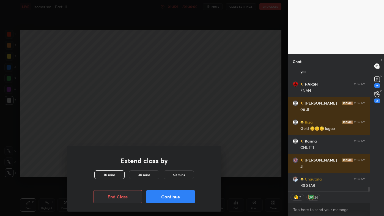
click at [111, 174] on h5 "10 mins" at bounding box center [110, 174] width 12 height 5
click at [111, 175] on h5 "10 mins" at bounding box center [110, 174] width 12 height 5
click at [114, 174] on h5 "10 mins" at bounding box center [110, 174] width 12 height 5
click at [162, 195] on button "Continue" at bounding box center [170, 196] width 48 height 13
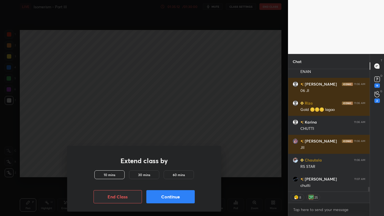
click at [163, 195] on button "Continue" at bounding box center [170, 196] width 48 height 13
click at [158, 194] on button "Continue" at bounding box center [170, 196] width 48 height 13
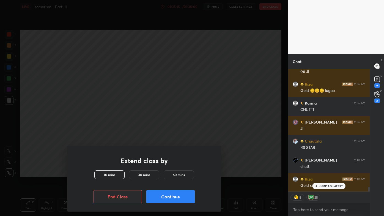
click at [107, 174] on h5 "10 mins" at bounding box center [110, 174] width 12 height 5
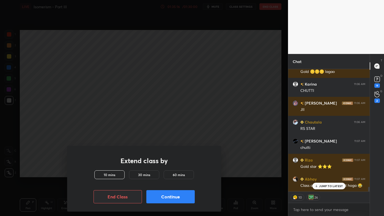
click at [156, 196] on button "Continue" at bounding box center [170, 196] width 48 height 13
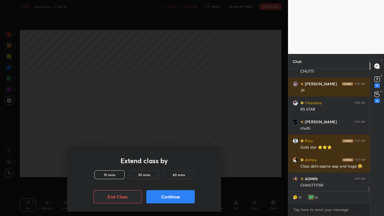
click at [163, 198] on button "Continue" at bounding box center [170, 196] width 48 height 13
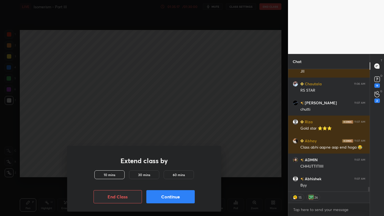
click at [215, 122] on div "Extend class by 10 mins 30 mins 60 mins End Class Continue" at bounding box center [144, 108] width 288 height 216
click at [217, 123] on div "Extend class by 10 mins 30 mins 60 mins End Class Continue" at bounding box center [144, 108] width 288 height 216
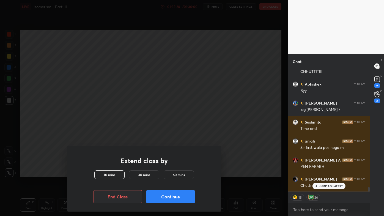
click at [160, 197] on button "Continue" at bounding box center [170, 196] width 48 height 13
click at [161, 197] on button "Continue" at bounding box center [170, 196] width 48 height 13
click at [161, 196] on button "Continue" at bounding box center [170, 196] width 48 height 13
click at [160, 196] on button "Continue" at bounding box center [170, 196] width 48 height 13
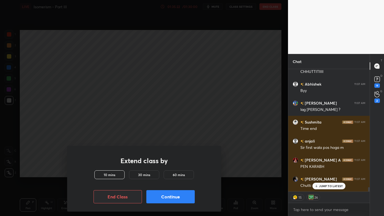
click at [159, 195] on button "Continue" at bounding box center [170, 196] width 48 height 13
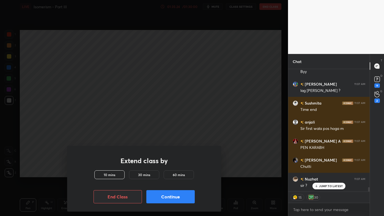
click at [114, 175] on h5 "10 mins" at bounding box center [110, 174] width 12 height 5
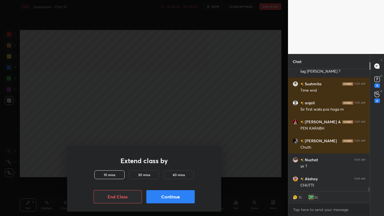
click at [155, 161] on h1 "Extend class by" at bounding box center [144, 161] width 47 height 8
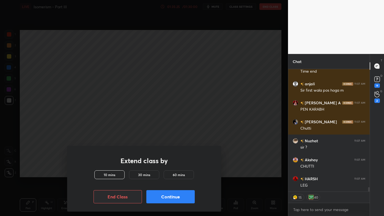
click at [148, 175] on h5 "30 mins" at bounding box center [144, 174] width 12 height 5
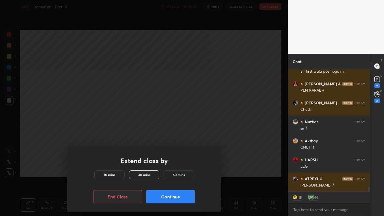
click at [159, 195] on button "Continue" at bounding box center [170, 196] width 48 height 13
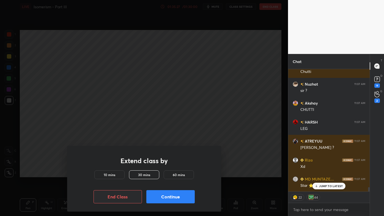
click at [158, 196] on button "Continue" at bounding box center [170, 196] width 48 height 13
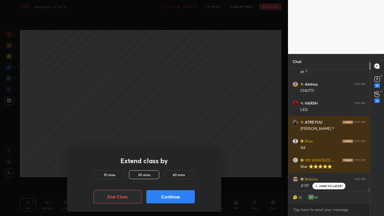
click at [110, 177] on div "10 mins" at bounding box center [109, 174] width 30 height 9
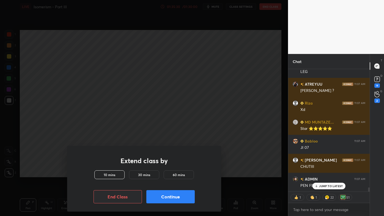
click at [187, 122] on div "Extend class by 10 mins 30 mins 60 mins End Class Continue" at bounding box center [144, 108] width 288 height 216
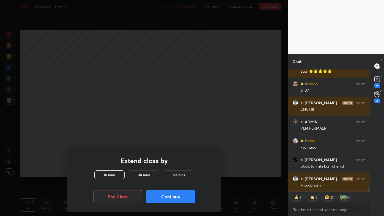
click at [113, 197] on button "End Class" at bounding box center [118, 196] width 48 height 13
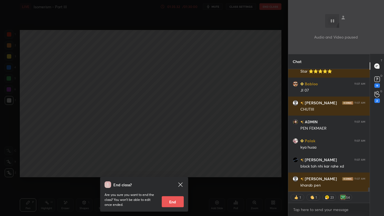
drag, startPoint x: 114, startPoint y: 196, endPoint x: 108, endPoint y: 196, distance: 5.8
click at [112, 198] on p "Are you sure you want to end the class? You won’t be able to edit once ended." at bounding box center [131, 199] width 53 height 15
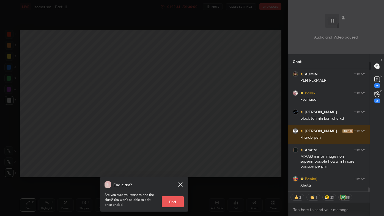
click at [180, 184] on icon at bounding box center [180, 184] width 7 height 7
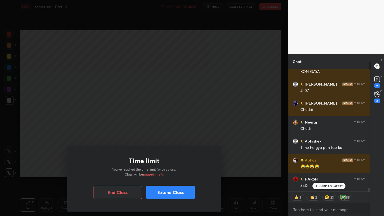
drag, startPoint x: 165, startPoint y: 193, endPoint x: 160, endPoint y: 192, distance: 4.7
click at [163, 194] on button "Extend Class" at bounding box center [170, 192] width 48 height 13
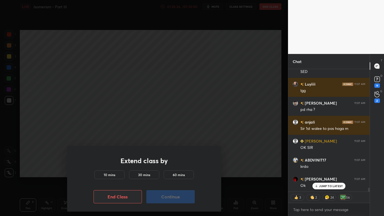
click at [109, 177] on h5 "10 mins" at bounding box center [110, 174] width 12 height 5
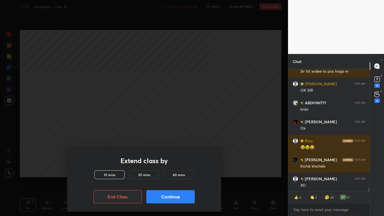
click at [162, 198] on button "Continue" at bounding box center [170, 196] width 48 height 13
click at [159, 195] on button "Continue" at bounding box center [170, 196] width 48 height 13
click at [158, 196] on button "Continue" at bounding box center [170, 196] width 48 height 13
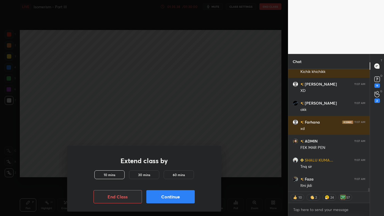
drag, startPoint x: 160, startPoint y: 198, endPoint x: 159, endPoint y: 195, distance: 3.8
click at [159, 196] on button "Continue" at bounding box center [170, 196] width 48 height 13
click at [160, 197] on button "Continue" at bounding box center [170, 196] width 48 height 13
drag, startPoint x: 160, startPoint y: 198, endPoint x: 158, endPoint y: 194, distance: 4.8
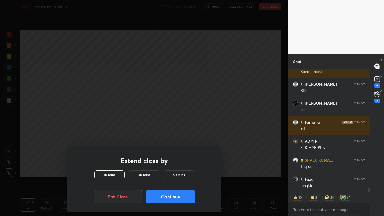
click at [159, 196] on button "Continue" at bounding box center [170, 196] width 48 height 13
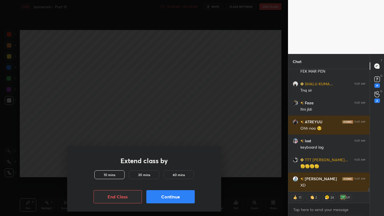
click at [113, 194] on button "End Class" at bounding box center [118, 196] width 48 height 13
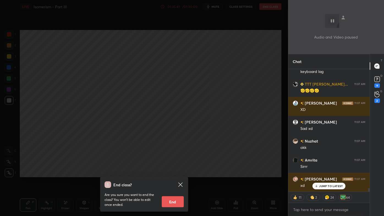
click at [167, 202] on button "End" at bounding box center [173, 201] width 22 height 11
